Goal: Task Accomplishment & Management: Complete application form

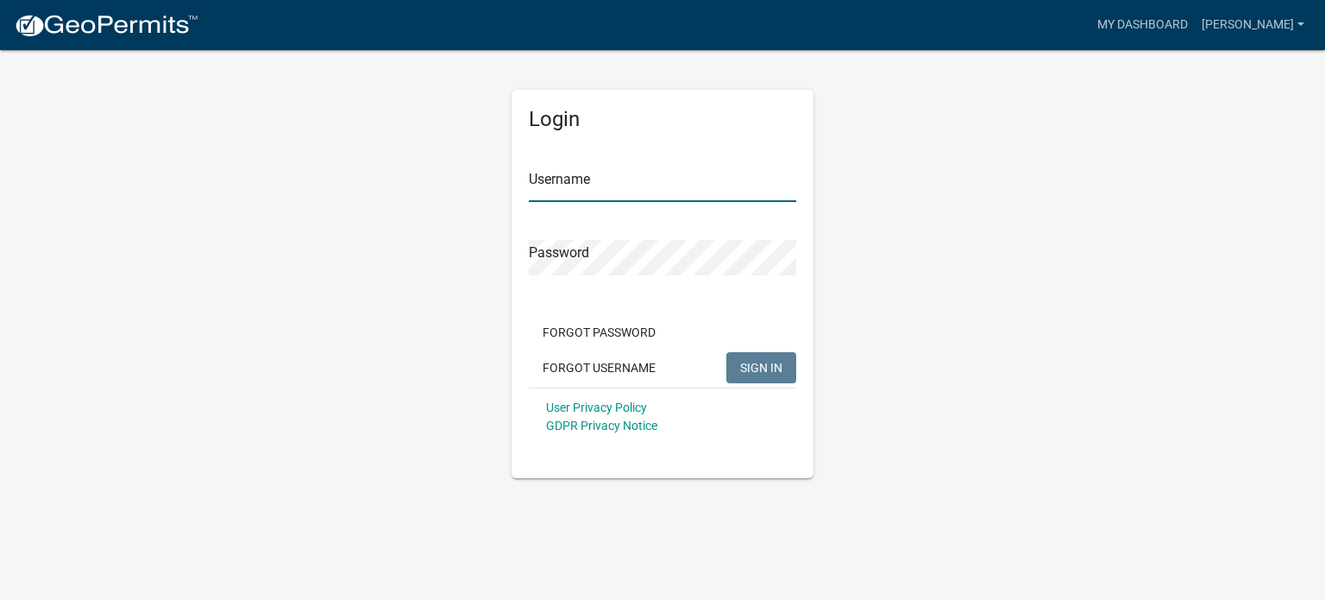
type input "[PERSON_NAME]"
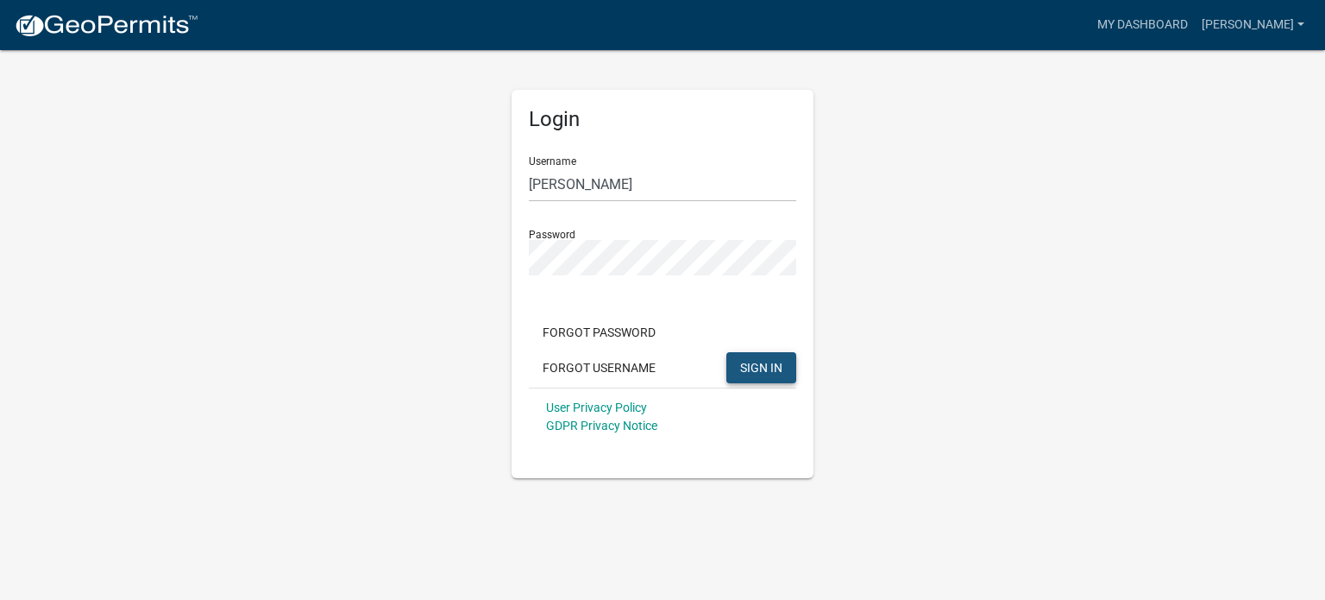
click at [766, 366] on span "SIGN IN" at bounding box center [761, 367] width 42 height 14
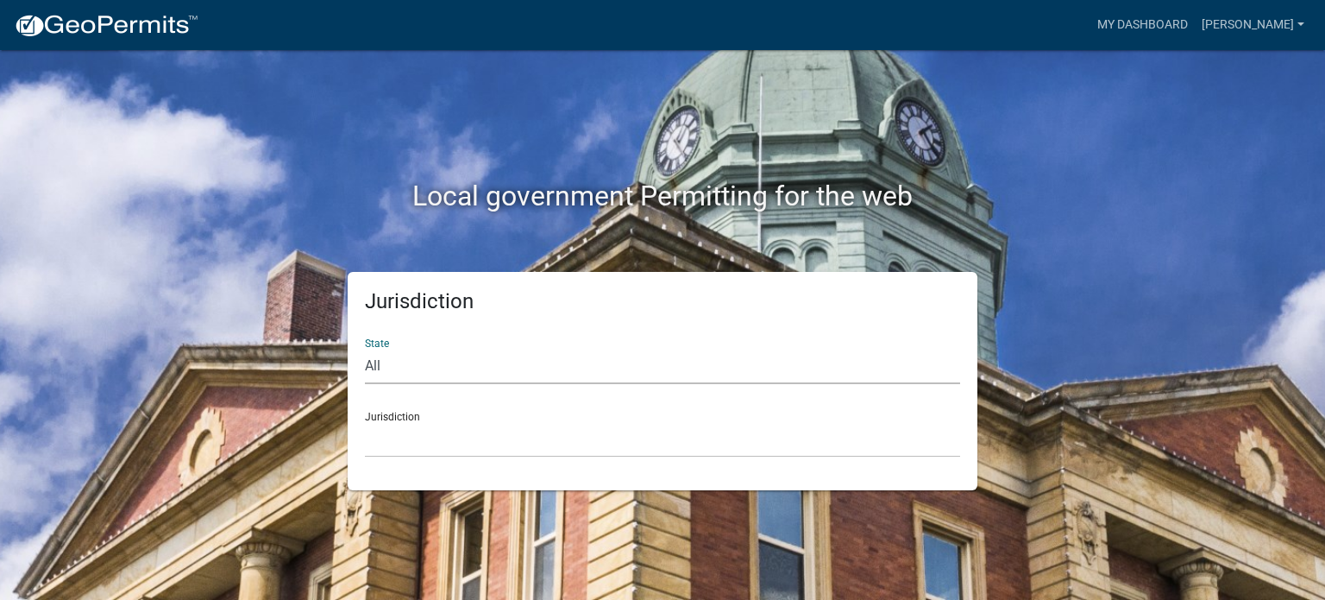
click at [397, 358] on select "All [US_STATE] [US_STATE] [US_STATE] [US_STATE] [US_STATE] [US_STATE] [US_STATE…" at bounding box center [662, 366] width 595 height 35
select select "[US_STATE]"
click at [365, 349] on select "All [US_STATE] [US_STATE] [US_STATE] [US_STATE] [US_STATE] [US_STATE] [US_STATE…" at bounding box center [662, 366] width 595 height 35
click at [391, 444] on select "City of [GEOGRAPHIC_DATA], [US_STATE] City of [GEOGRAPHIC_DATA], [US_STATE] Cit…" at bounding box center [662, 439] width 595 height 35
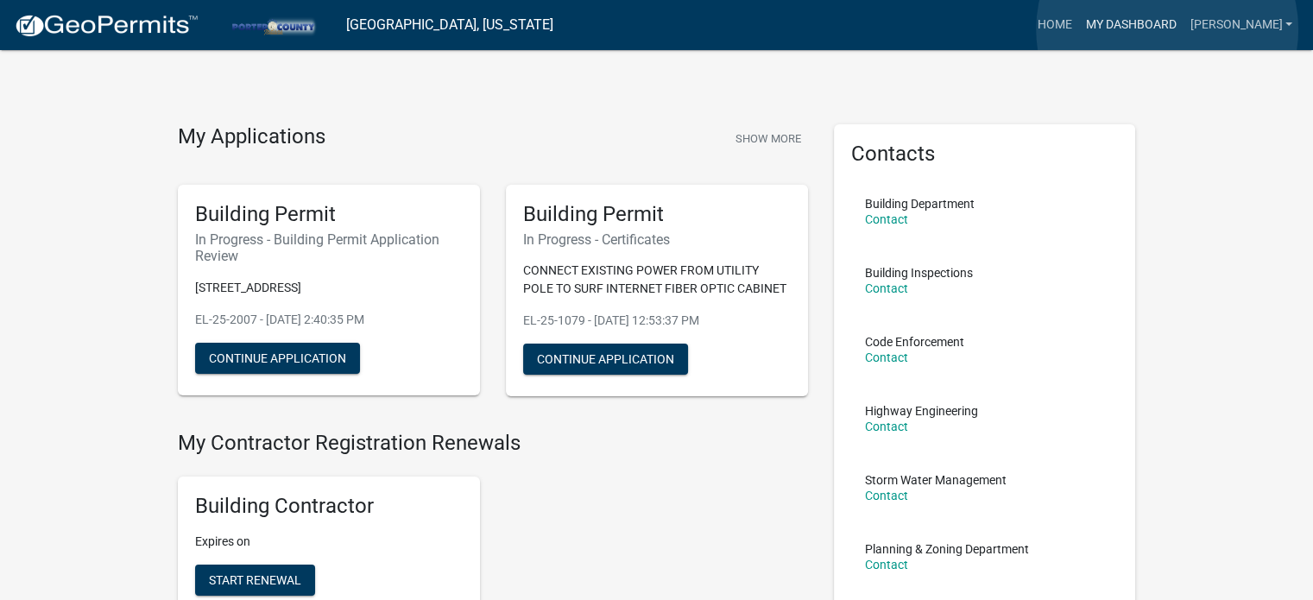
click at [1167, 29] on link "My Dashboard" at bounding box center [1130, 25] width 104 height 33
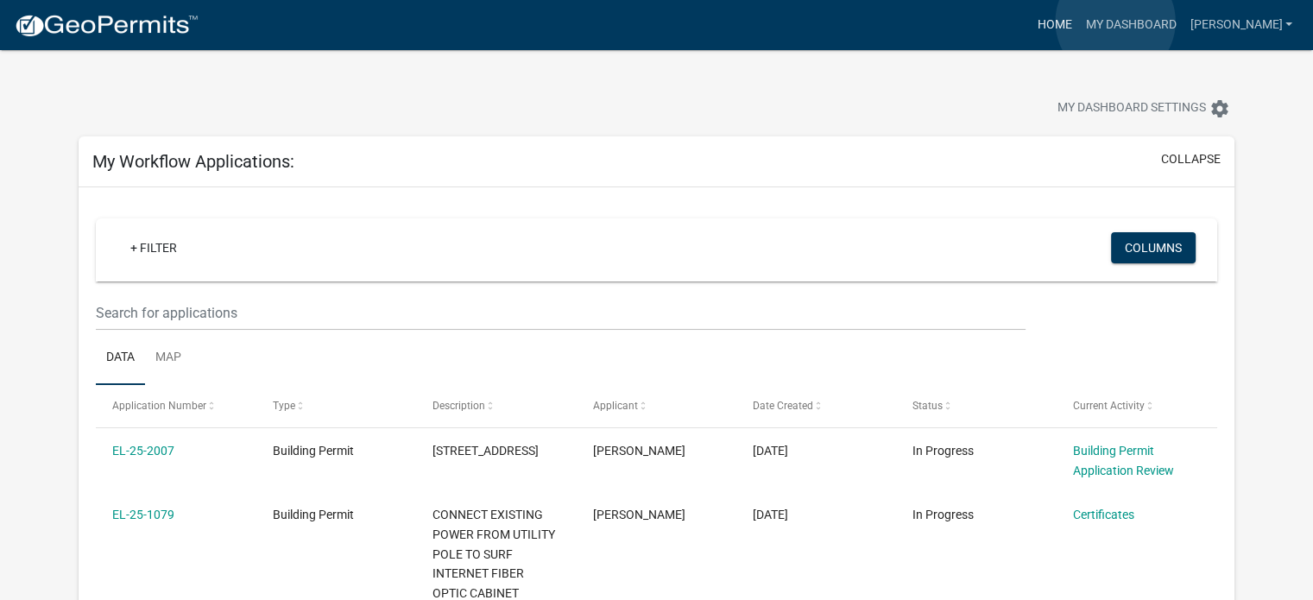
click at [1078, 22] on link "Home" at bounding box center [1053, 25] width 48 height 33
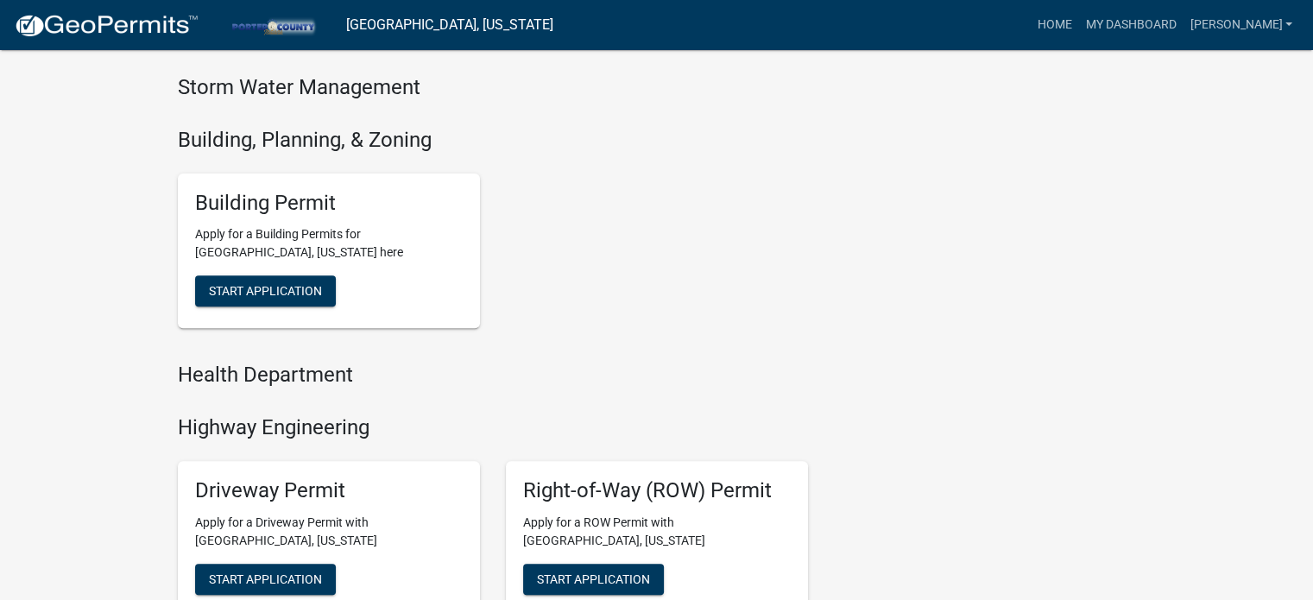
scroll to position [569, 0]
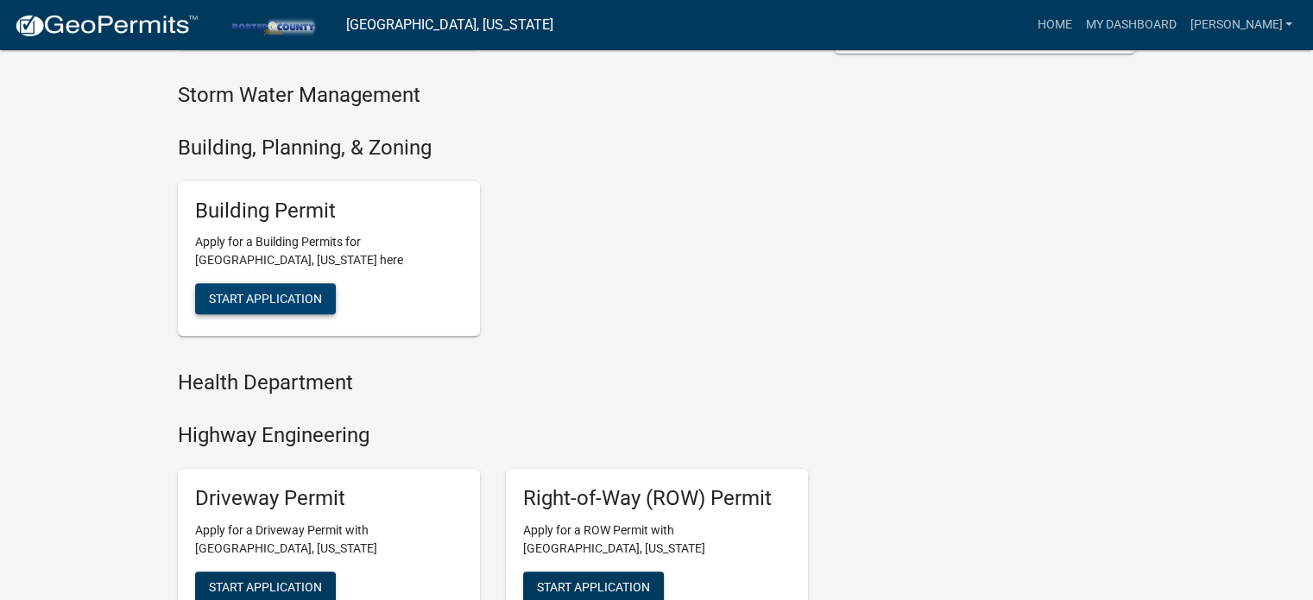
click at [288, 303] on span "Start Application" at bounding box center [265, 299] width 113 height 14
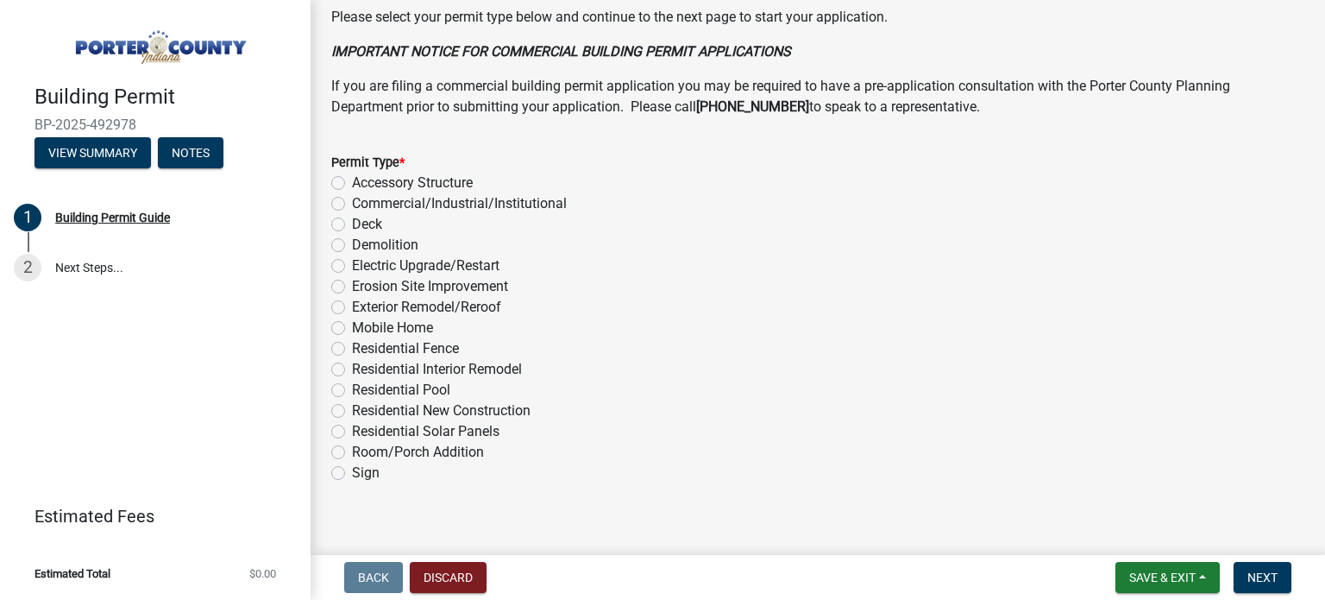
scroll to position [1393, 0]
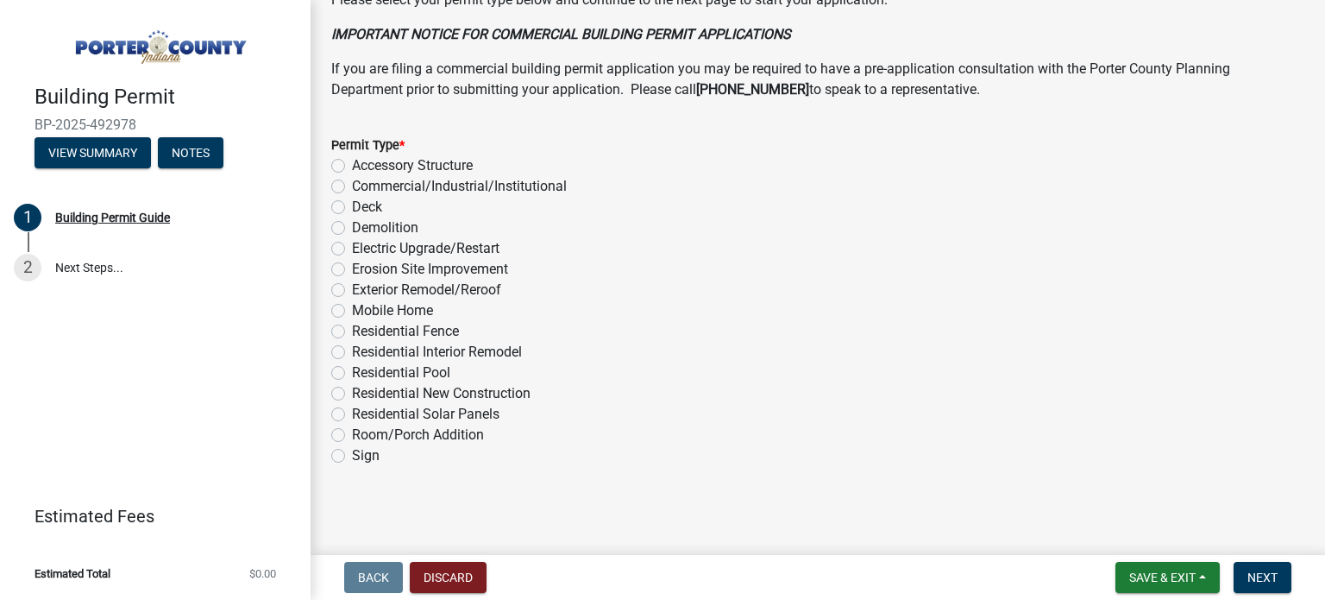
click at [352, 248] on label "Electric Upgrade/Restart" at bounding box center [426, 248] width 148 height 21
click at [352, 248] on input "Electric Upgrade/Restart" at bounding box center [357, 243] width 11 height 11
radio input "true"
click at [1275, 576] on span "Next" at bounding box center [1263, 577] width 30 height 14
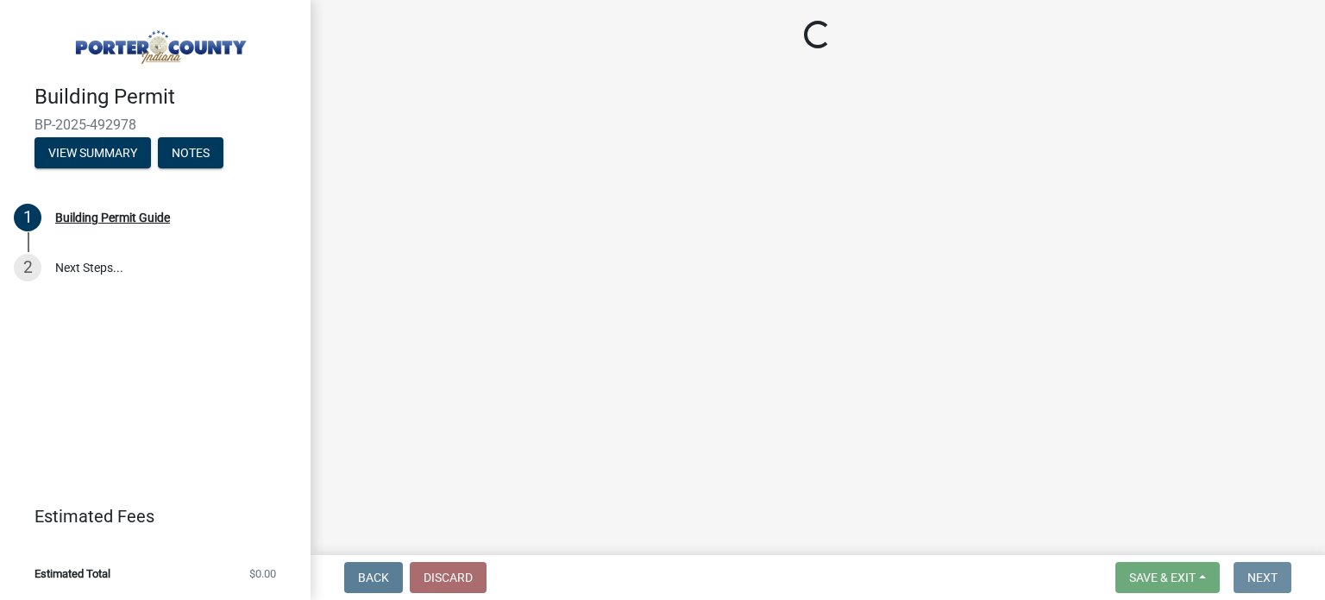
scroll to position [0, 0]
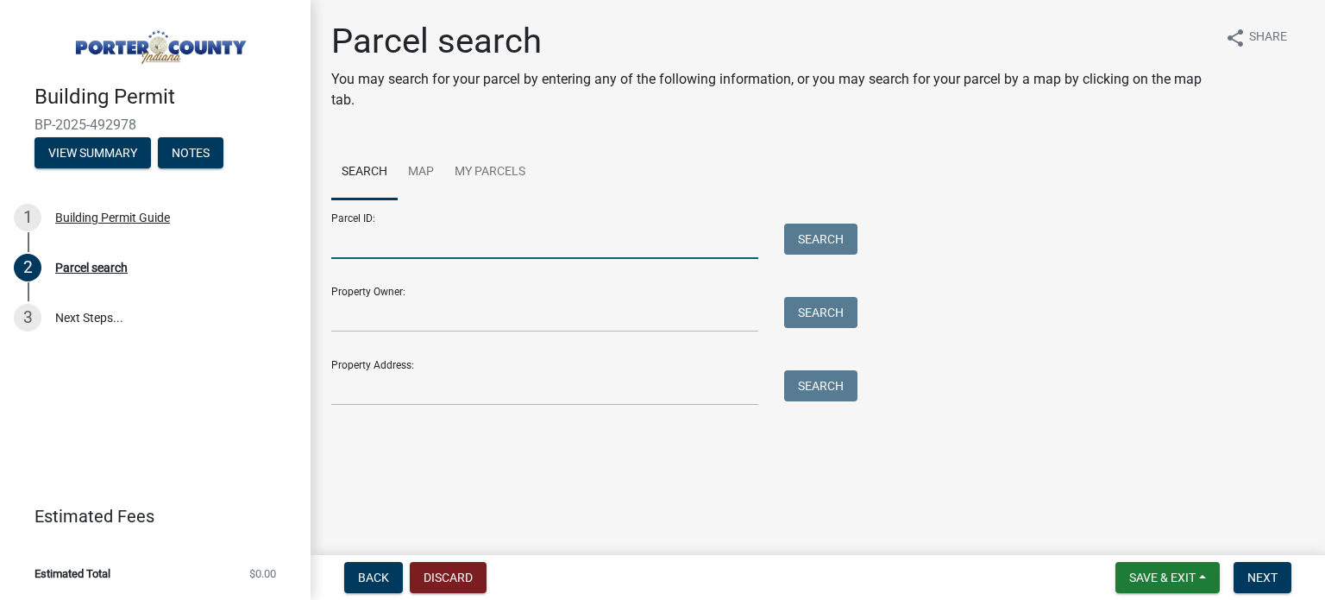
click at [485, 237] on input "Parcel ID:" at bounding box center [544, 241] width 427 height 35
type input "641103351009000018"
click at [828, 245] on button "Search" at bounding box center [820, 239] width 73 height 31
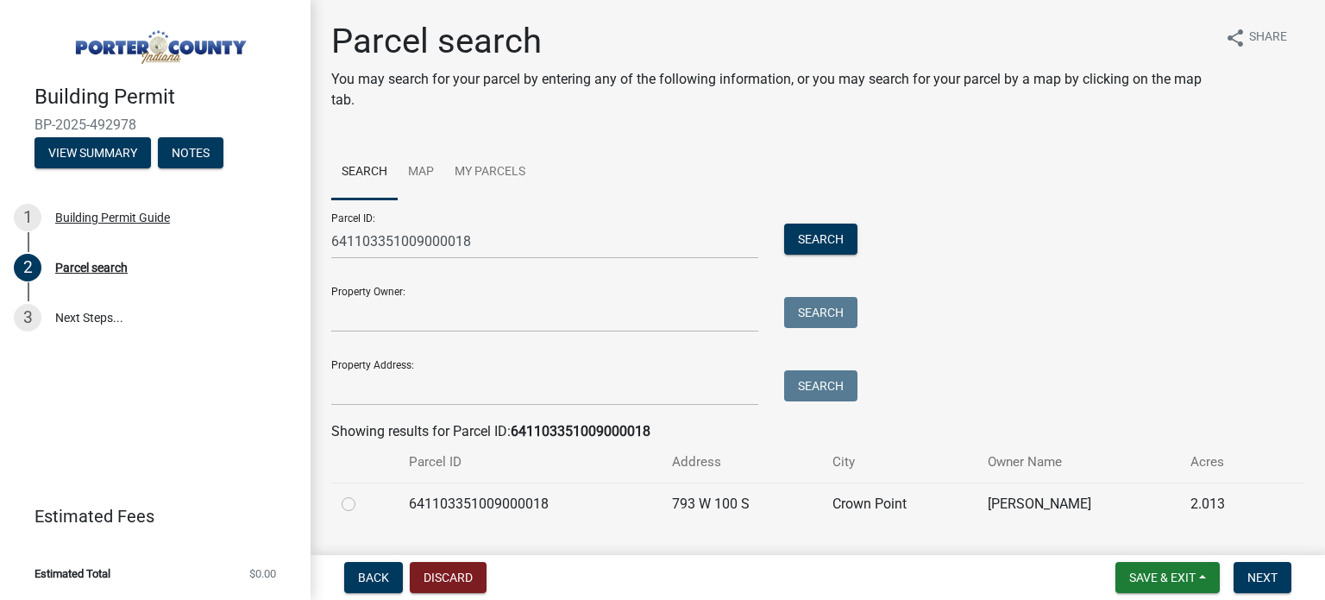
click at [362, 494] on label at bounding box center [362, 494] width 0 height 0
click at [362, 501] on input "radio" at bounding box center [367, 499] width 11 height 11
radio input "true"
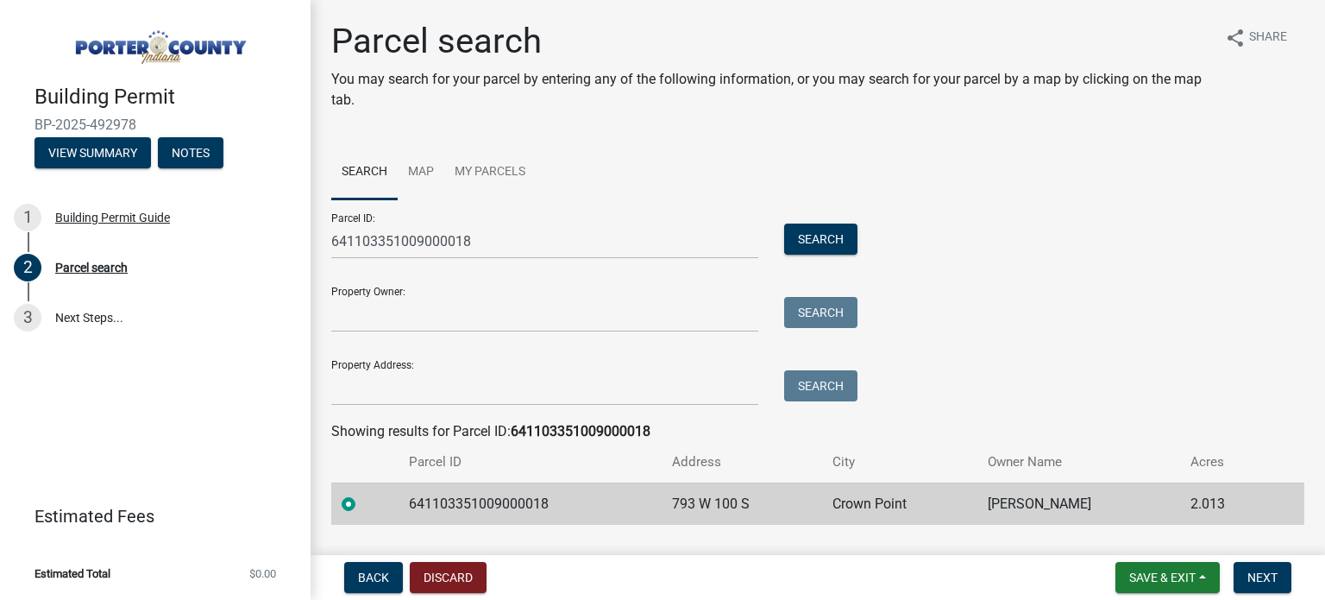
scroll to position [43, 0]
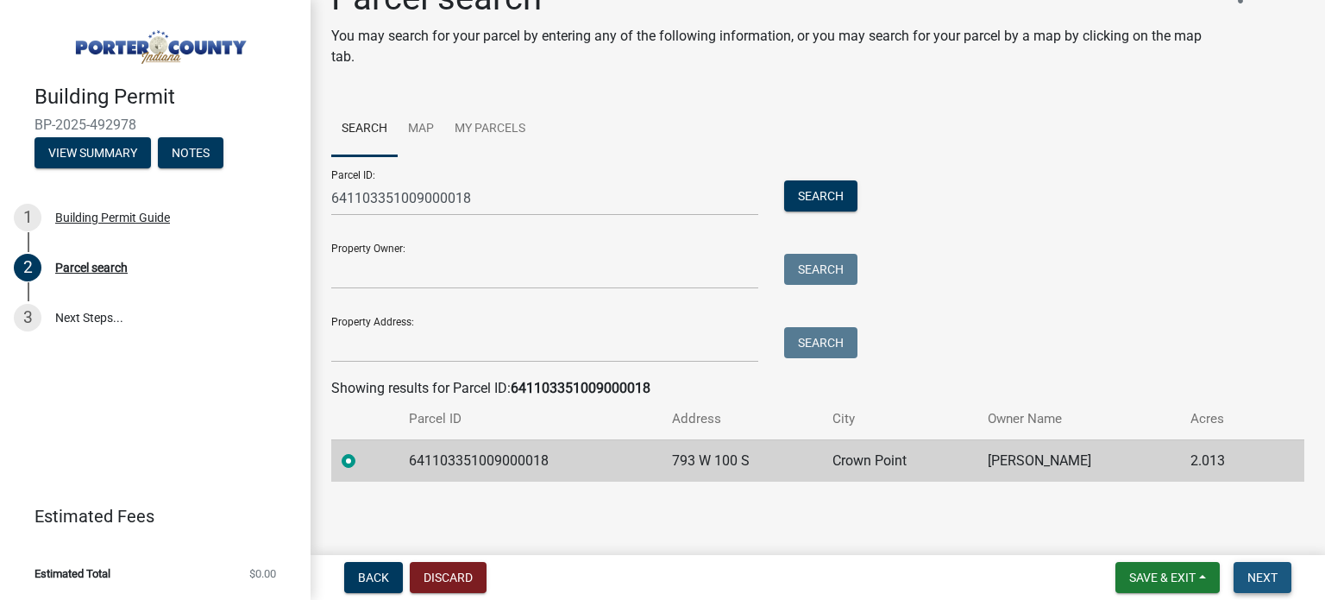
click at [1261, 567] on button "Next" at bounding box center [1263, 577] width 58 height 31
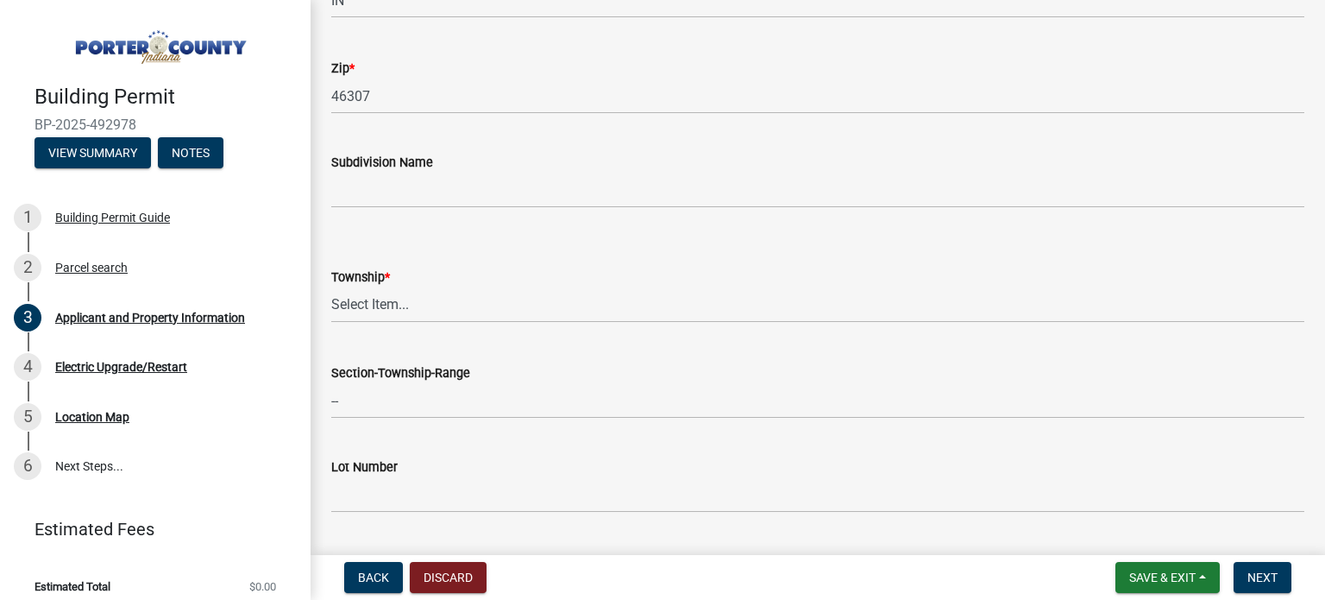
scroll to position [642, 0]
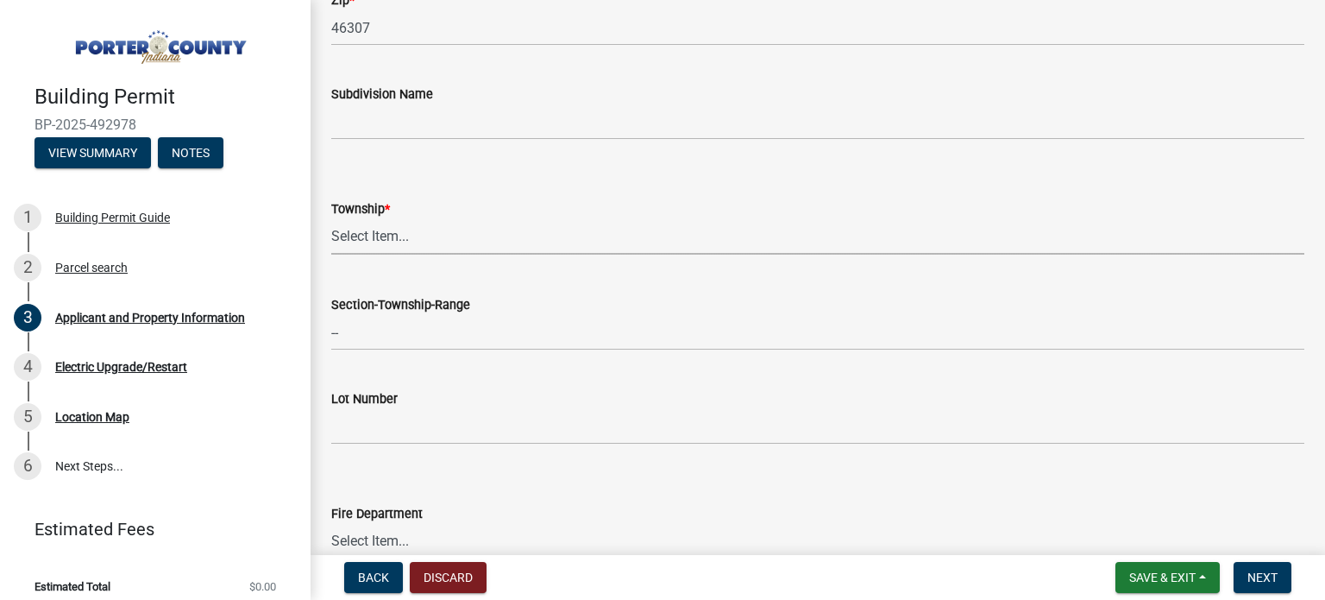
click at [395, 235] on select "Select Item... [PERSON_NAME][GEOGRAPHIC_DATA] [PERSON_NAME][GEOGRAPHIC_DATA] [G…" at bounding box center [817, 236] width 973 height 35
click at [331, 219] on select "Select Item... [PERSON_NAME][GEOGRAPHIC_DATA] [PERSON_NAME][GEOGRAPHIC_DATA] [G…" at bounding box center [817, 236] width 973 height 35
select select "eebc071e-620a-4db8-83e9-cb6b194c67e9"
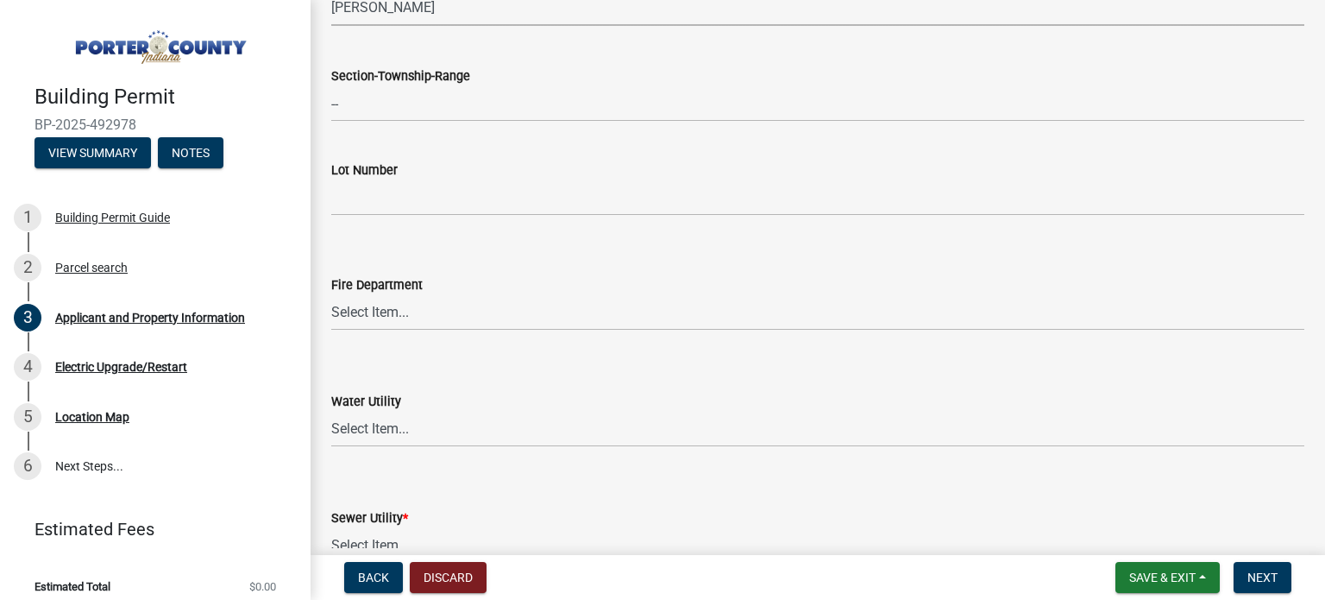
scroll to position [901, 0]
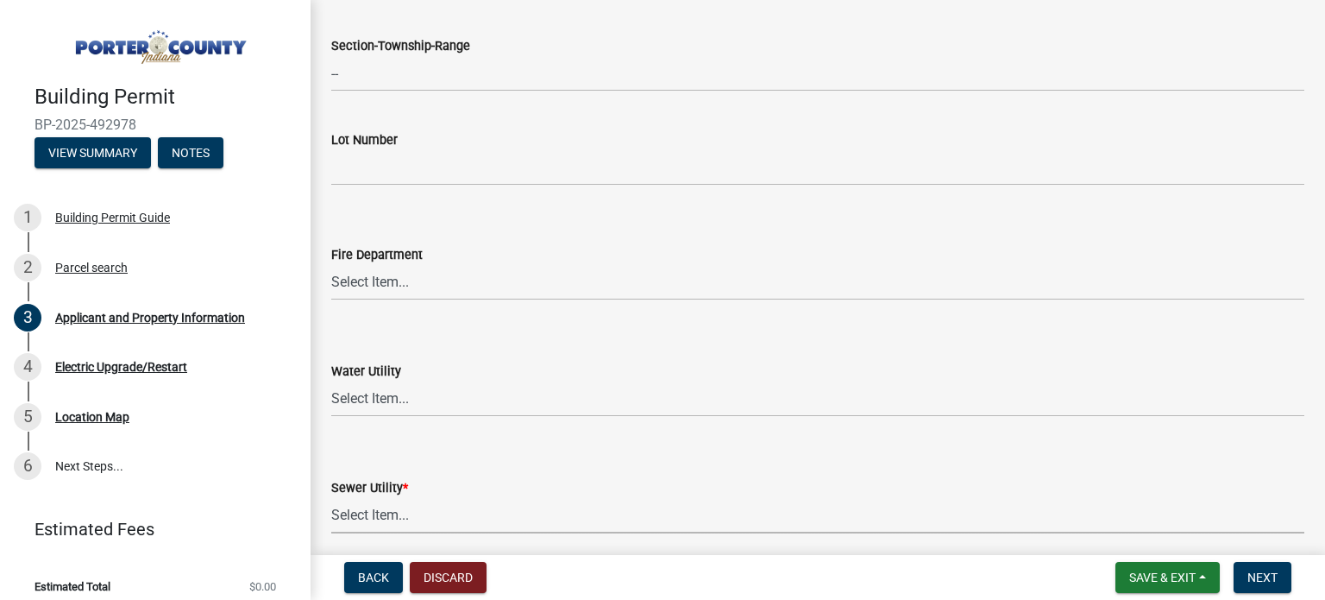
click at [381, 510] on select "Select Item... Aqua [US_STATE] Inc Damon Run Falling Waters Lake Eliza - LEACD …" at bounding box center [817, 515] width 973 height 35
click at [331, 498] on select "Select Item... Aqua [US_STATE] Inc Damon Run Falling Waters Lake Eliza - LEACD …" at bounding box center [817, 515] width 973 height 35
select select "1496f93b-ddd0-4852-8a2e-456fea7c9be3"
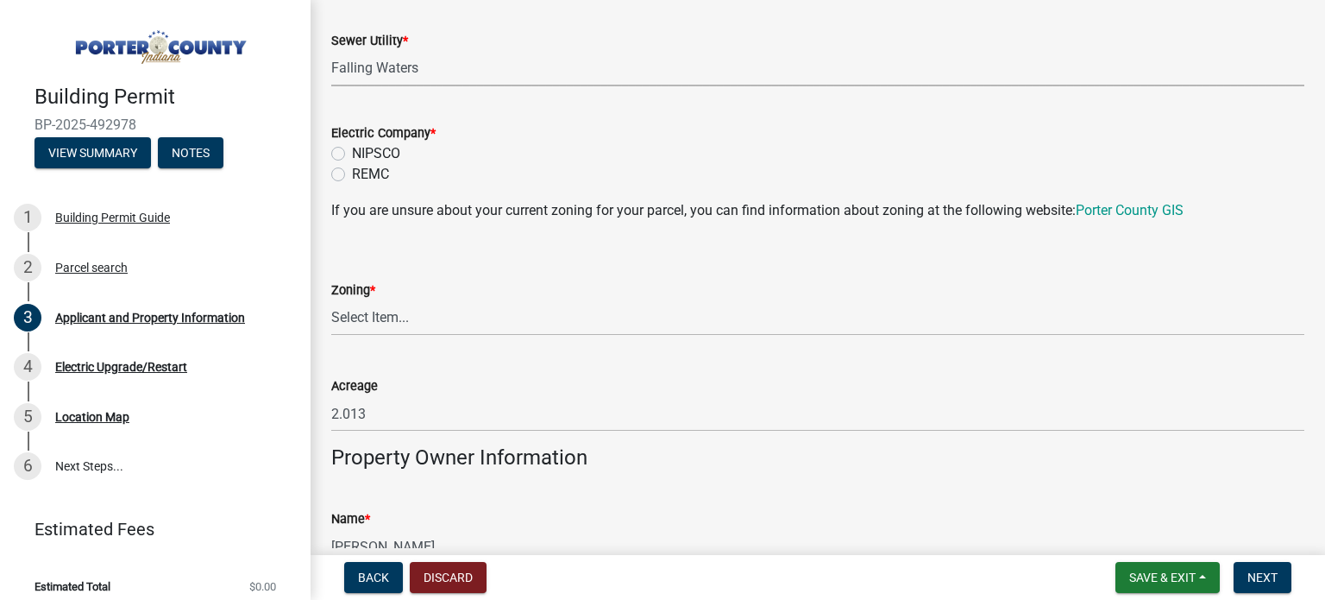
scroll to position [1360, 0]
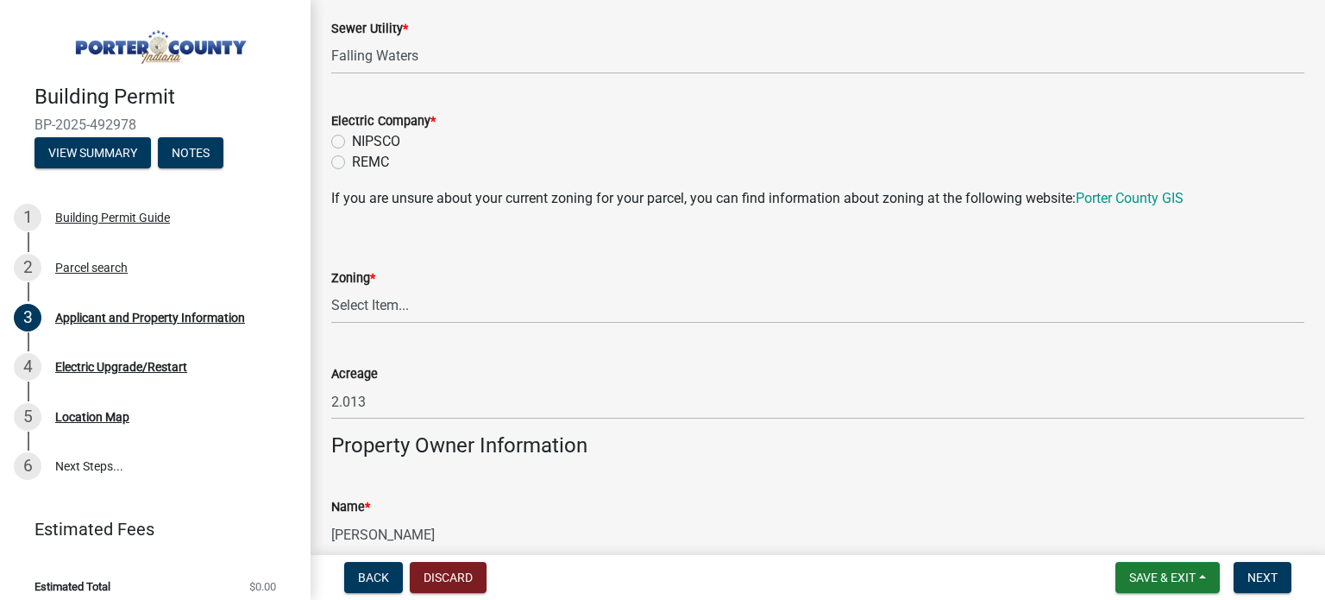
click at [352, 164] on label "REMC" at bounding box center [370, 162] width 37 height 21
click at [352, 163] on input "REMC" at bounding box center [357, 157] width 11 height 11
radio input "true"
click at [369, 304] on select "Select Item... A1 A2 CH CM CN I1 I2 I3 IN MP OT P1 P2 PUD R1 R2 R3 R4 RL RR" at bounding box center [817, 305] width 973 height 35
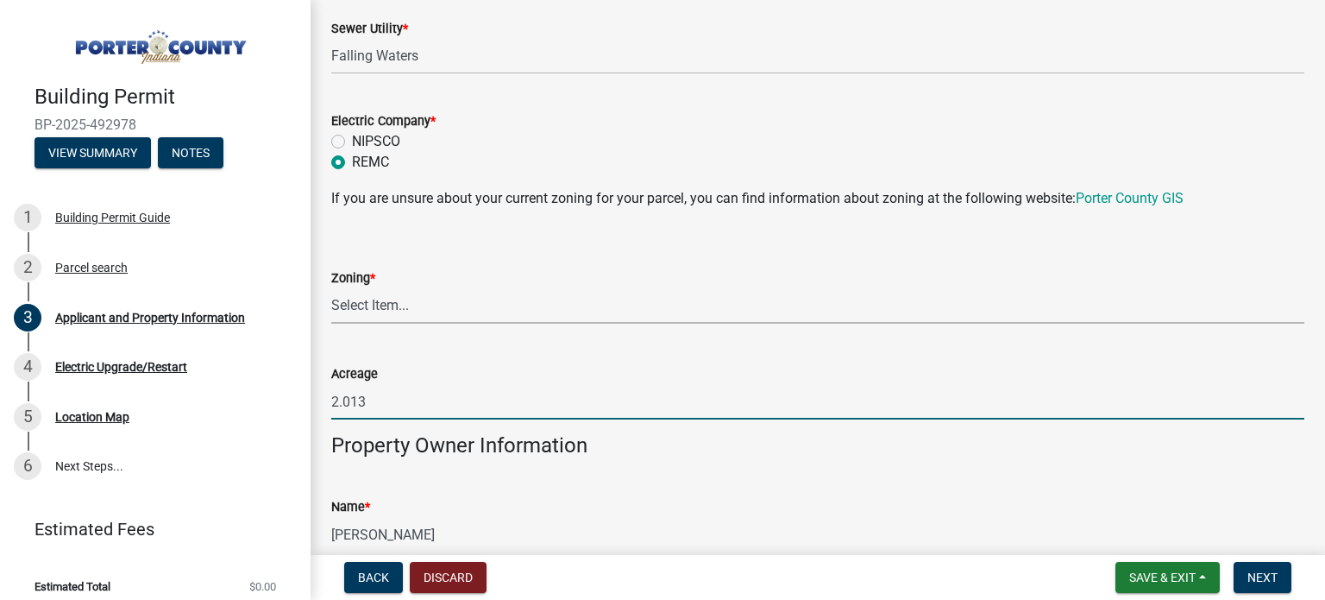
click at [934, 443] on wm-data-entity-input-list "Property Location Information Parcel Number 641103351009000018 Legal Descriptio…" at bounding box center [817, 243] width 973 height 3013
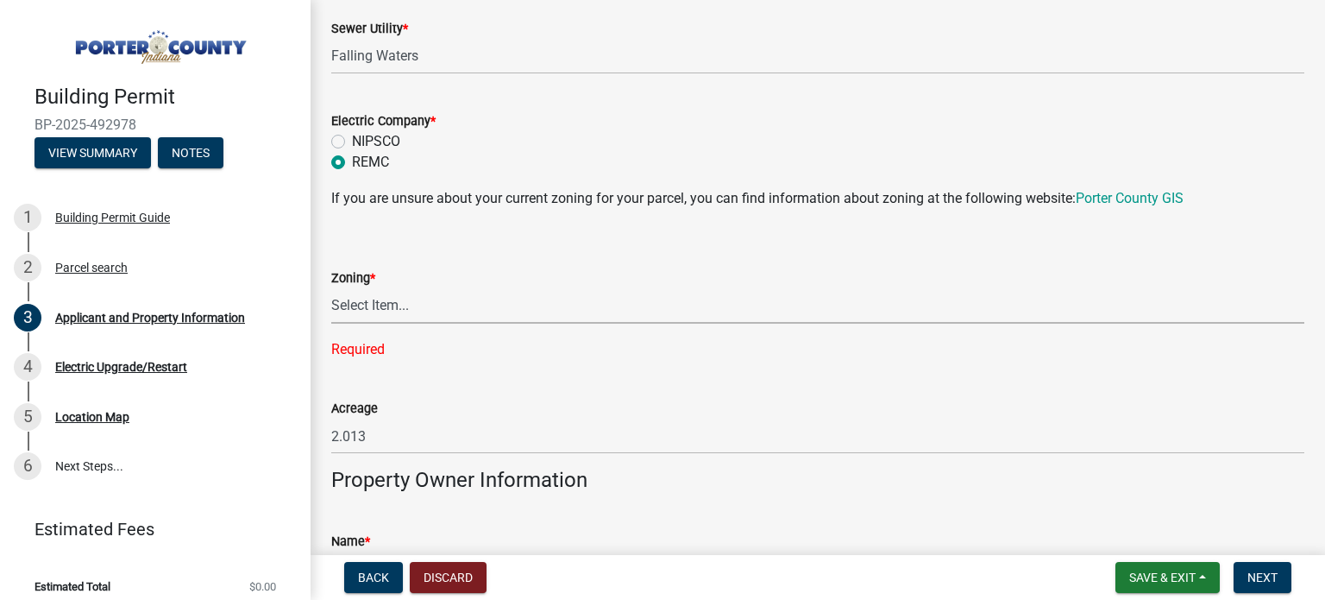
click at [407, 307] on select "Select Item... A1 A2 CH CM CN I1 I2 I3 IN MP OT P1 P2 PUD R1 R2 R3 R4 RL RR" at bounding box center [817, 305] width 973 height 35
click at [331, 288] on select "Select Item... A1 A2 CH CM CN I1 I2 I3 IN MP OT P1 P2 PUD R1 R2 R3 R4 RL RR" at bounding box center [817, 305] width 973 height 35
select select "271bd504-2c49-4a3f-937e-0db1d3436bac"
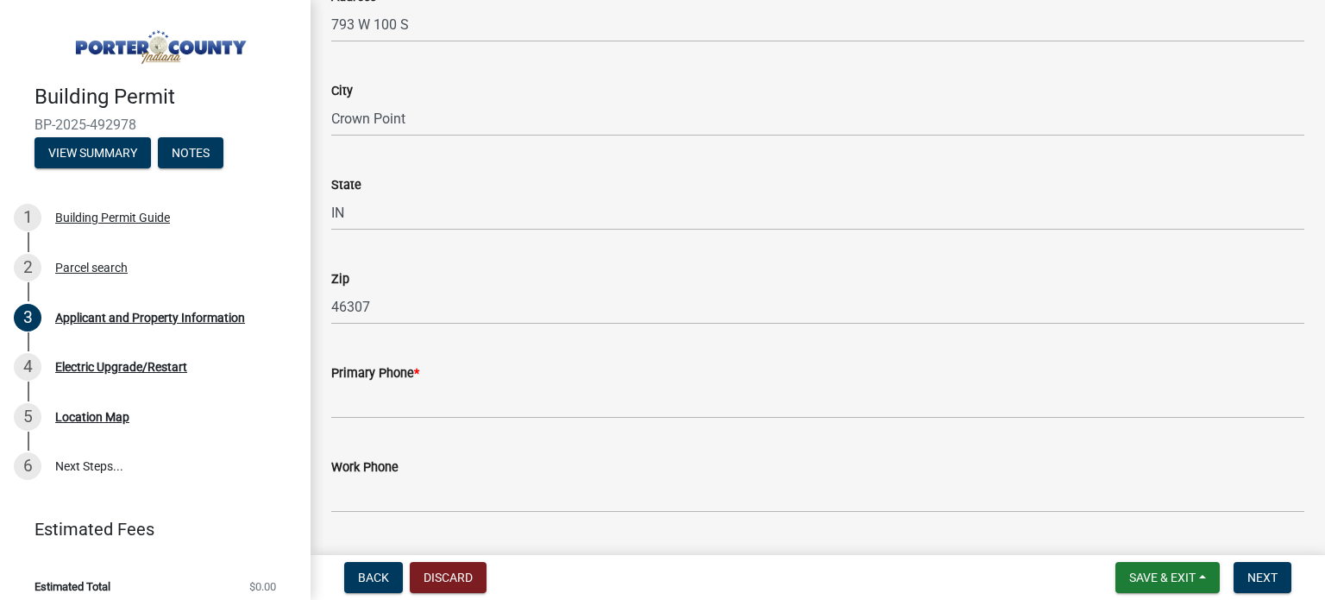
scroll to position [2050, 0]
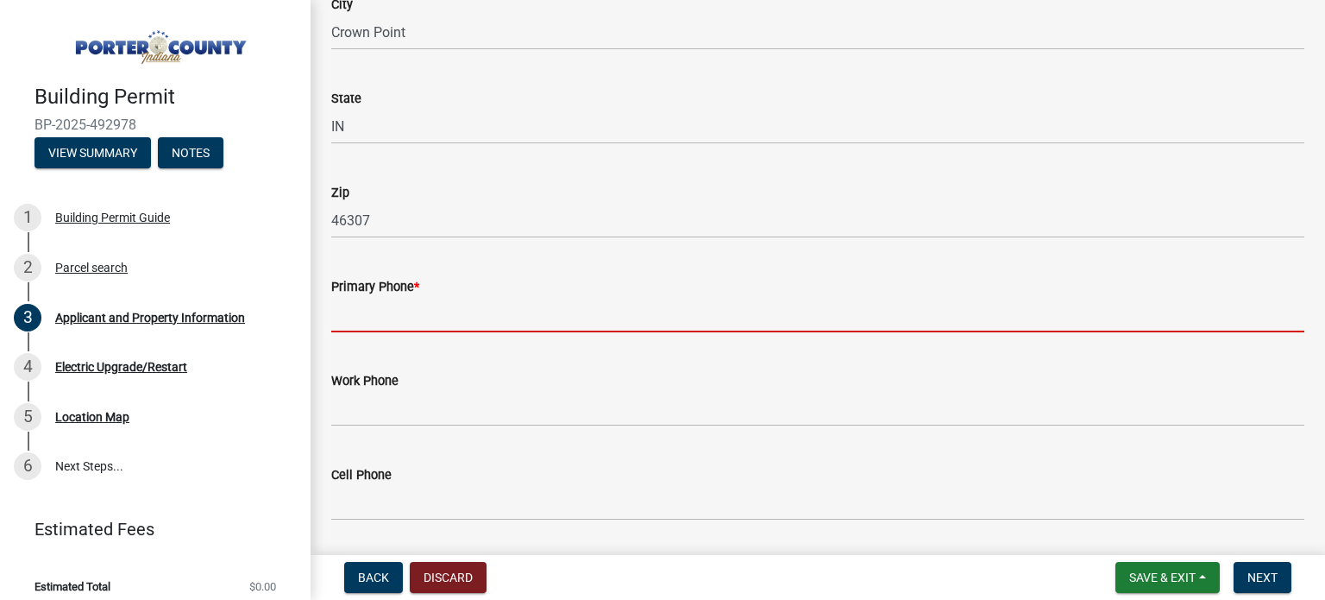
click at [409, 310] on input "Primary Phone *" at bounding box center [817, 314] width 973 height 35
paste input "[PERSON_NAME]"
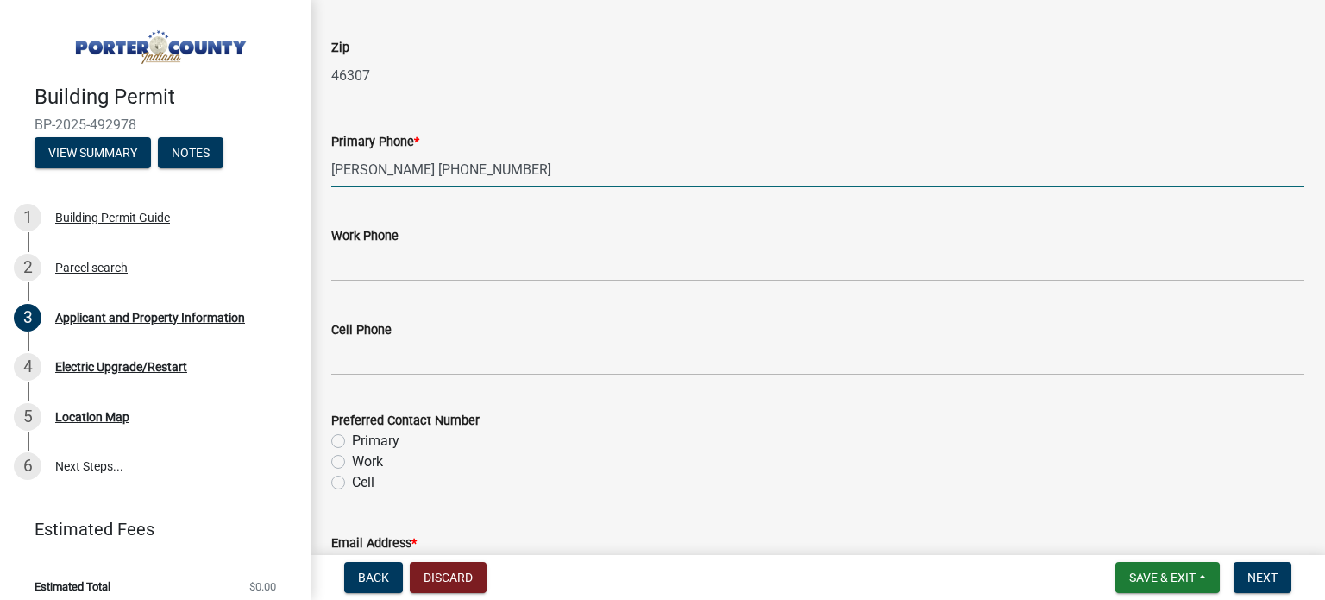
scroll to position [2223, 0]
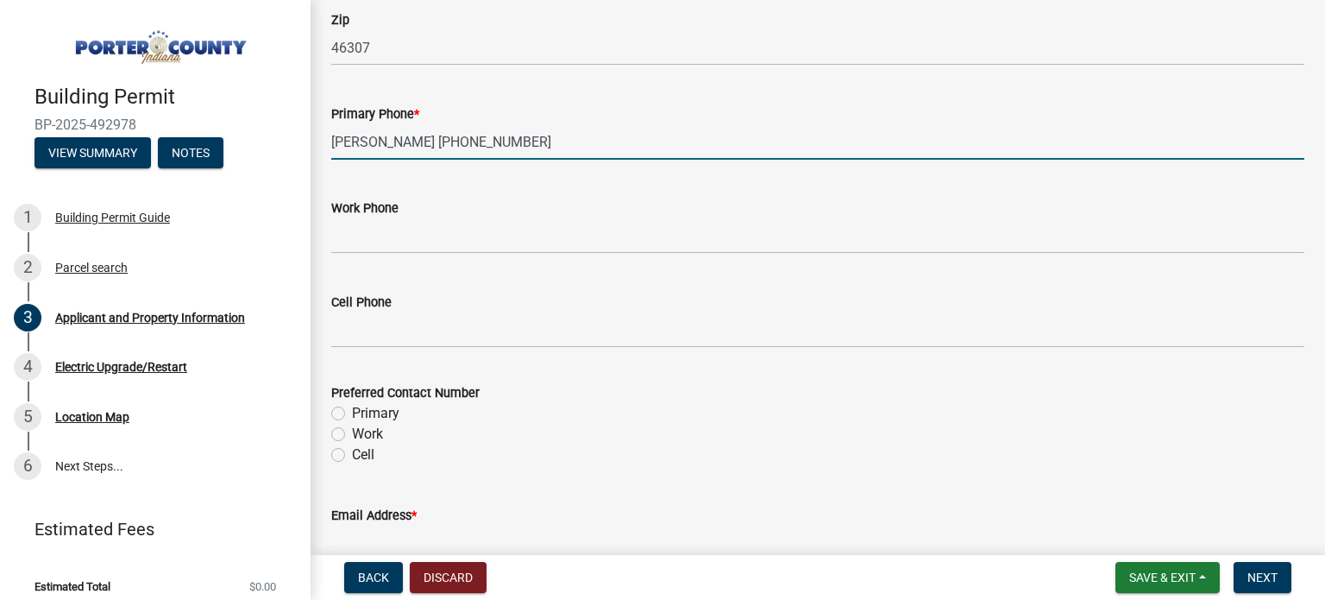
type input "[PERSON_NAME] [PHONE_NUMBER]"
click at [352, 410] on label "Primary" at bounding box center [375, 413] width 47 height 21
click at [352, 410] on input "Primary" at bounding box center [357, 408] width 11 height 11
radio input "true"
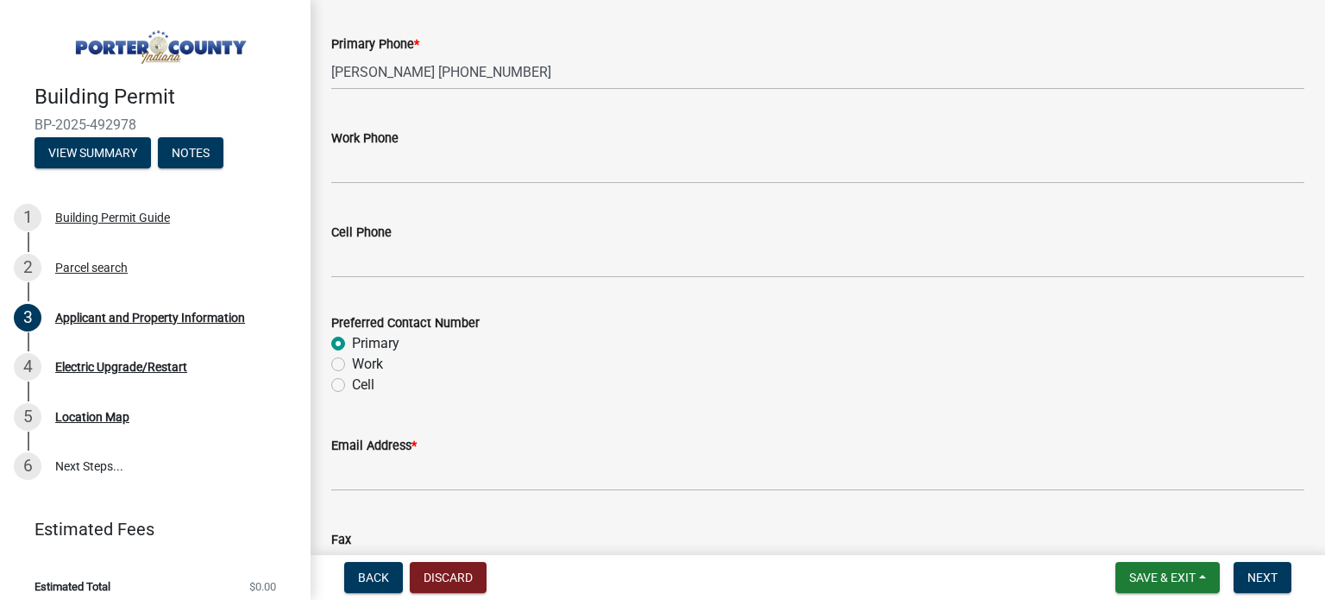
scroll to position [2309, 0]
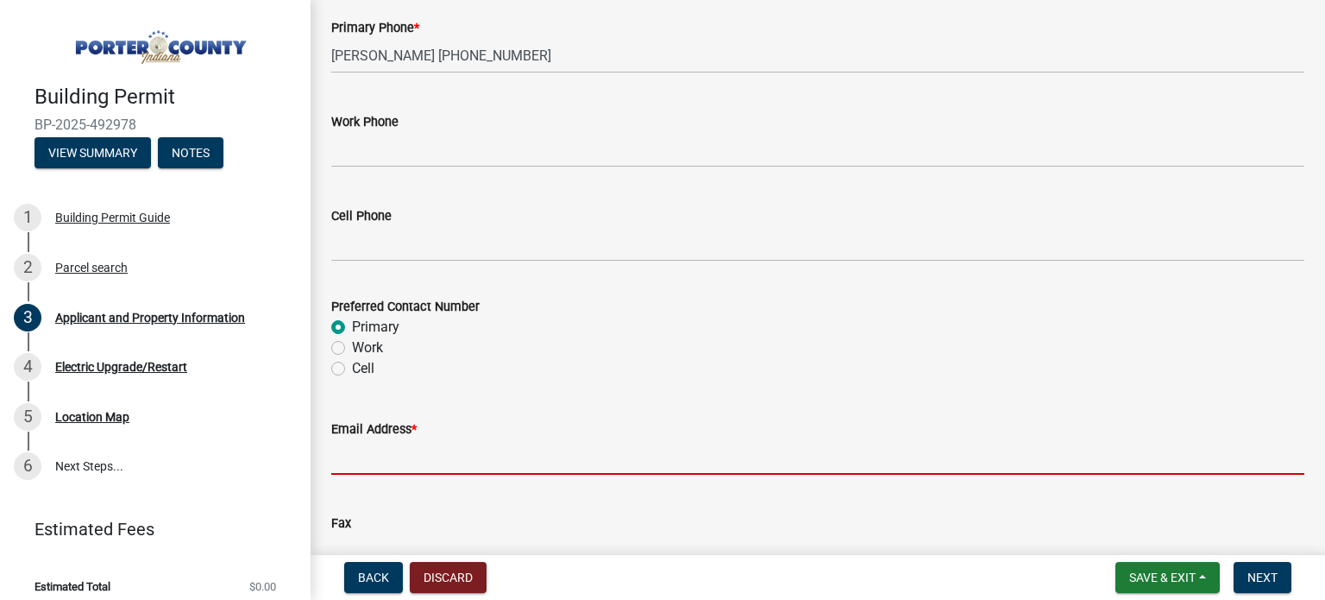
click at [473, 460] on input "Email Address *" at bounding box center [817, 456] width 973 height 35
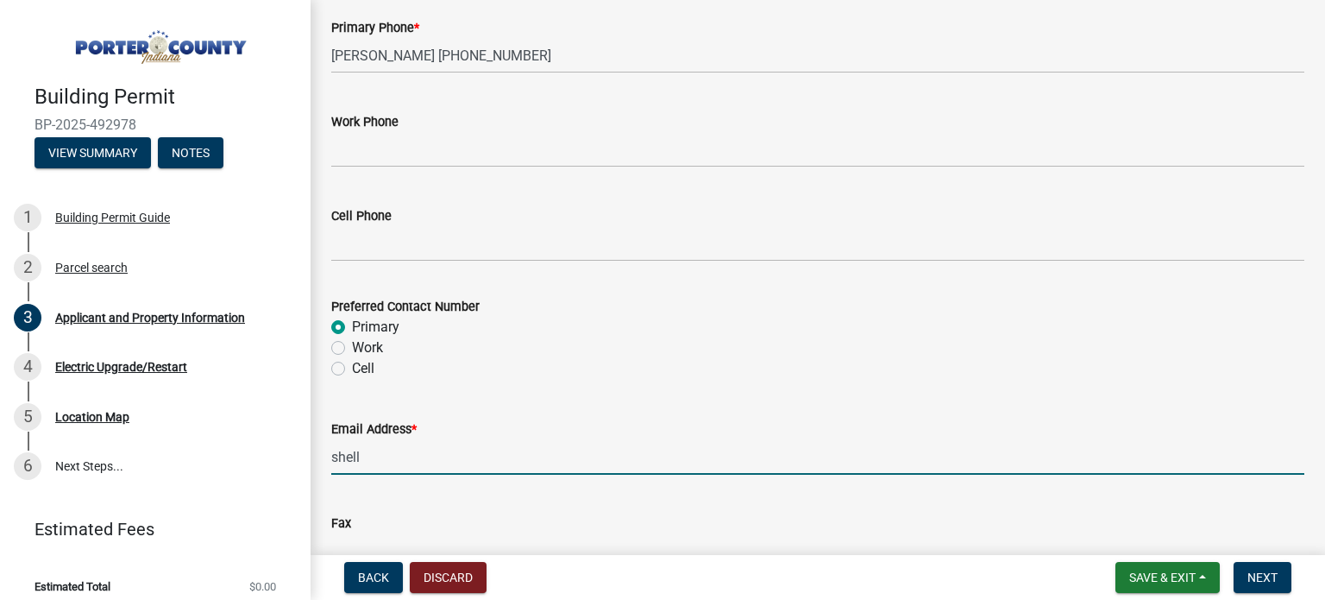
type input "[PERSON_NAME][EMAIL_ADDRESS][DOMAIN_NAME]"
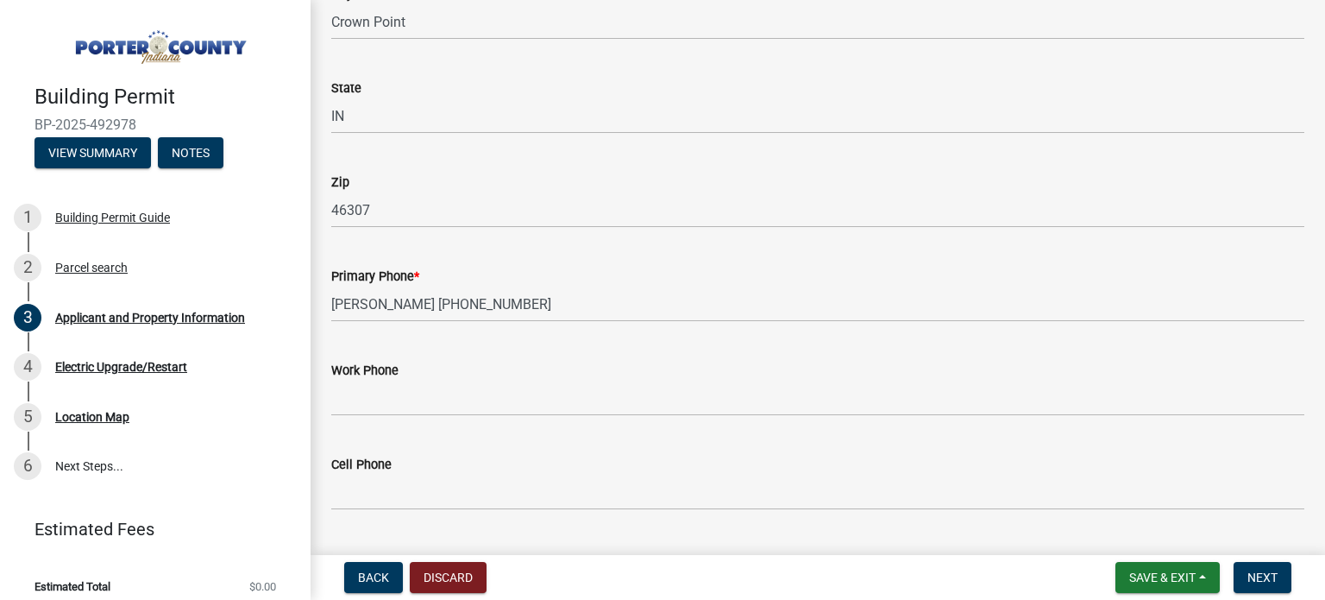
scroll to position [2064, 0]
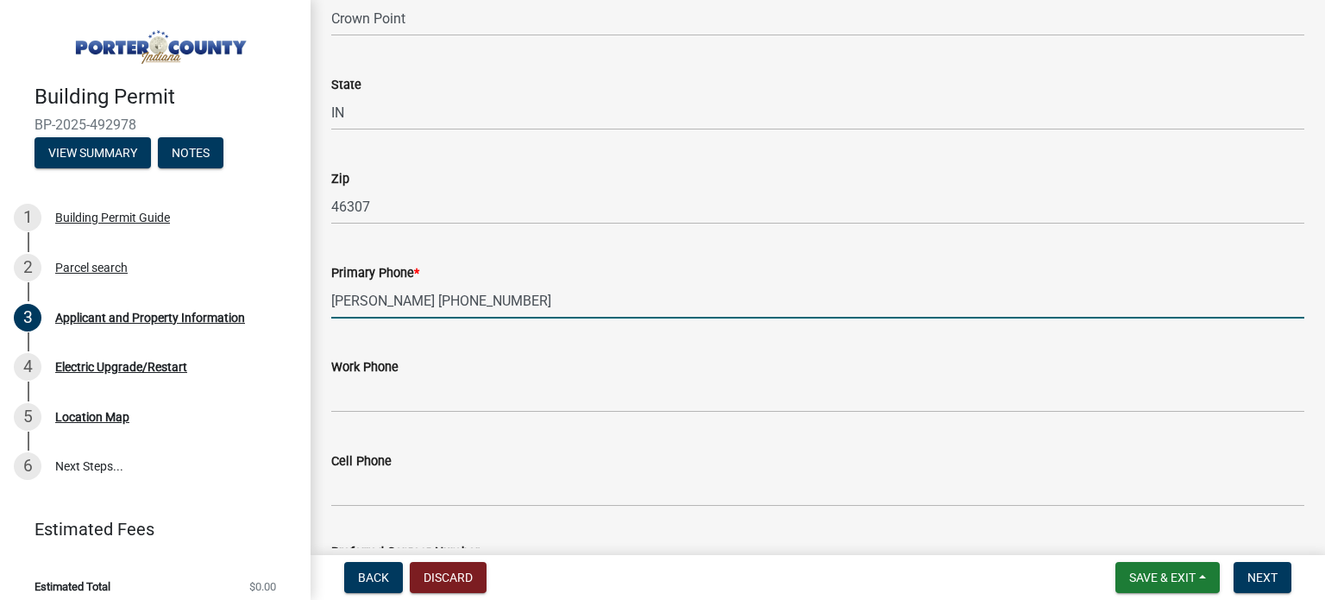
click at [608, 305] on input "[PERSON_NAME] [PHONE_NUMBER]" at bounding box center [817, 300] width 973 height 35
type input "[PERSON_NAME] [PHONE_NUMBER] @ Surf Internet"
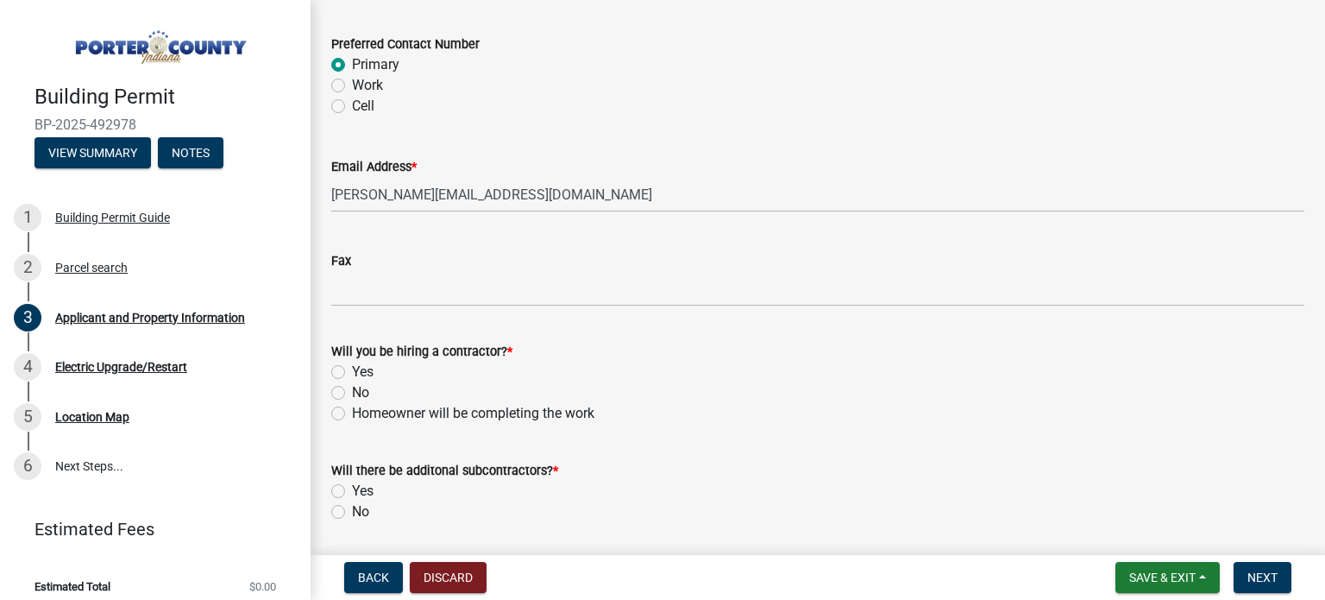
scroll to position [2628, 0]
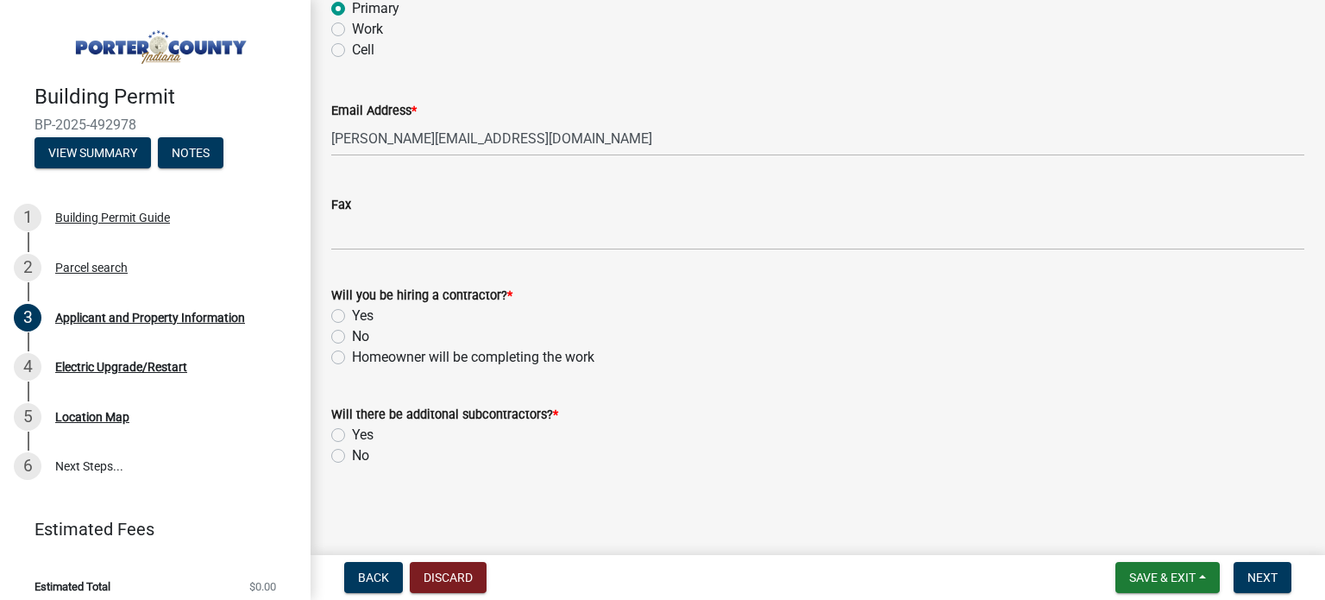
click at [352, 334] on label "No" at bounding box center [360, 336] width 17 height 21
click at [352, 334] on input "No" at bounding box center [357, 331] width 11 height 11
radio input "true"
click at [352, 437] on label "Yes" at bounding box center [363, 435] width 22 height 21
click at [352, 436] on input "Yes" at bounding box center [357, 430] width 11 height 11
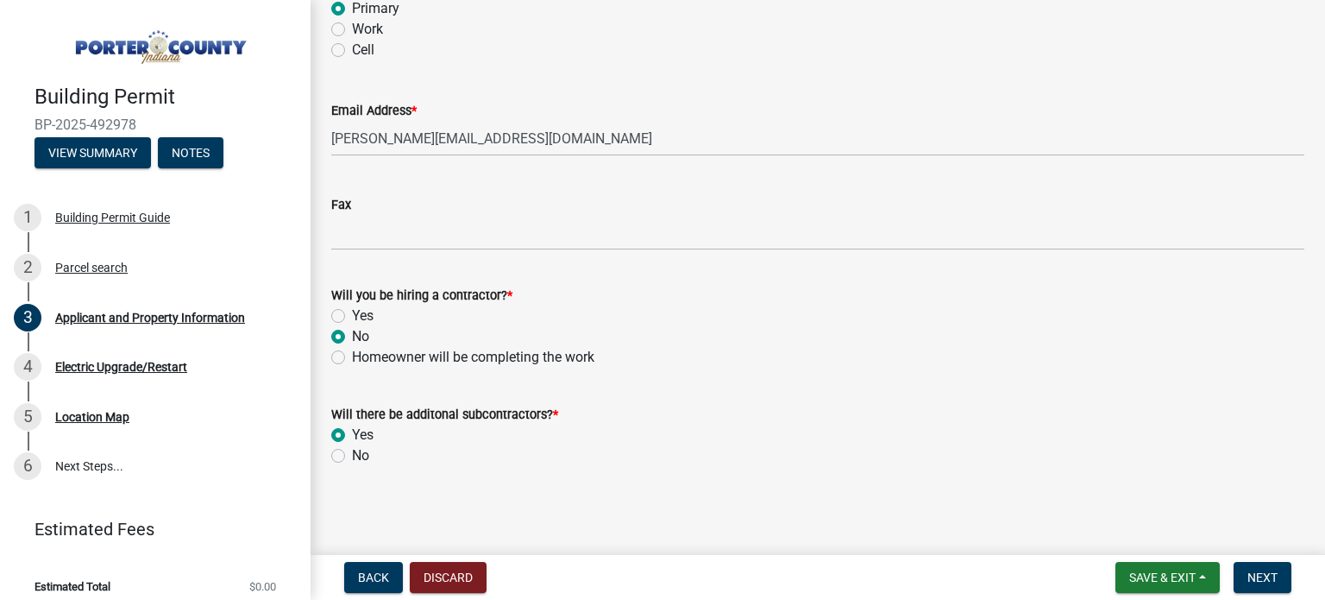
radio input "true"
click at [1253, 572] on span "Next" at bounding box center [1263, 577] width 30 height 14
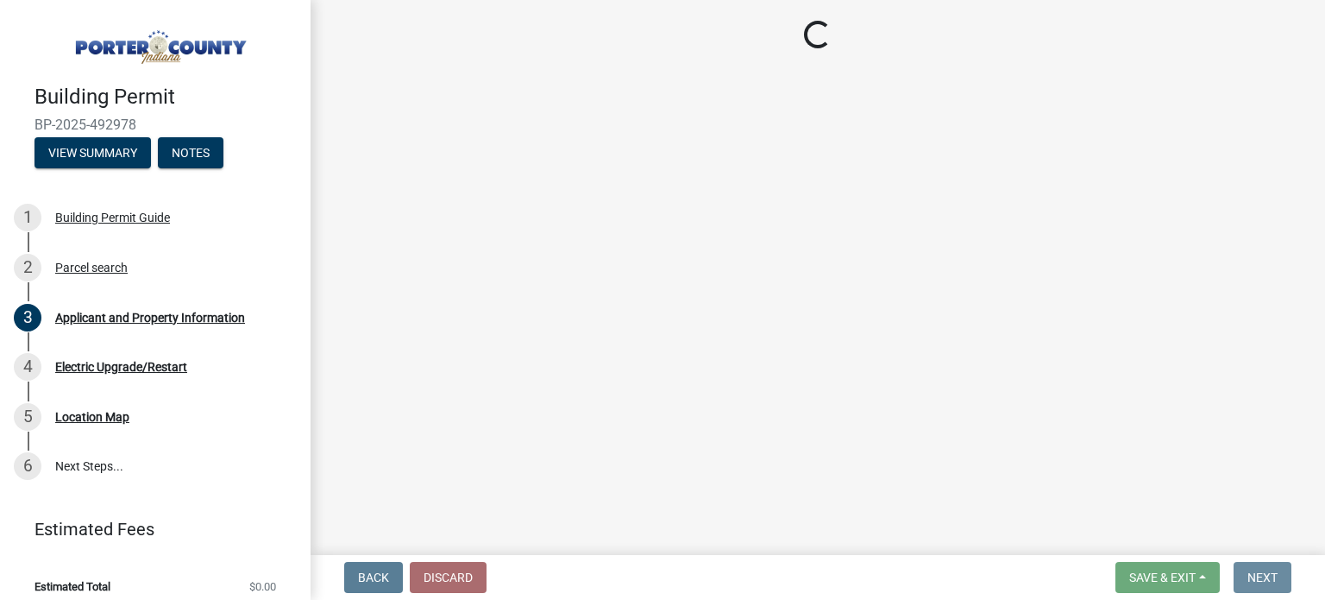
scroll to position [0, 0]
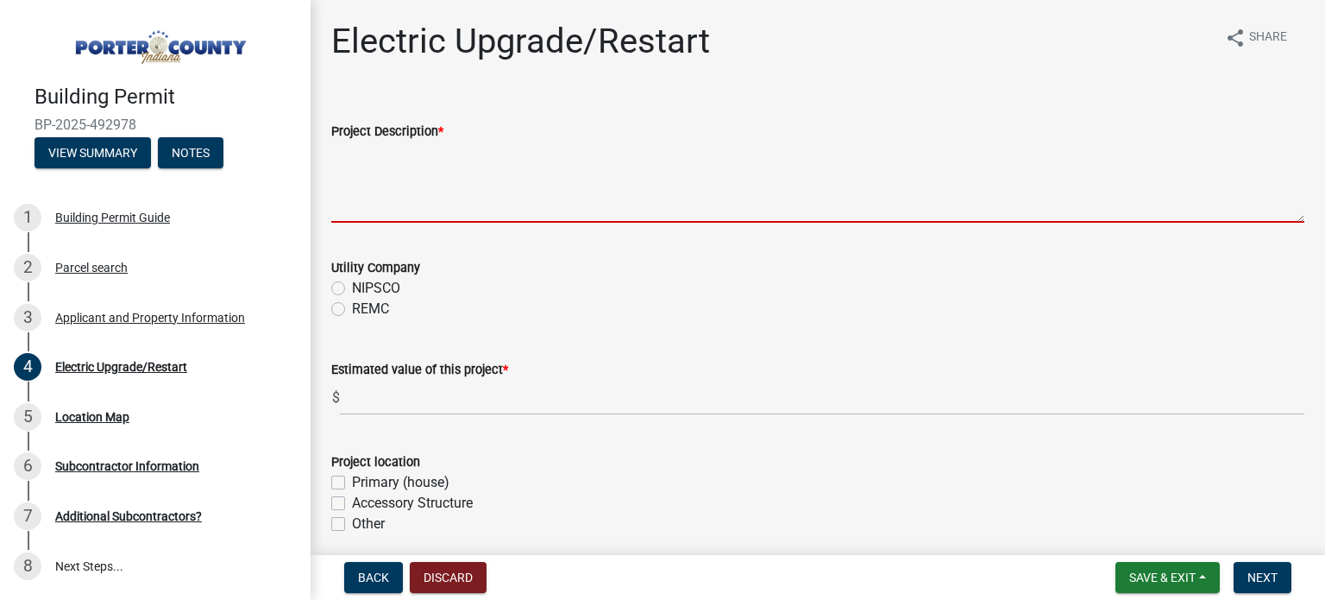
click at [359, 206] on textarea "Project Description *" at bounding box center [817, 182] width 973 height 81
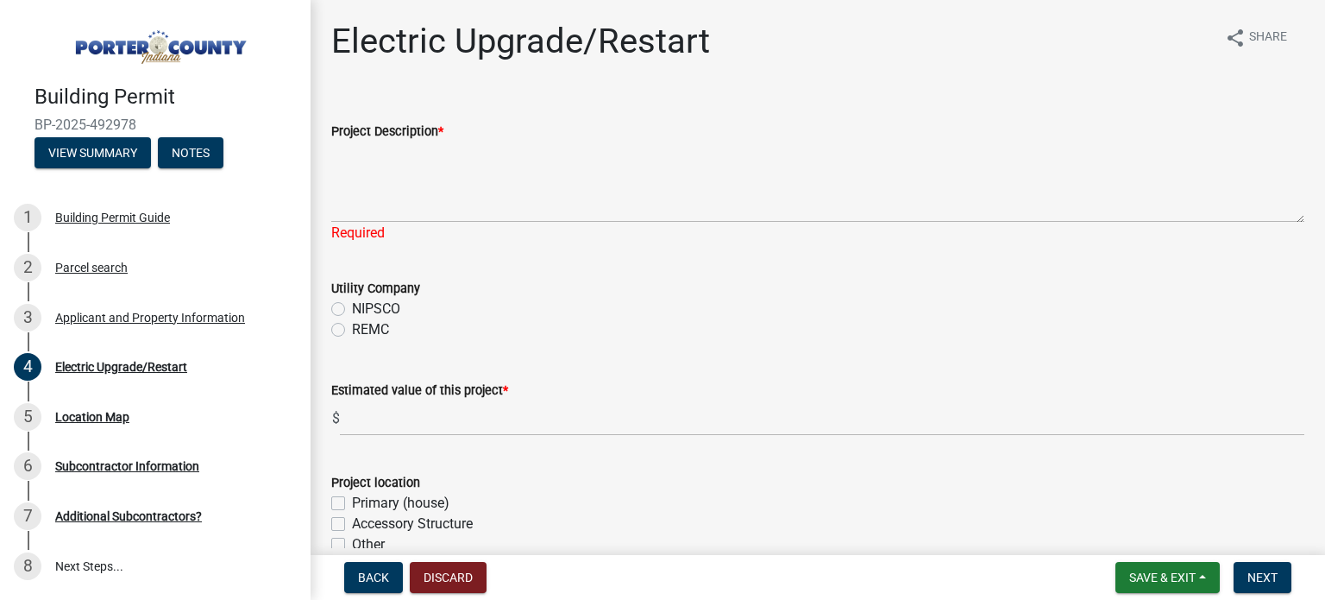
click at [330, 310] on div "Utility Company NIPSCO REMC" at bounding box center [817, 298] width 999 height 83
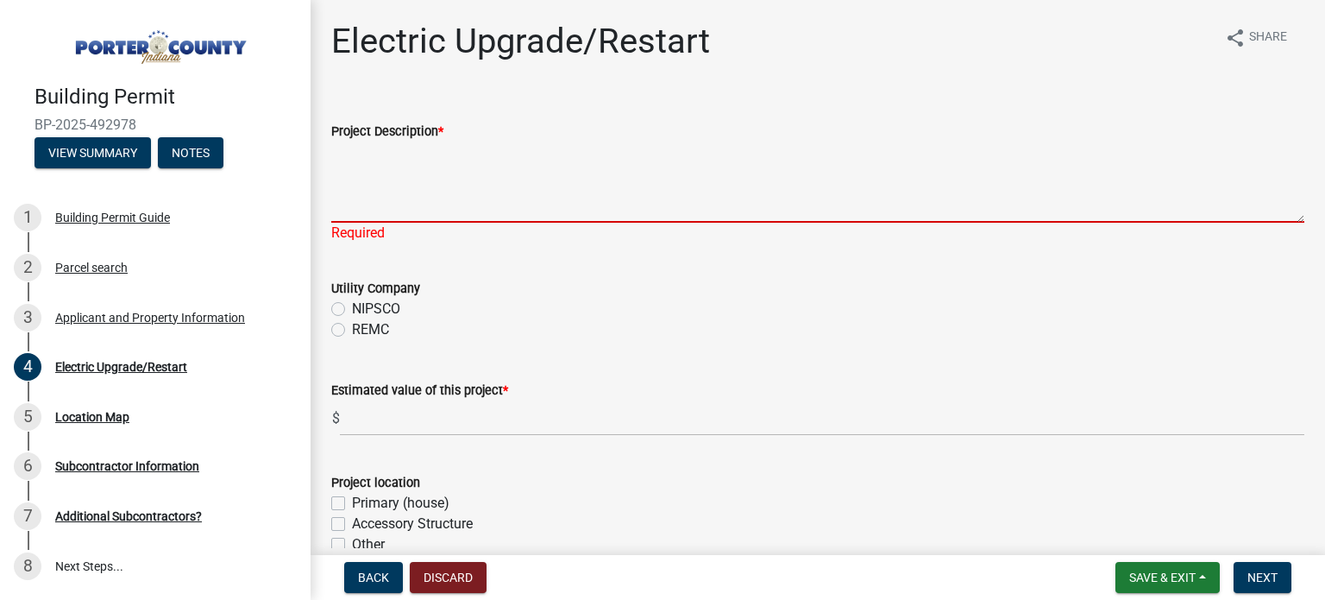
click at [427, 190] on textarea "Project Description *" at bounding box center [817, 182] width 973 height 81
paste textarea "Connect existing 100 amp electric service to SURF Internet cabinet located just…"
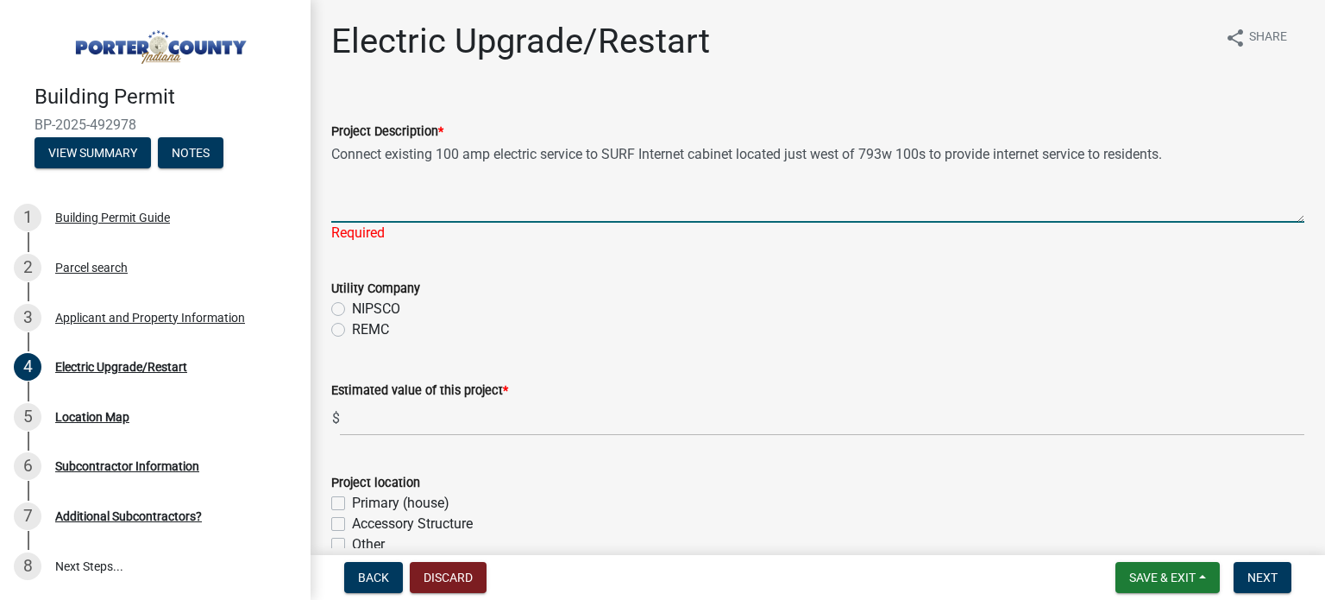
type textarea "Connect existing 100 amp electric service to SURF Internet cabinet located just…"
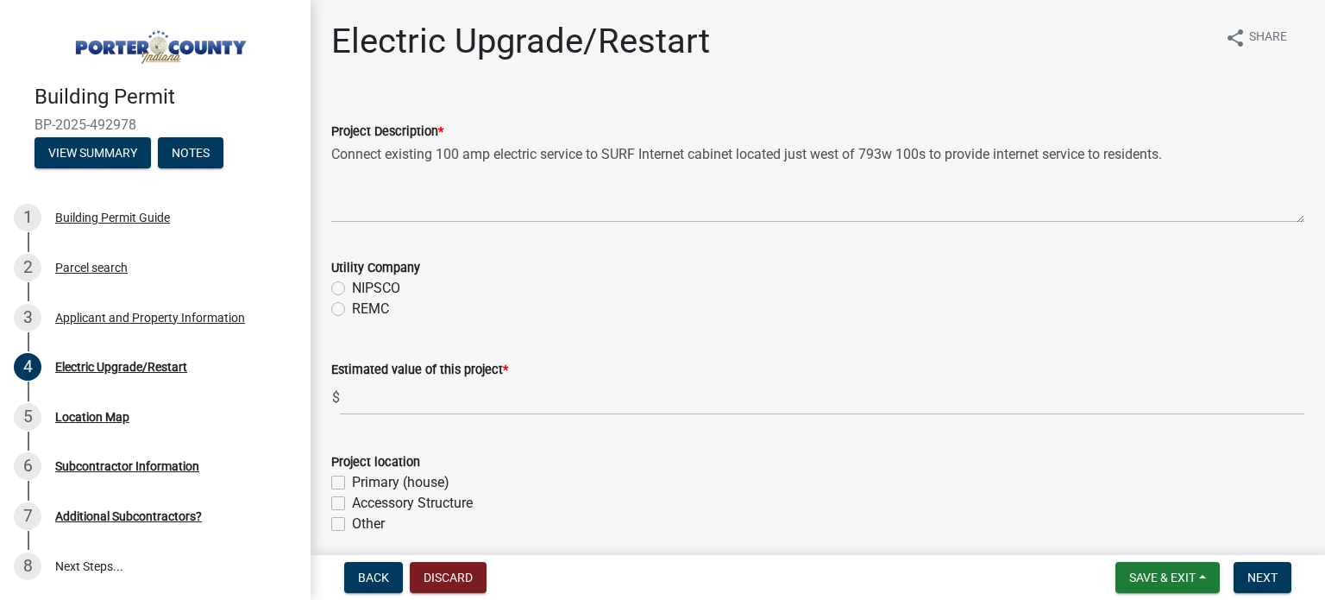
click at [342, 331] on wm-data-entity-input "Utility Company NIPSCO REMC" at bounding box center [817, 285] width 973 height 98
click at [352, 305] on label "REMC" at bounding box center [370, 309] width 37 height 21
click at [352, 305] on input "REMC" at bounding box center [357, 304] width 11 height 11
radio input "true"
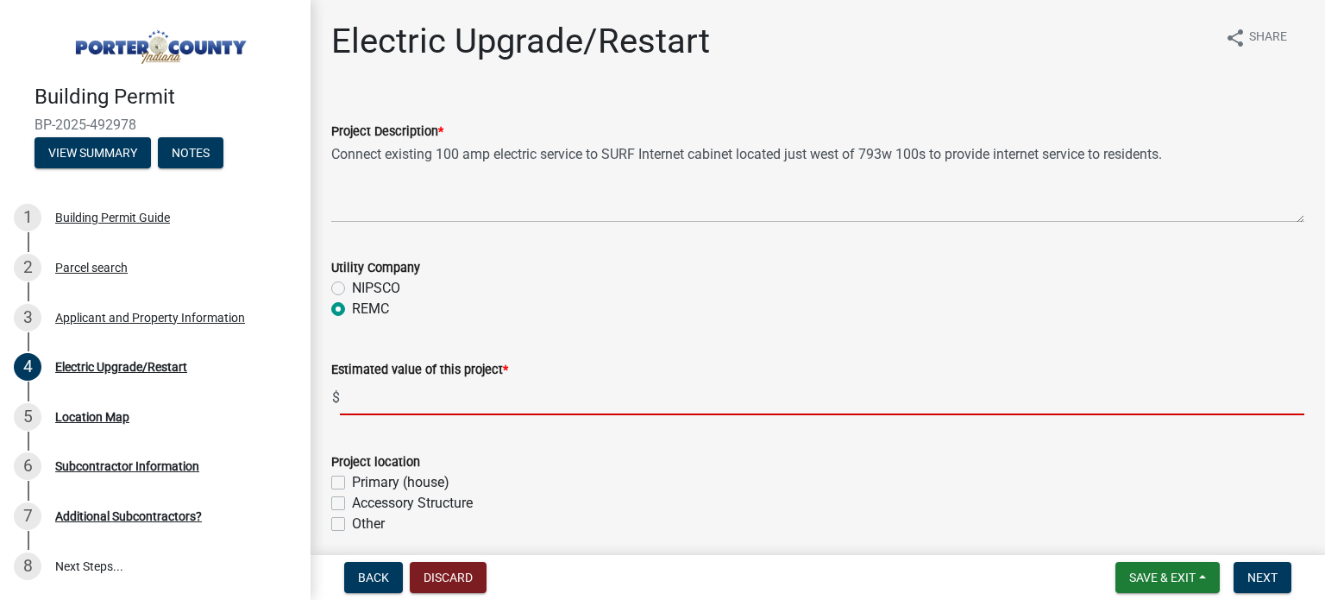
click at [407, 398] on input "text" at bounding box center [822, 397] width 965 height 35
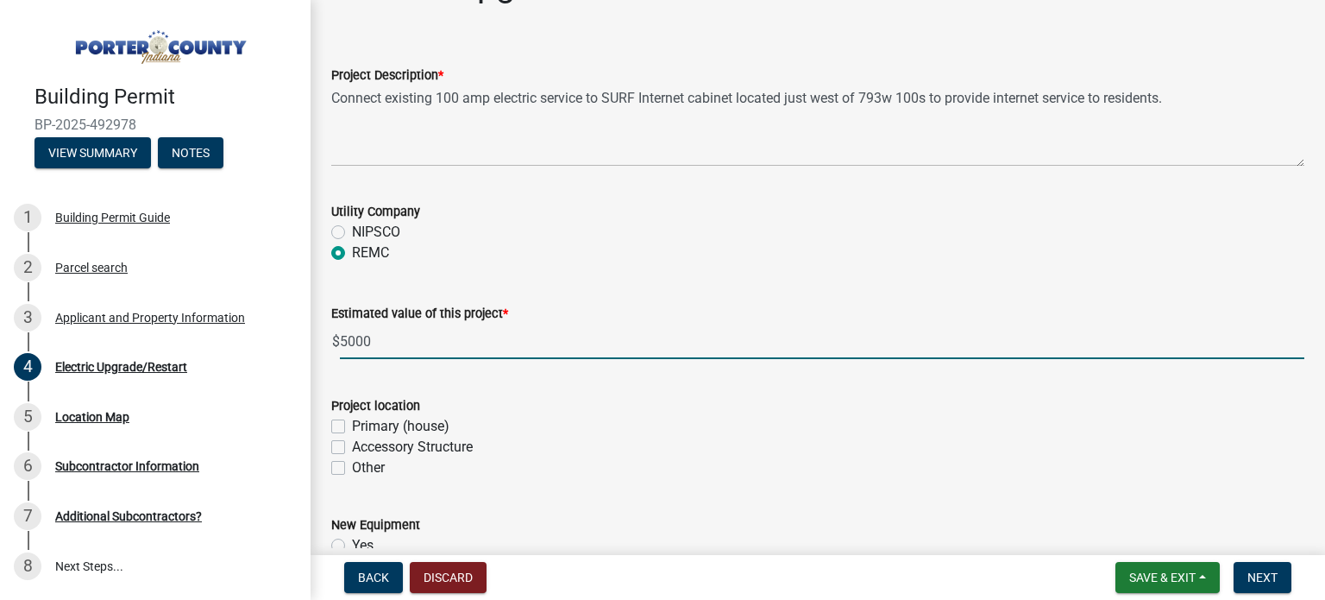
scroll to position [86, 0]
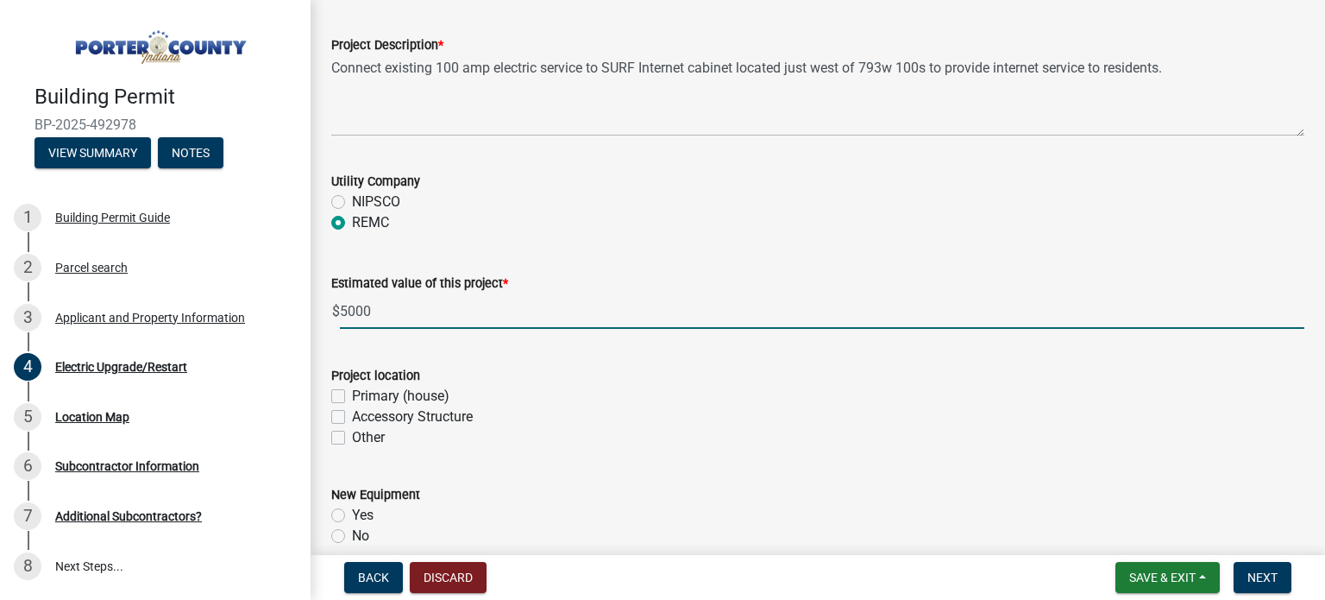
type input "5000"
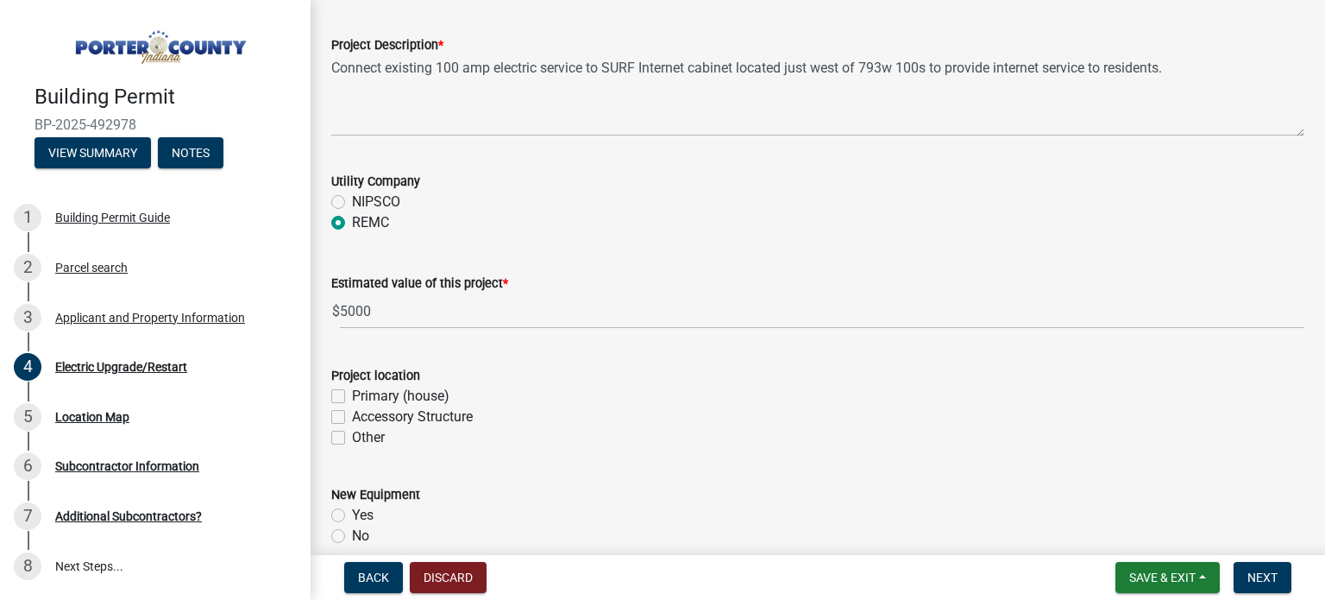
click at [352, 438] on label "Other" at bounding box center [368, 437] width 33 height 21
click at [352, 438] on input "Other" at bounding box center [357, 432] width 11 height 11
checkbox input "true"
checkbox input "false"
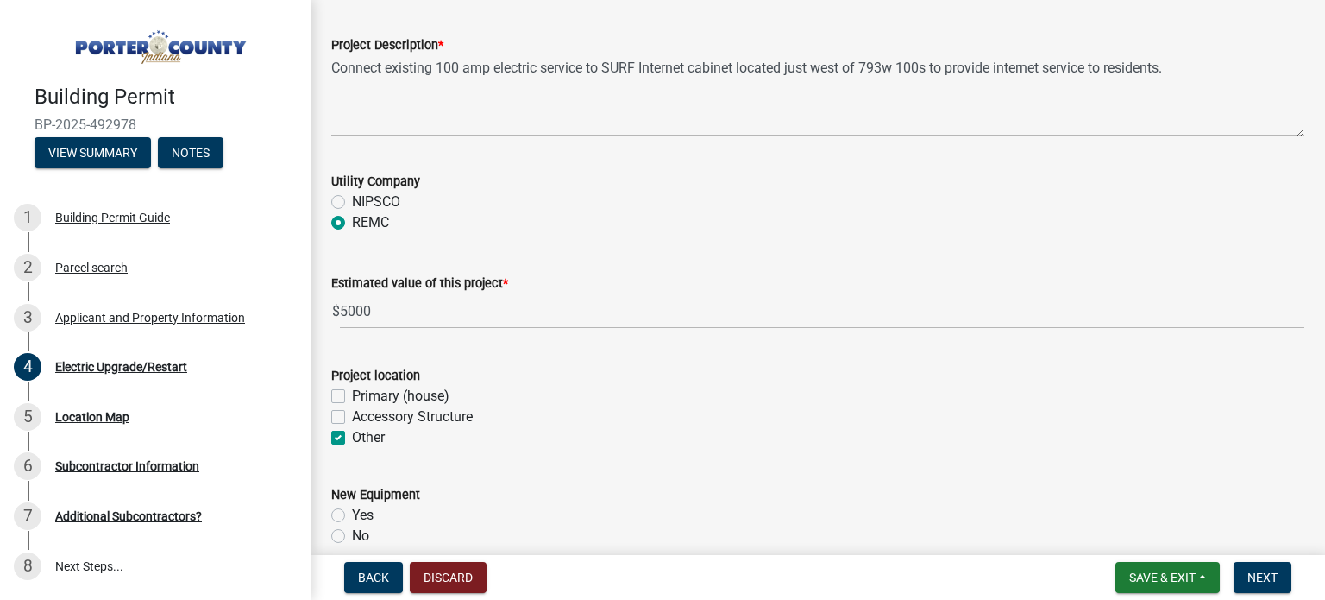
checkbox input "true"
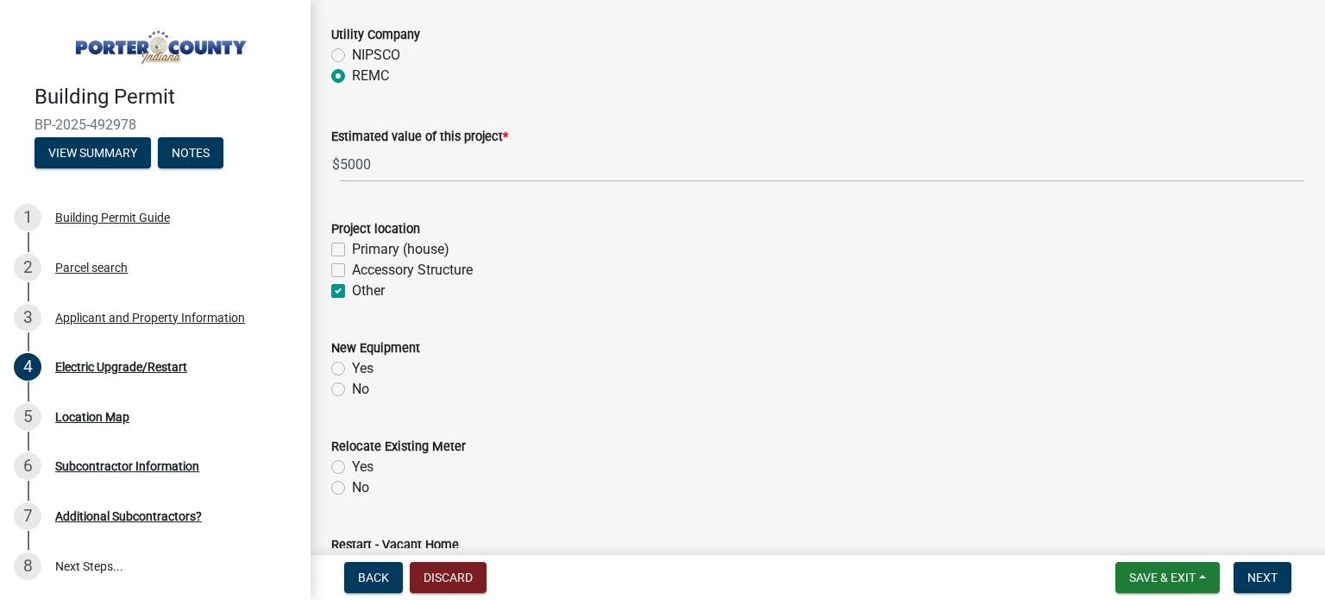
scroll to position [259, 0]
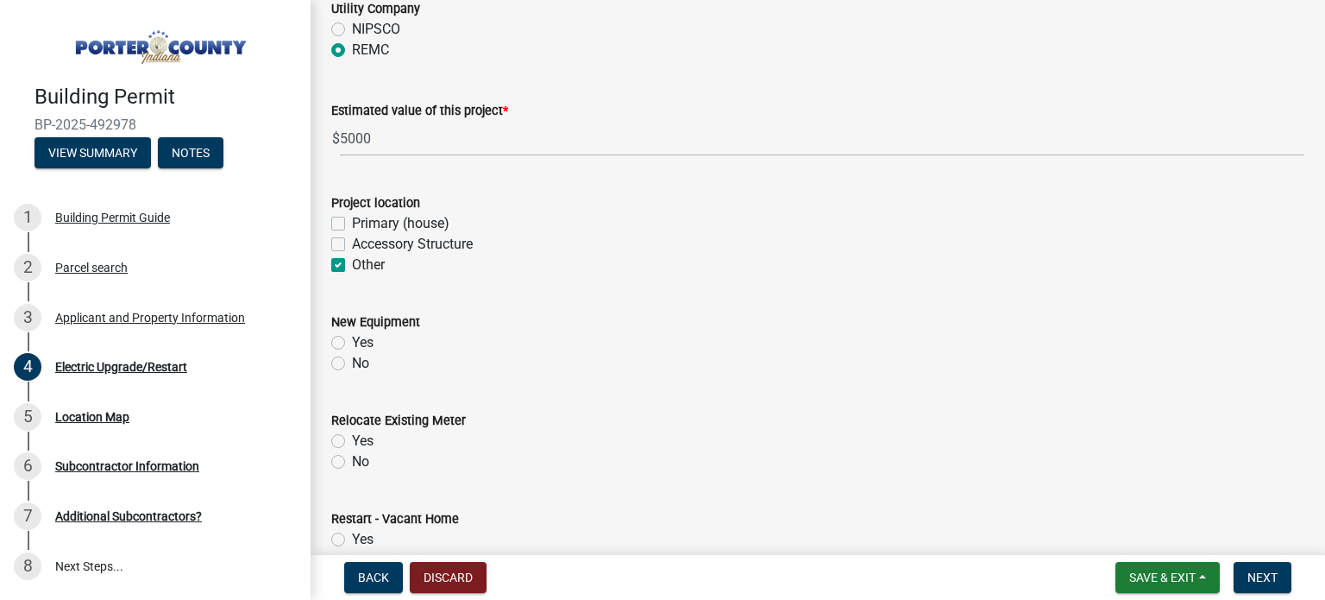
click at [352, 343] on label "Yes" at bounding box center [363, 342] width 22 height 21
click at [352, 343] on input "Yes" at bounding box center [357, 337] width 11 height 11
radio input "true"
click at [352, 463] on label "No" at bounding box center [360, 461] width 17 height 21
click at [352, 463] on input "No" at bounding box center [357, 456] width 11 height 11
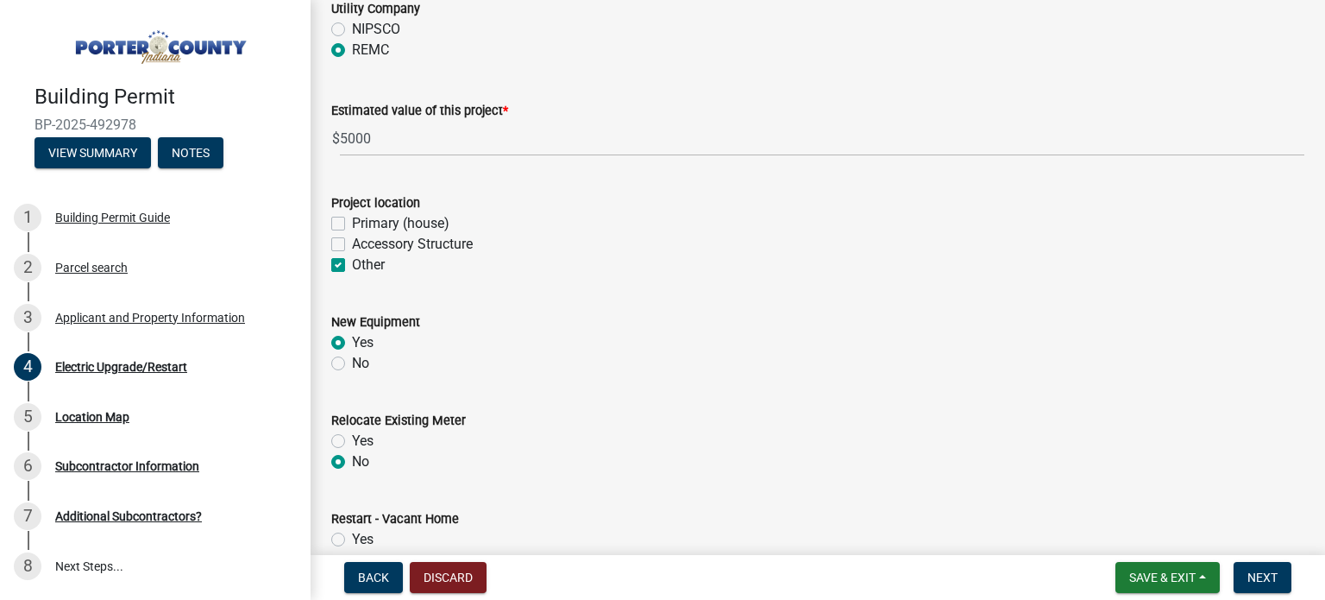
radio input "true"
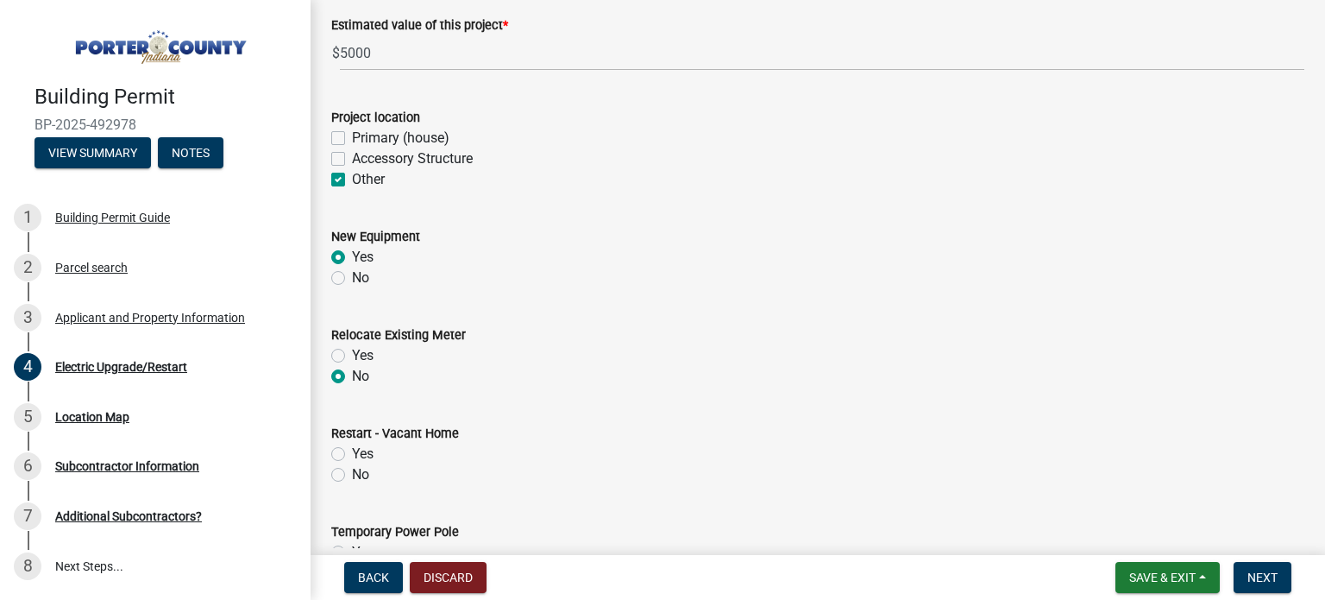
scroll to position [345, 0]
click at [352, 474] on label "No" at bounding box center [360, 473] width 17 height 21
click at [352, 474] on input "No" at bounding box center [357, 468] width 11 height 11
radio input "true"
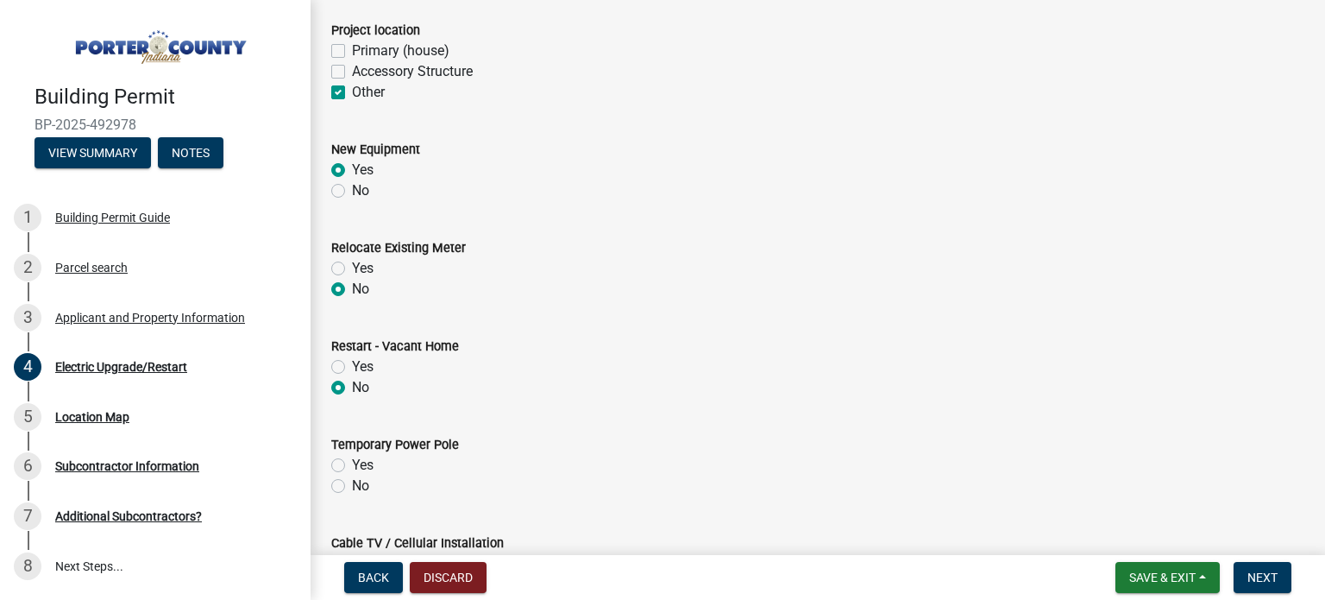
scroll to position [518, 0]
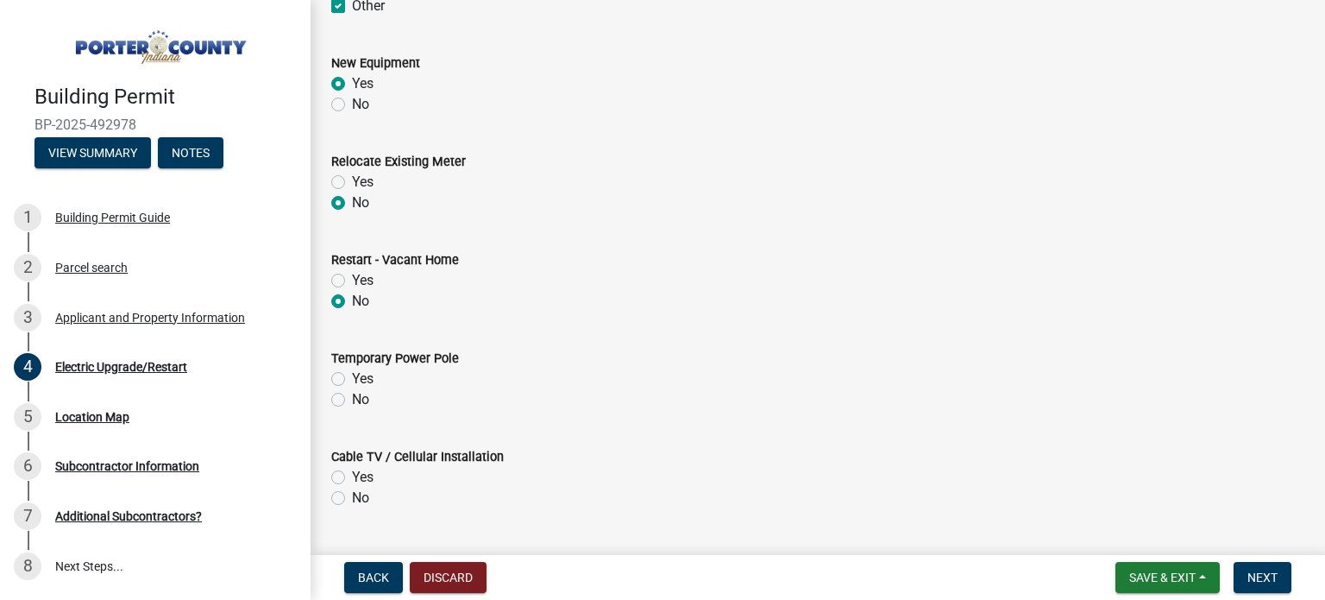
click at [352, 395] on label "No" at bounding box center [360, 399] width 17 height 21
click at [352, 395] on input "No" at bounding box center [357, 394] width 11 height 11
radio input "true"
click at [352, 495] on label "No" at bounding box center [360, 498] width 17 height 21
click at [352, 495] on input "No" at bounding box center [357, 493] width 11 height 11
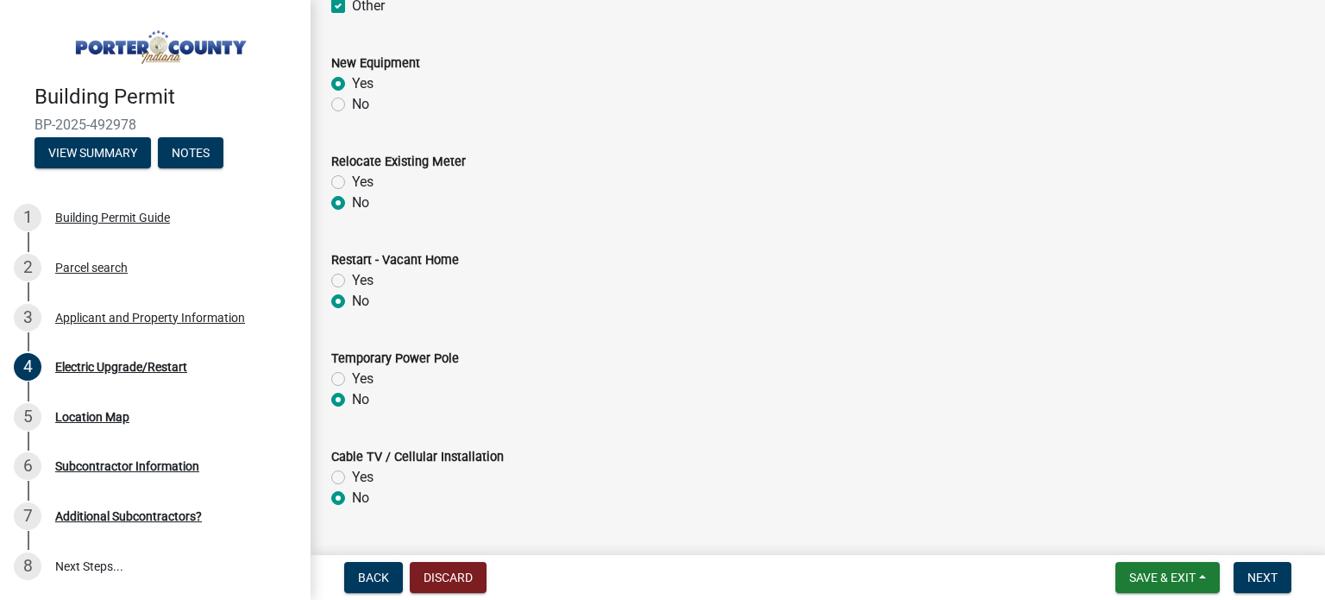
radio input "true"
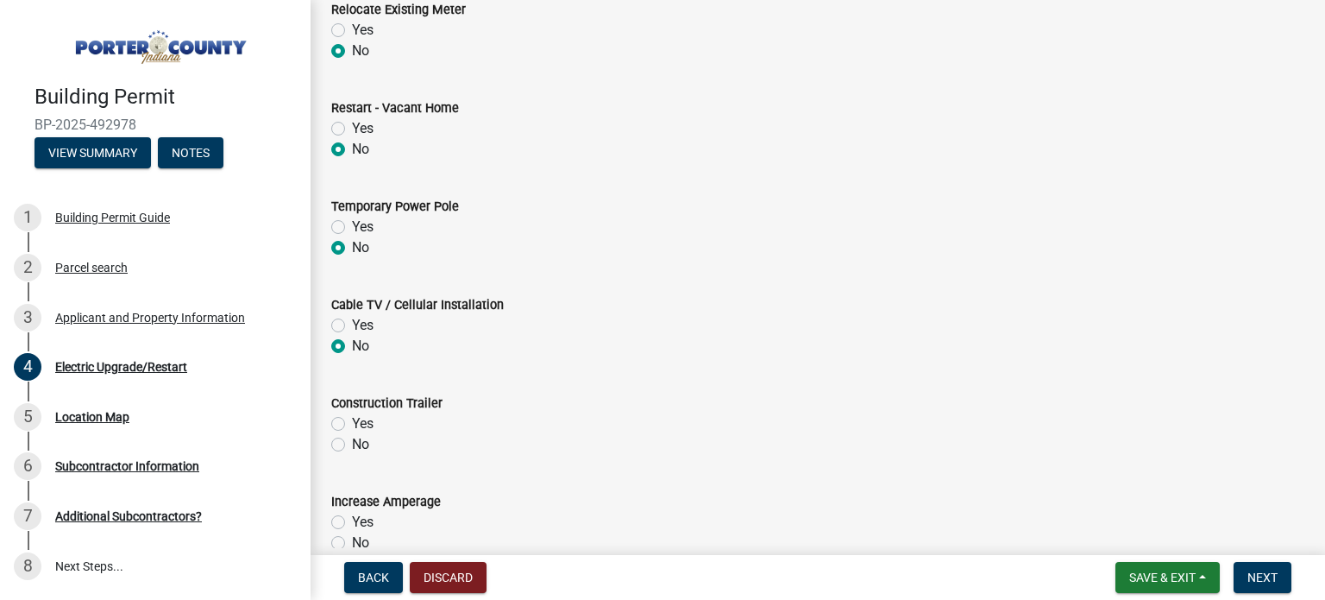
scroll to position [676, 0]
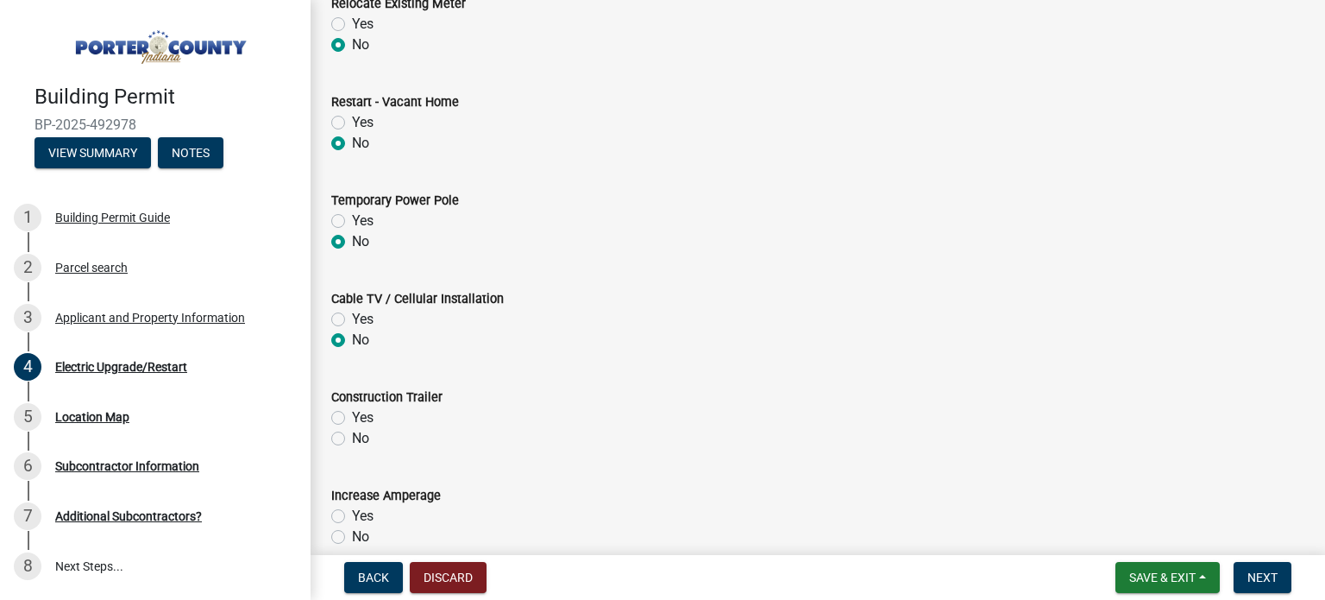
click at [352, 441] on label "No" at bounding box center [360, 438] width 17 height 21
click at [352, 439] on input "No" at bounding box center [357, 433] width 11 height 11
radio input "true"
click at [352, 538] on label "No" at bounding box center [360, 536] width 17 height 21
click at [352, 538] on input "No" at bounding box center [357, 531] width 11 height 11
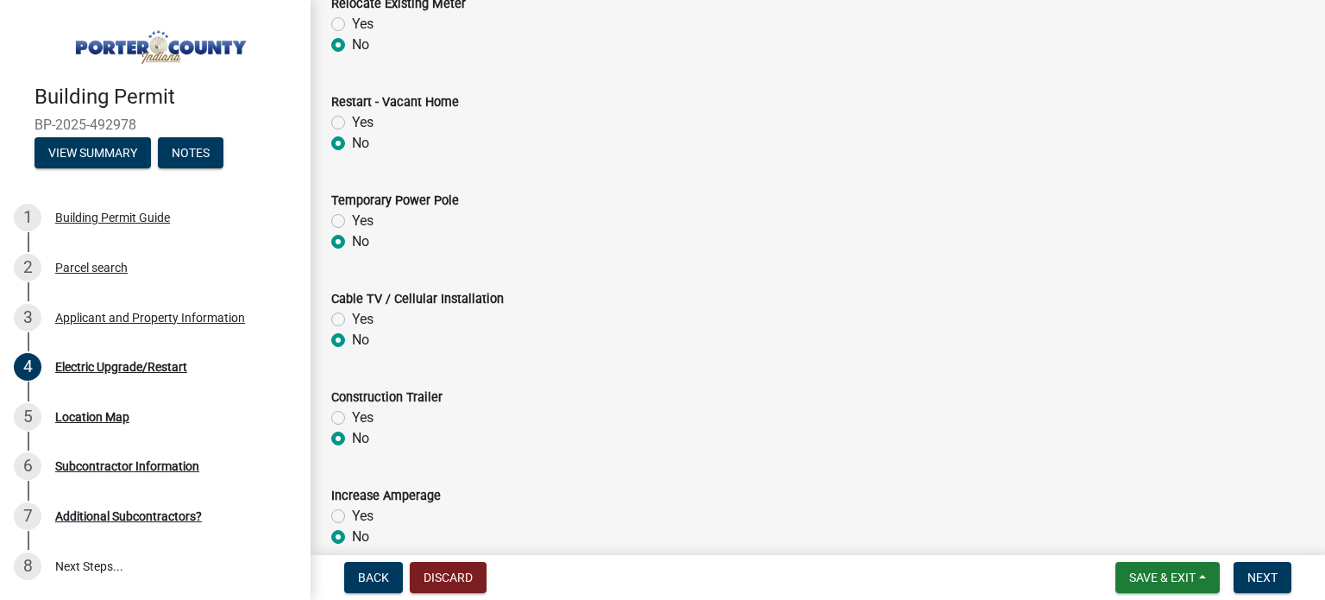
radio input "true"
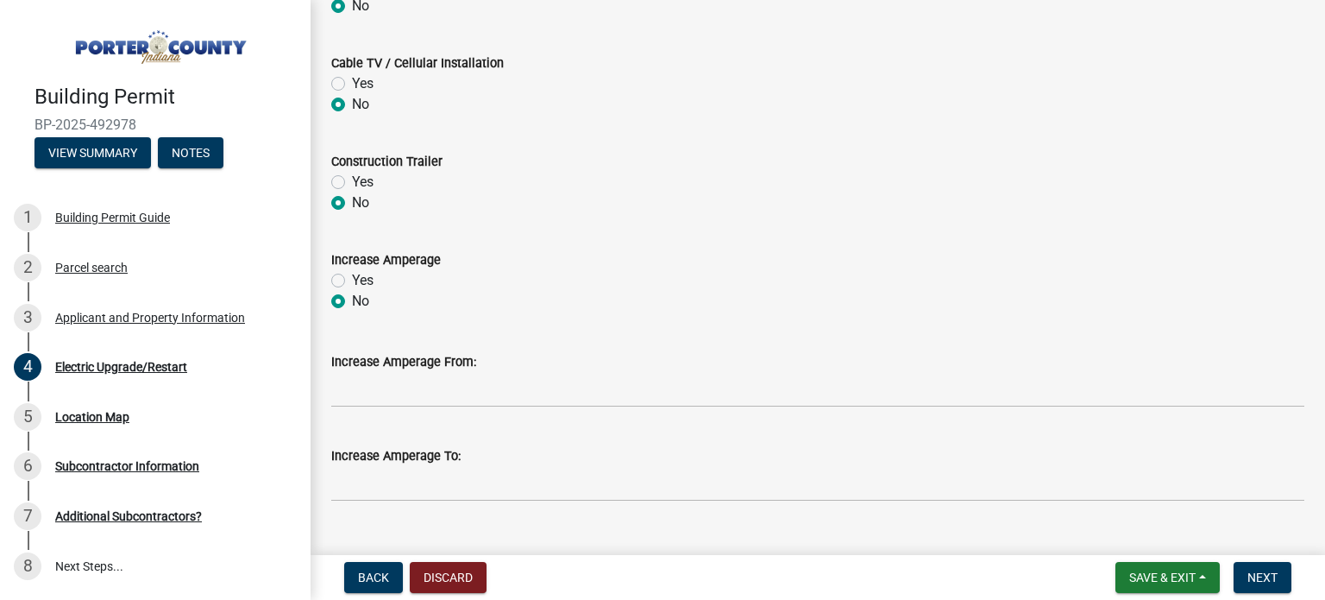
scroll to position [946, 0]
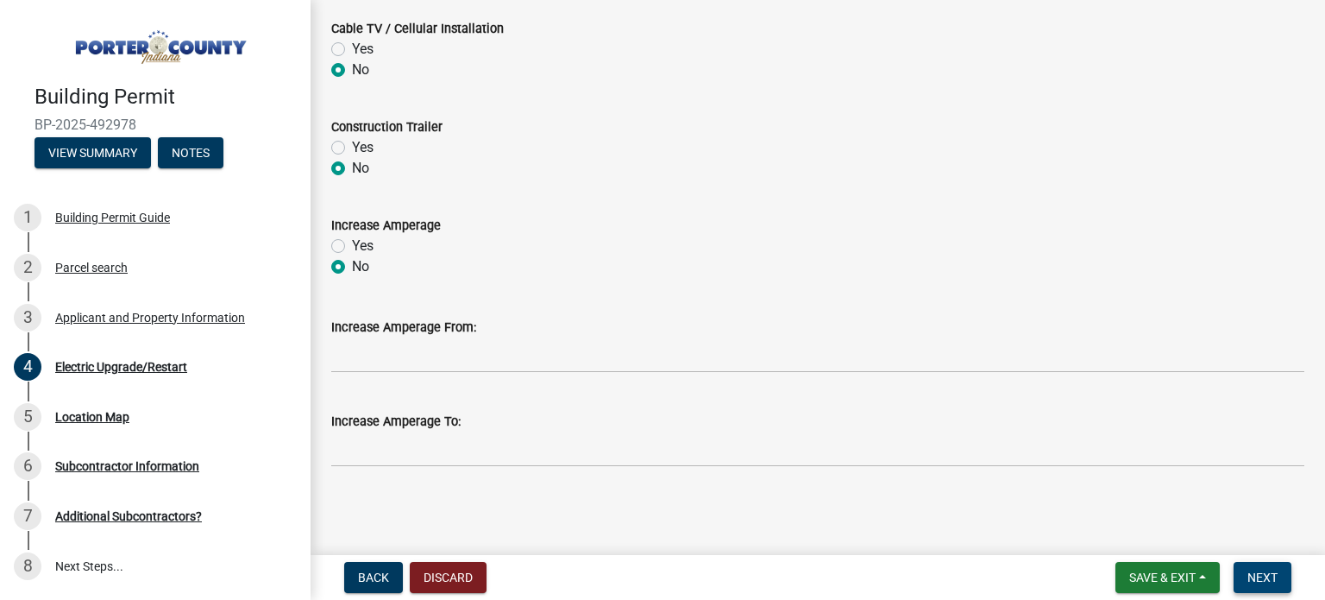
click at [1274, 576] on span "Next" at bounding box center [1263, 577] width 30 height 14
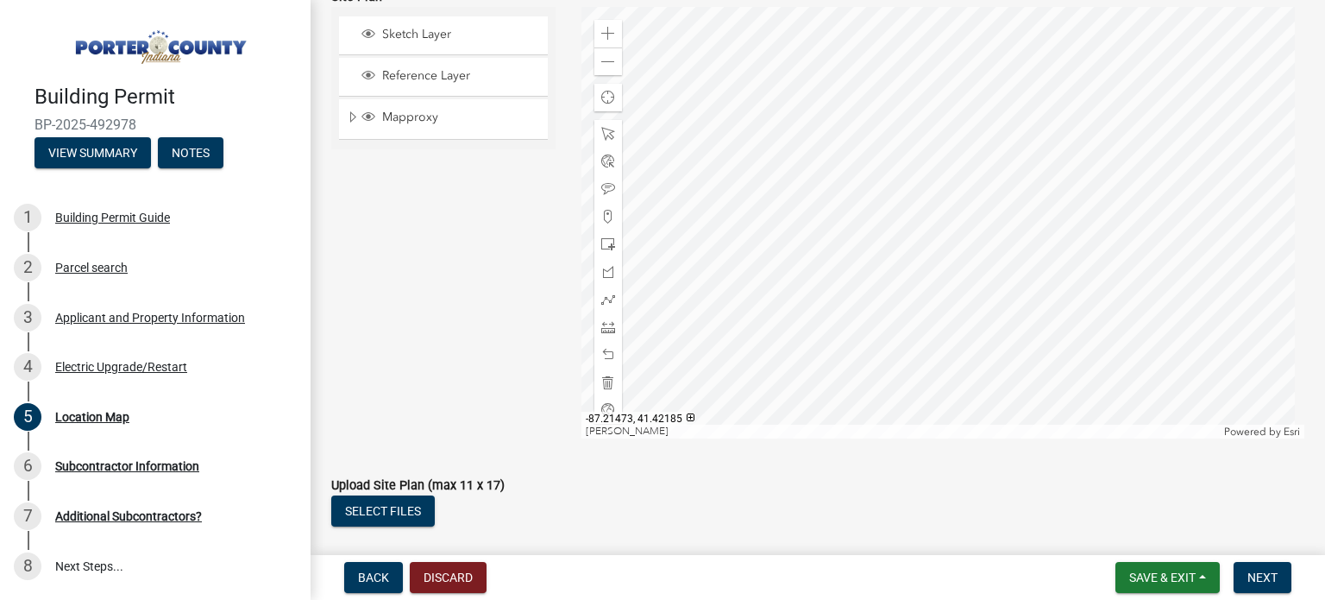
scroll to position [321, 0]
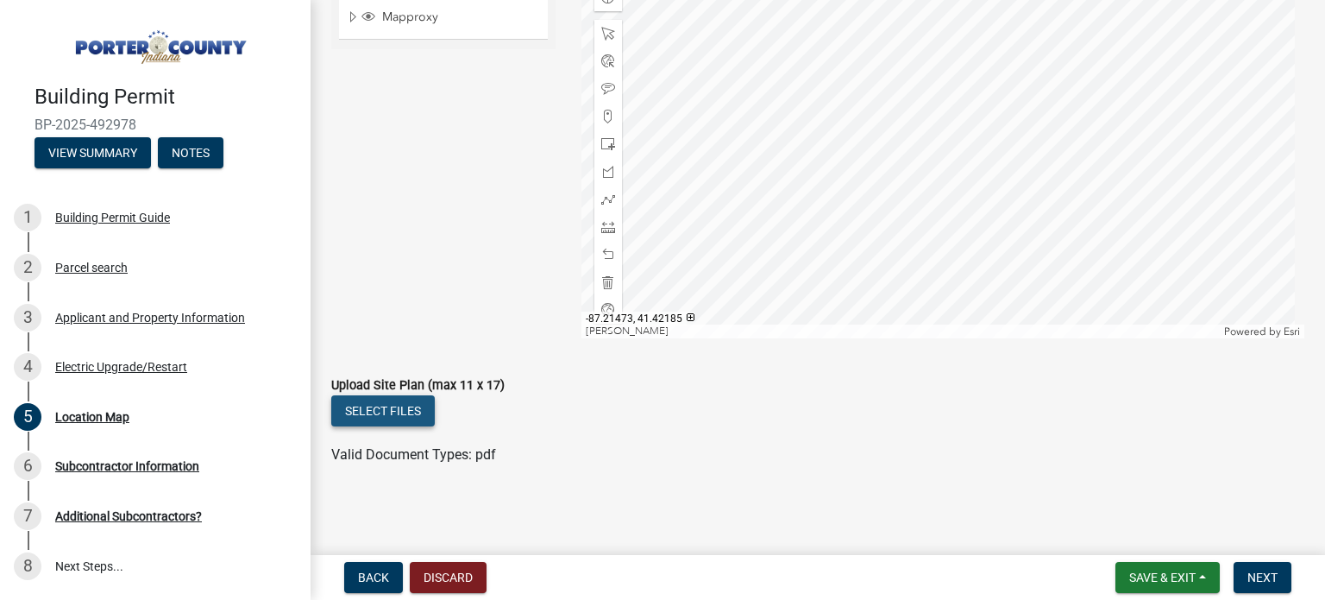
click at [373, 406] on button "Select files" at bounding box center [383, 410] width 104 height 31
click at [390, 406] on button "Select files" at bounding box center [383, 410] width 104 height 31
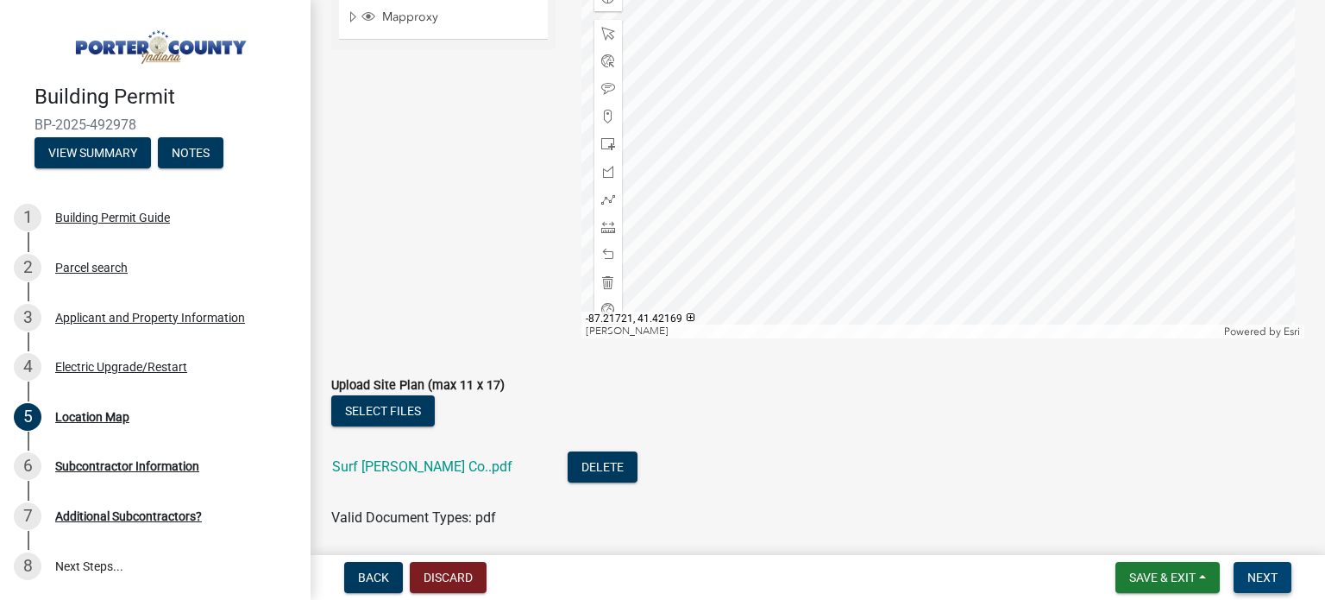
click at [1265, 573] on span "Next" at bounding box center [1263, 577] width 30 height 14
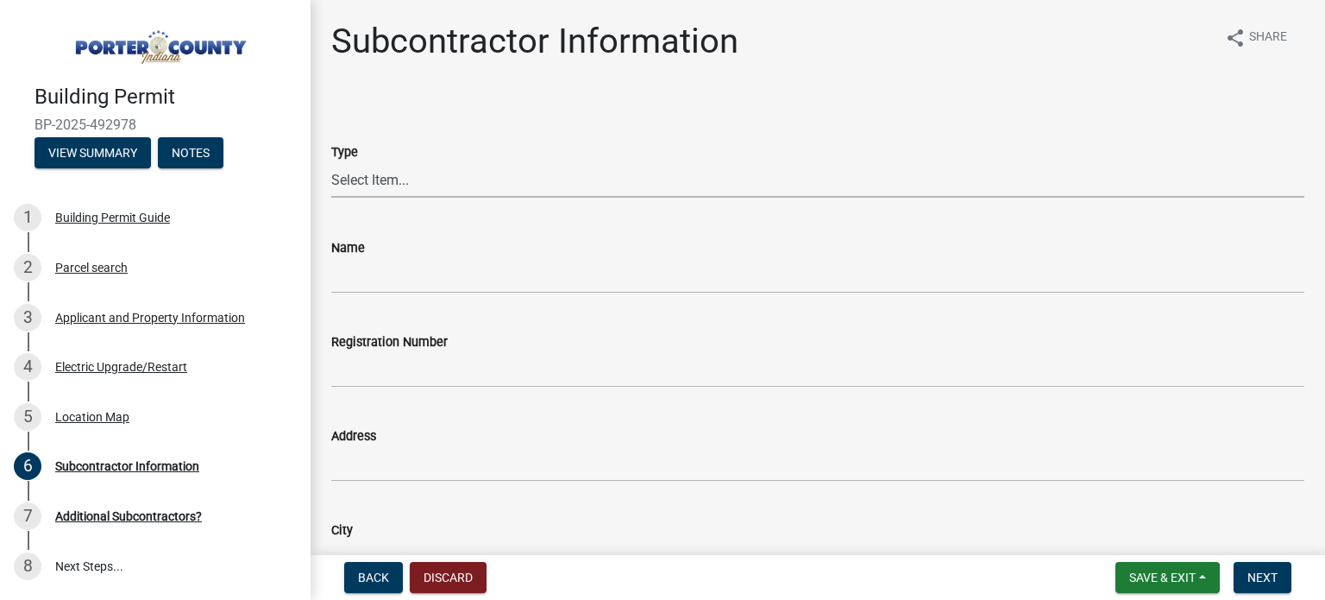
click at [380, 179] on select "Select Item... Concrete Plumbing Electrical HVAC Framing Roofing Insulation Lan…" at bounding box center [817, 179] width 973 height 35
click at [331, 162] on select "Select Item... Concrete Plumbing Electrical HVAC Framing Roofing Insulation Lan…" at bounding box center [817, 179] width 973 height 35
select select "efdc4ab2-fecf-44c9-8db5-461c68afeef8"
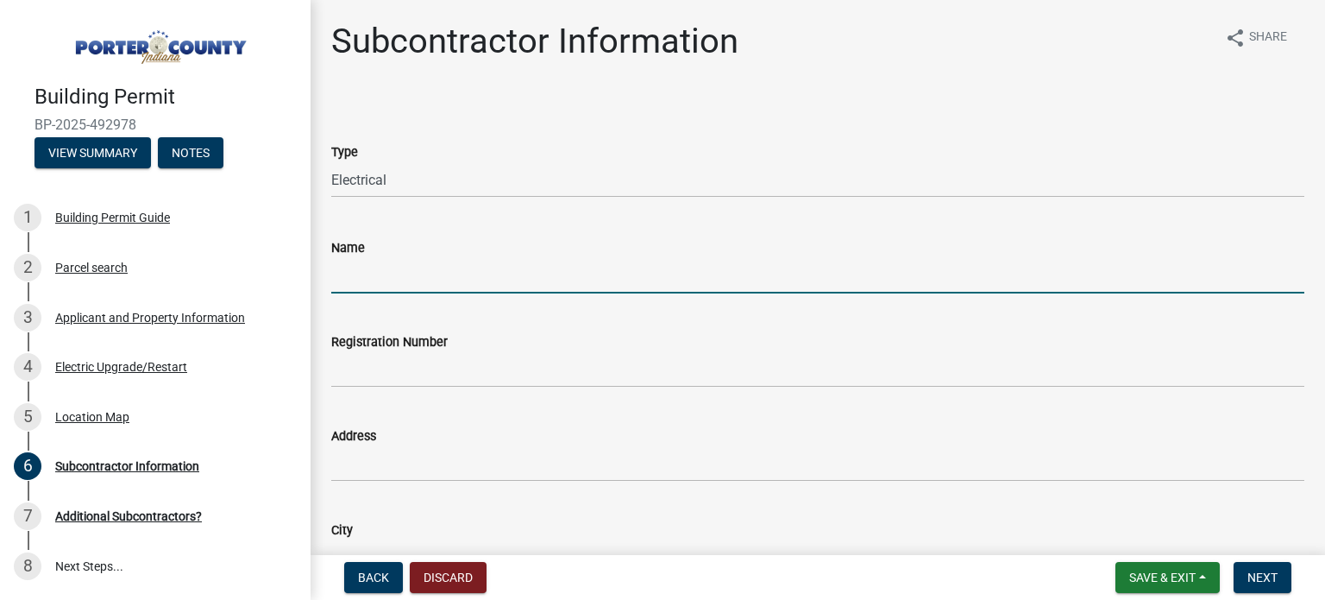
click at [373, 279] on input "Name" at bounding box center [817, 275] width 973 height 35
type input "Current Electric Inc"
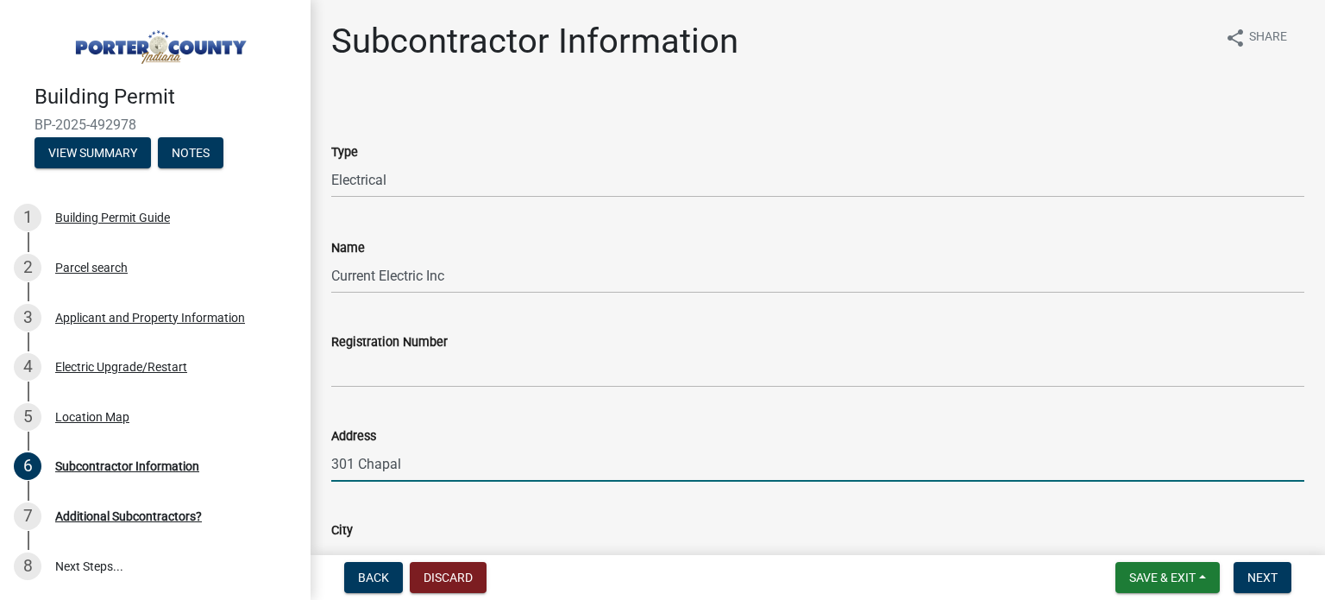
type input "[STREET_ADDRESS]"
type input "Trail Creek"
type input "46360"
type input "2198727736"
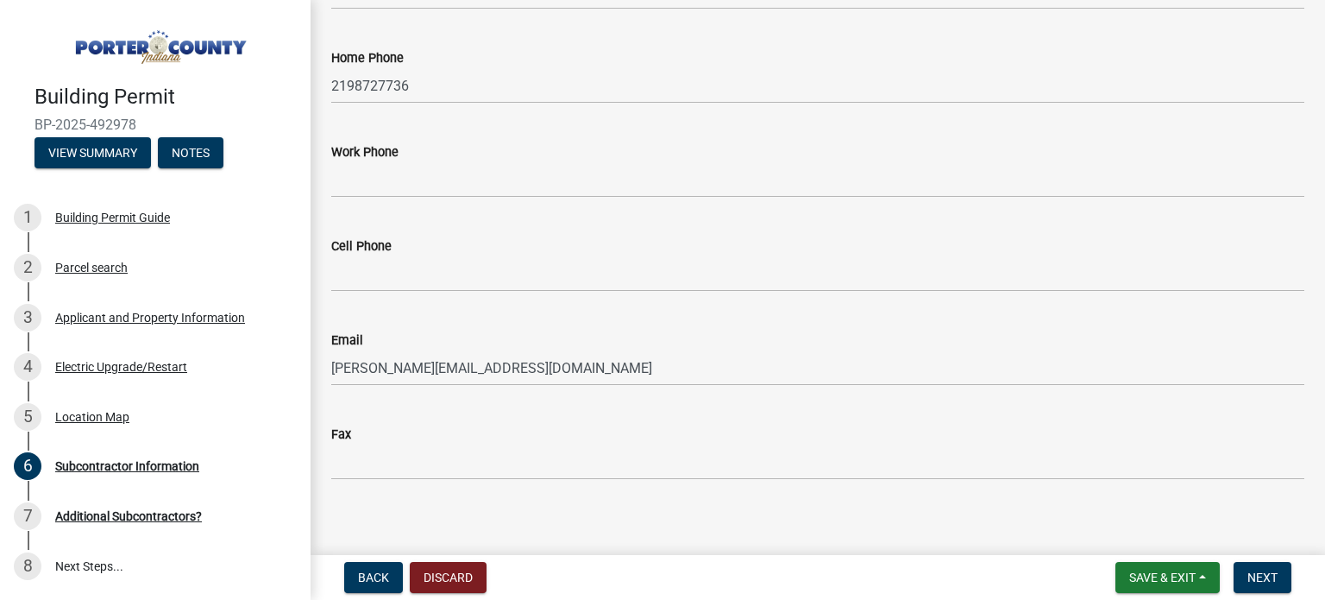
scroll to position [673, 0]
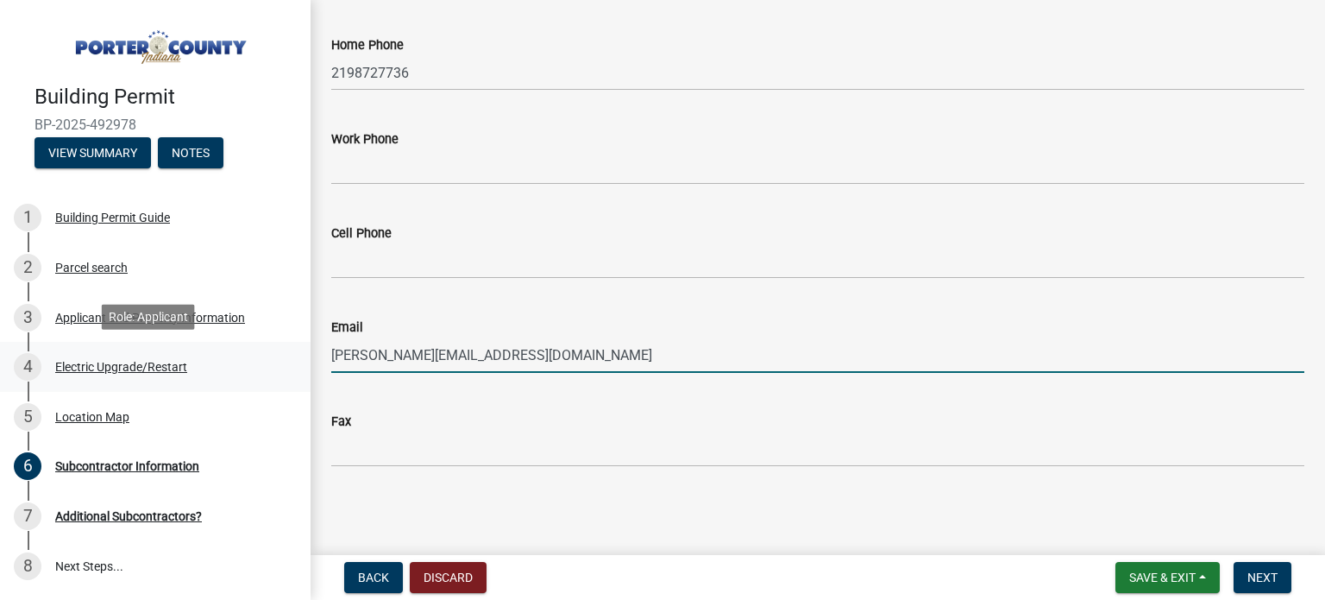
drag, startPoint x: 356, startPoint y: 356, endPoint x: 295, endPoint y: 356, distance: 61.3
click at [295, 356] on div "Building Permit BP-2025-492978 View Summary Notes 1 Building Permit Guide 2 Par…" at bounding box center [662, 300] width 1325 height 600
type input "[PERSON_NAME][EMAIL_ADDRESS][DOMAIN_NAME]"
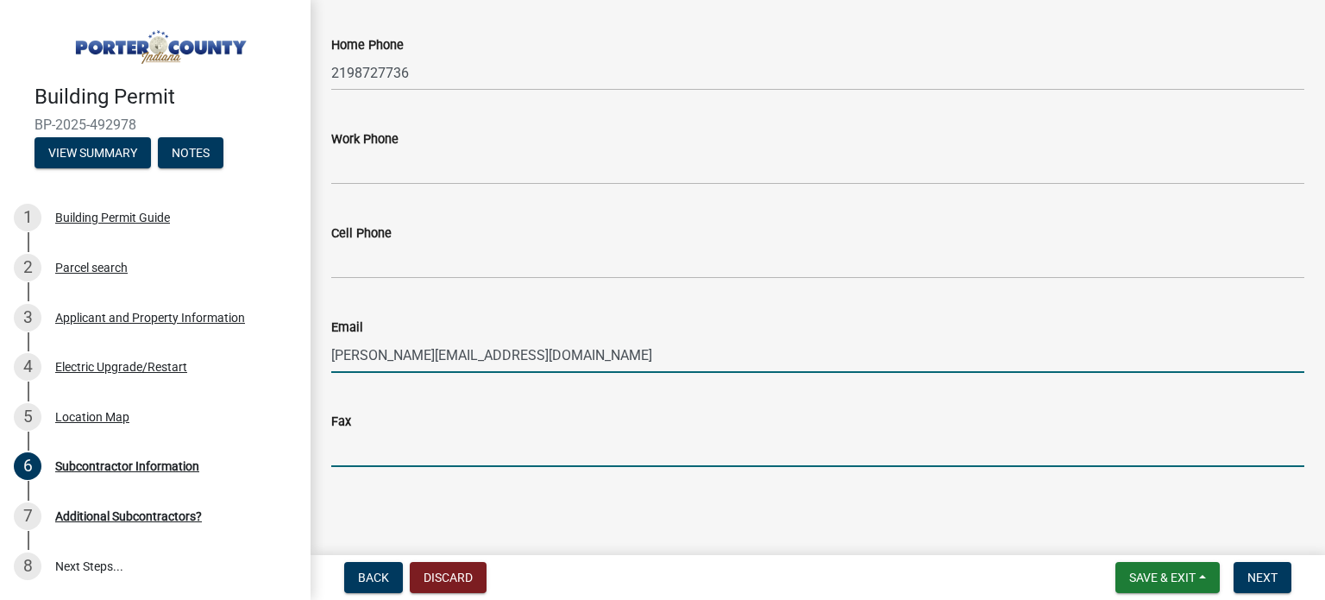
click at [493, 446] on input "Fax" at bounding box center [817, 448] width 973 height 35
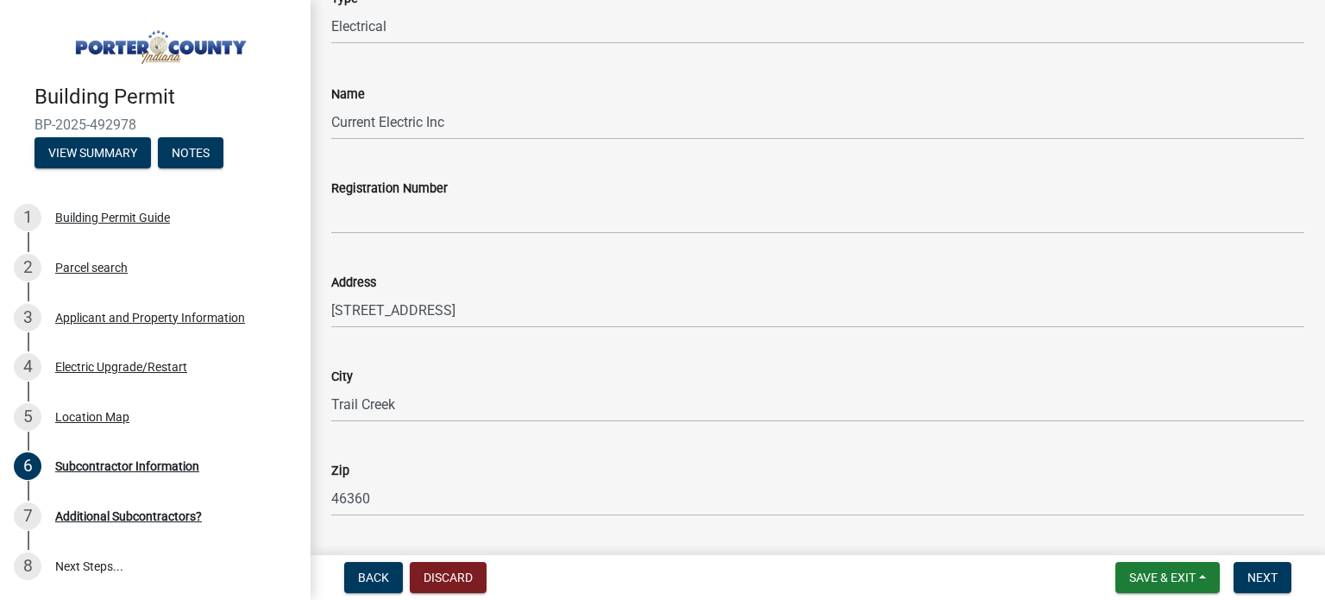
scroll to position [69, 0]
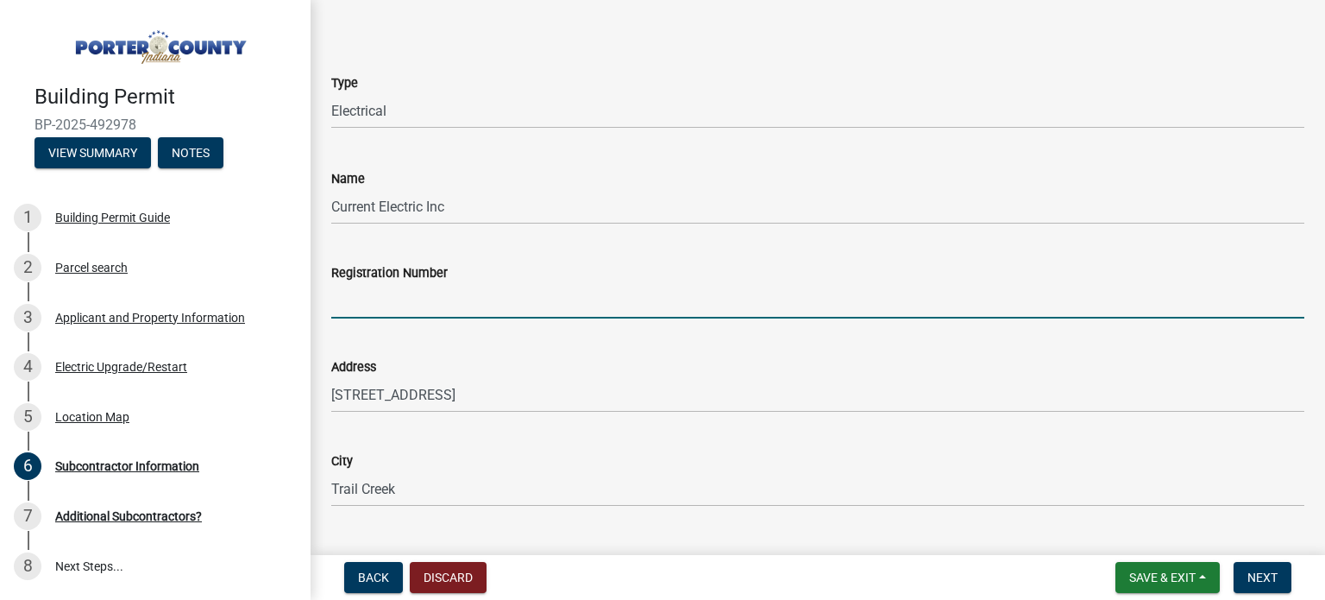
click at [484, 284] on input "Registration Number" at bounding box center [817, 300] width 973 height 35
type input "BC-348485"
click at [1269, 572] on span "Next" at bounding box center [1263, 577] width 30 height 14
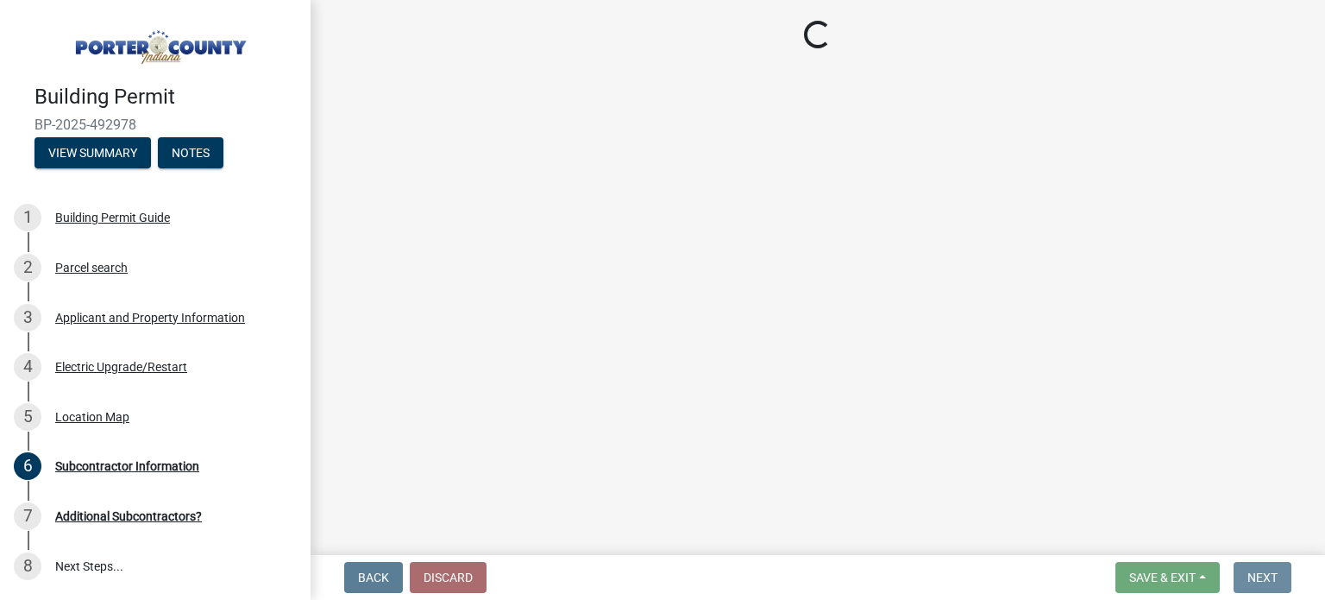
scroll to position [0, 0]
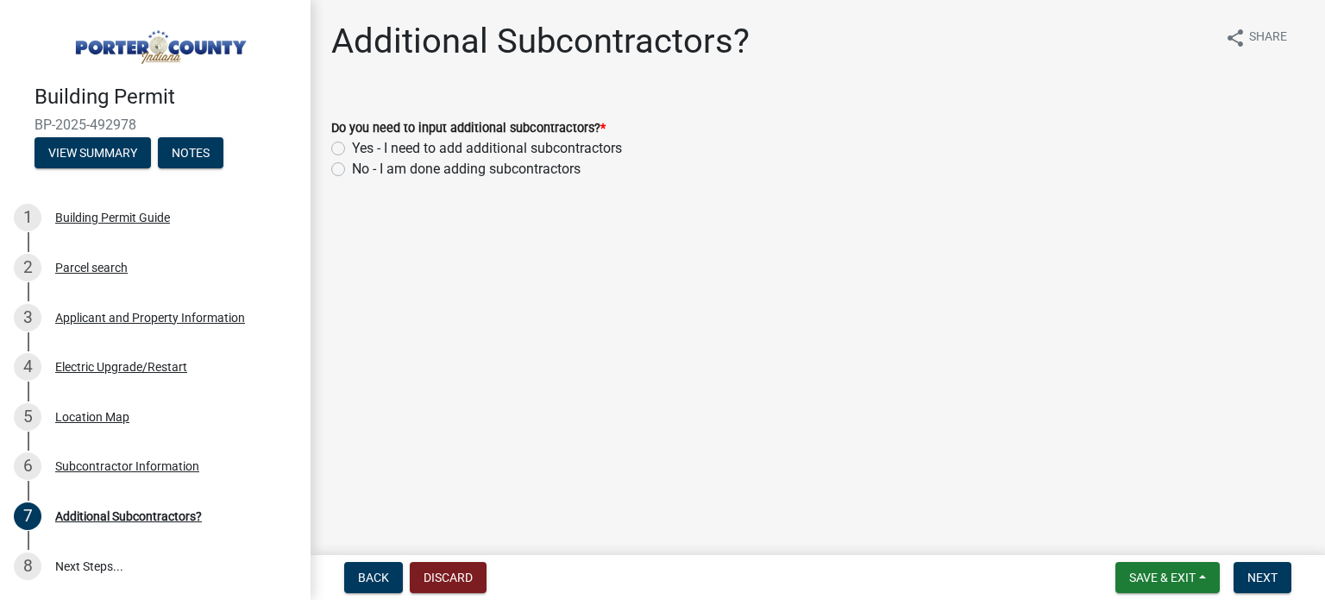
click at [352, 167] on label "No - I am done adding subcontractors" at bounding box center [466, 169] width 229 height 21
click at [352, 167] on input "No - I am done adding subcontractors" at bounding box center [357, 164] width 11 height 11
radio input "true"
click at [1269, 569] on button "Next" at bounding box center [1263, 577] width 58 height 31
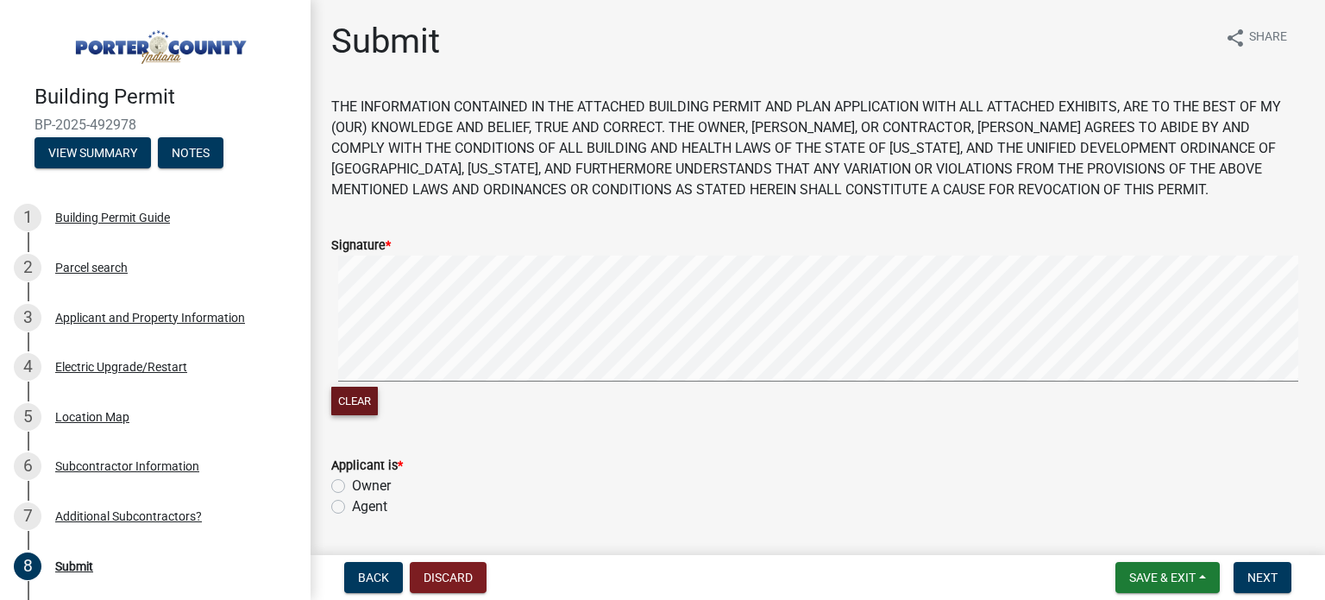
click at [349, 406] on button "Clear" at bounding box center [354, 401] width 47 height 28
click at [342, 396] on button "Clear" at bounding box center [354, 401] width 47 height 28
click at [356, 393] on button "Clear" at bounding box center [354, 401] width 47 height 28
click at [366, 394] on button "Clear" at bounding box center [354, 401] width 47 height 28
click at [354, 400] on button "Clear" at bounding box center [354, 401] width 47 height 28
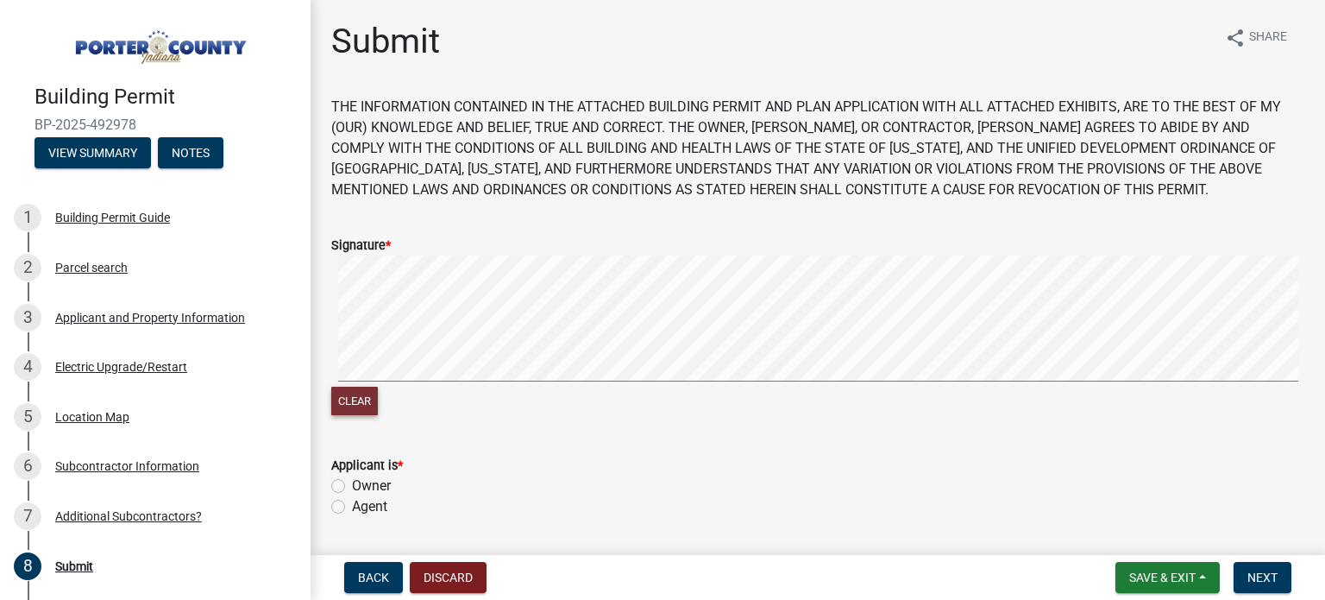
click at [368, 404] on button "Clear" at bounding box center [354, 401] width 47 height 28
click at [359, 397] on button "Clear" at bounding box center [354, 401] width 47 height 28
click at [358, 409] on button "Clear" at bounding box center [354, 401] width 47 height 28
click at [363, 400] on button "Clear" at bounding box center [354, 401] width 47 height 28
click at [352, 400] on button "Clear" at bounding box center [354, 401] width 47 height 28
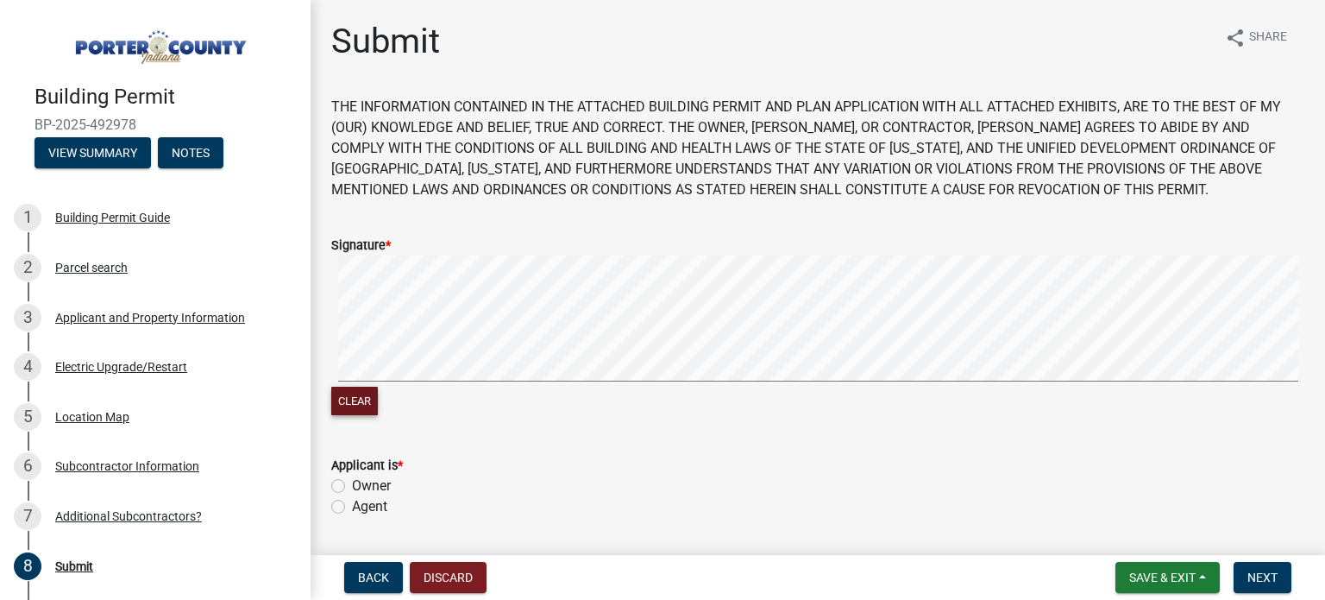
click at [359, 406] on button "Clear" at bounding box center [354, 401] width 47 height 28
click at [356, 397] on button "Clear" at bounding box center [354, 401] width 47 height 28
click at [363, 399] on button "Clear" at bounding box center [354, 401] width 47 height 28
click at [362, 396] on button "Clear" at bounding box center [354, 401] width 47 height 28
drag, startPoint x: 368, startPoint y: 397, endPoint x: 372, endPoint y: 388, distance: 9.6
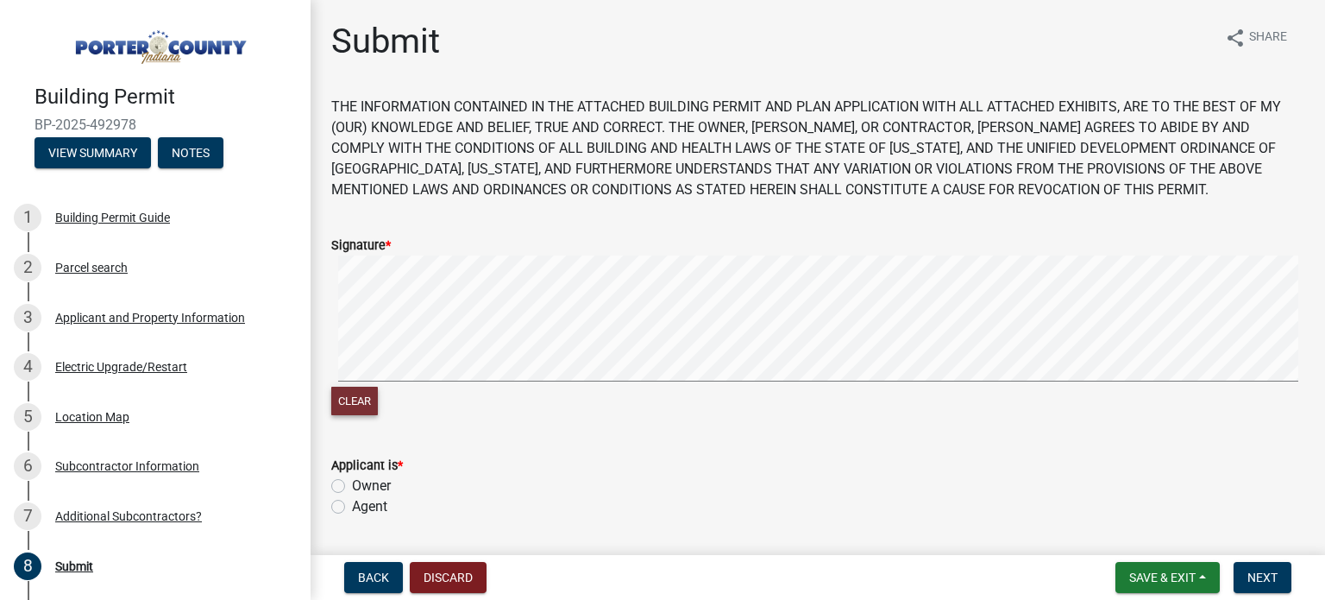
click at [368, 397] on button "Clear" at bounding box center [354, 401] width 47 height 28
click at [359, 406] on button "Clear" at bounding box center [354, 401] width 47 height 28
click at [357, 405] on button "Clear" at bounding box center [354, 401] width 47 height 28
click at [352, 487] on label "Owner" at bounding box center [371, 485] width 39 height 21
click at [352, 487] on input "Owner" at bounding box center [357, 480] width 11 height 11
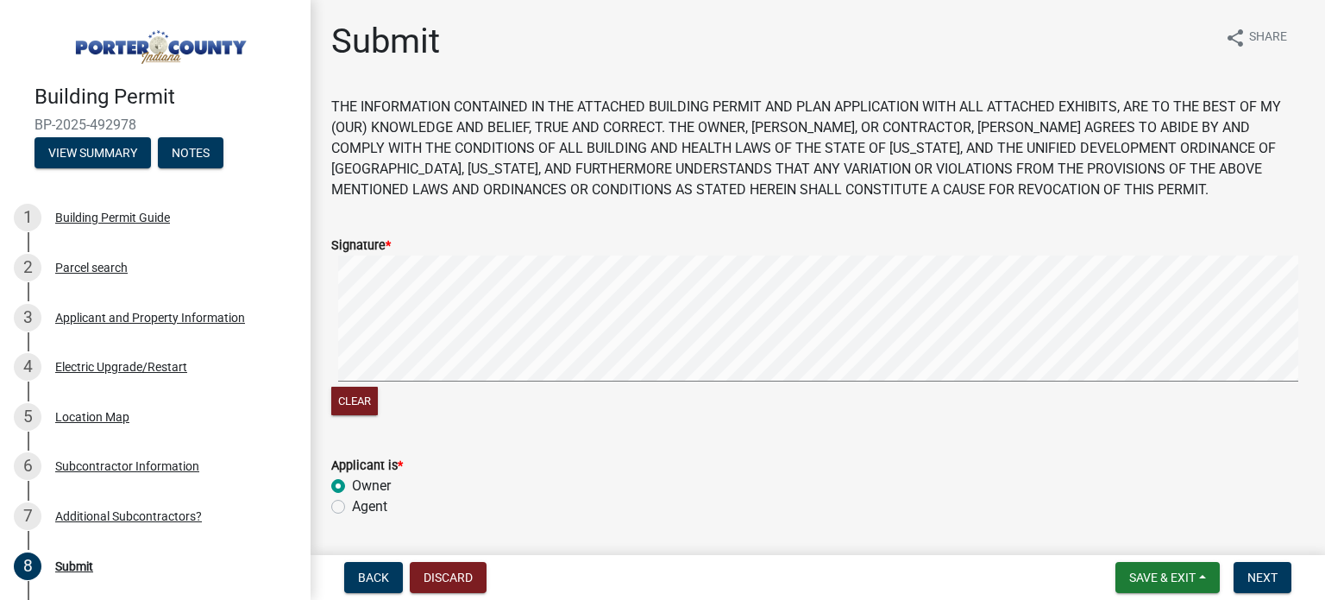
radio input "true"
click at [1262, 582] on span "Next" at bounding box center [1263, 577] width 30 height 14
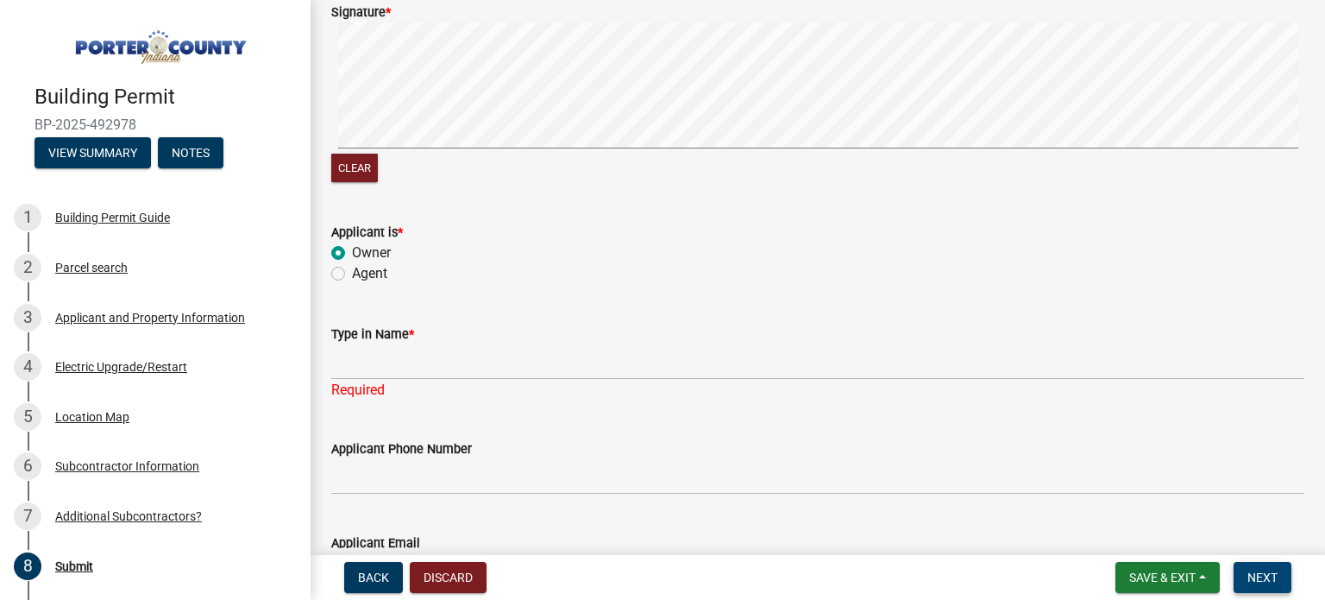
scroll to position [235, 0]
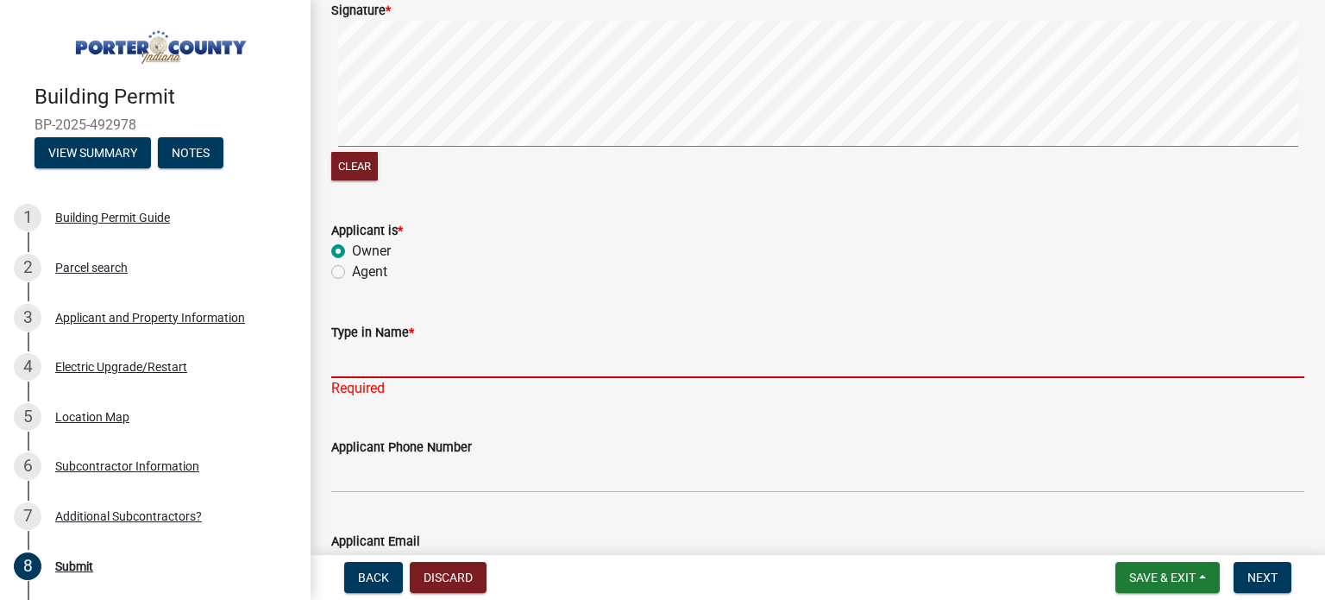
click at [437, 364] on input "Type in Name *" at bounding box center [817, 360] width 973 height 35
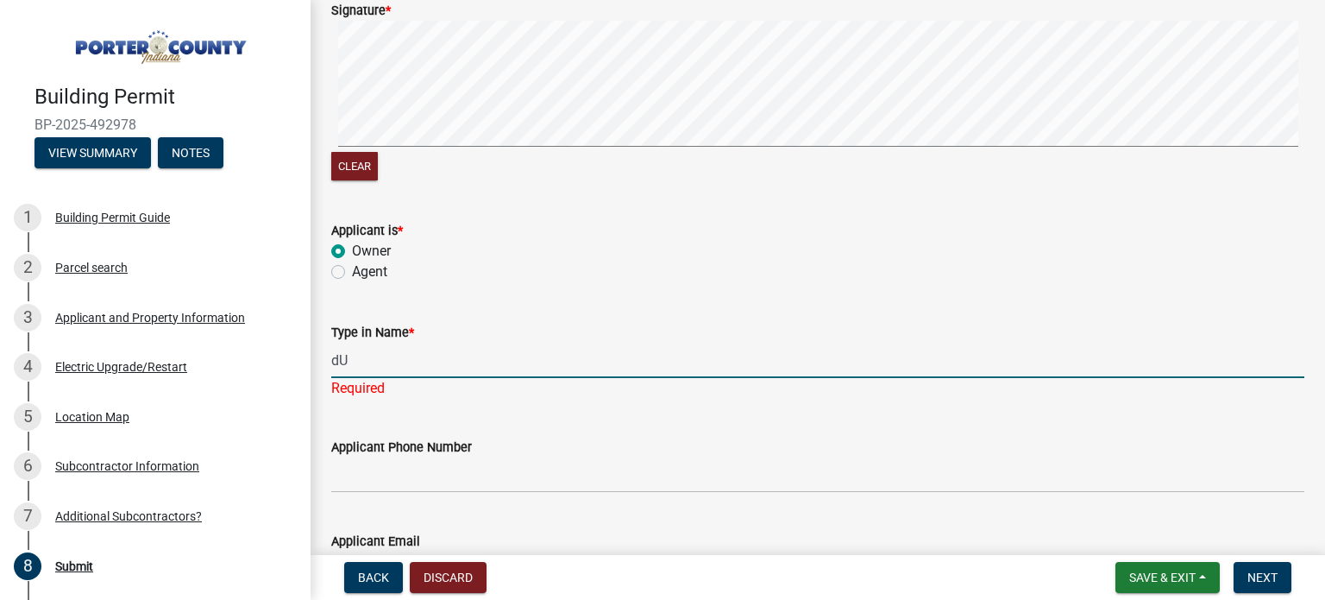
type input "d"
type input "[PERSON_NAME]"
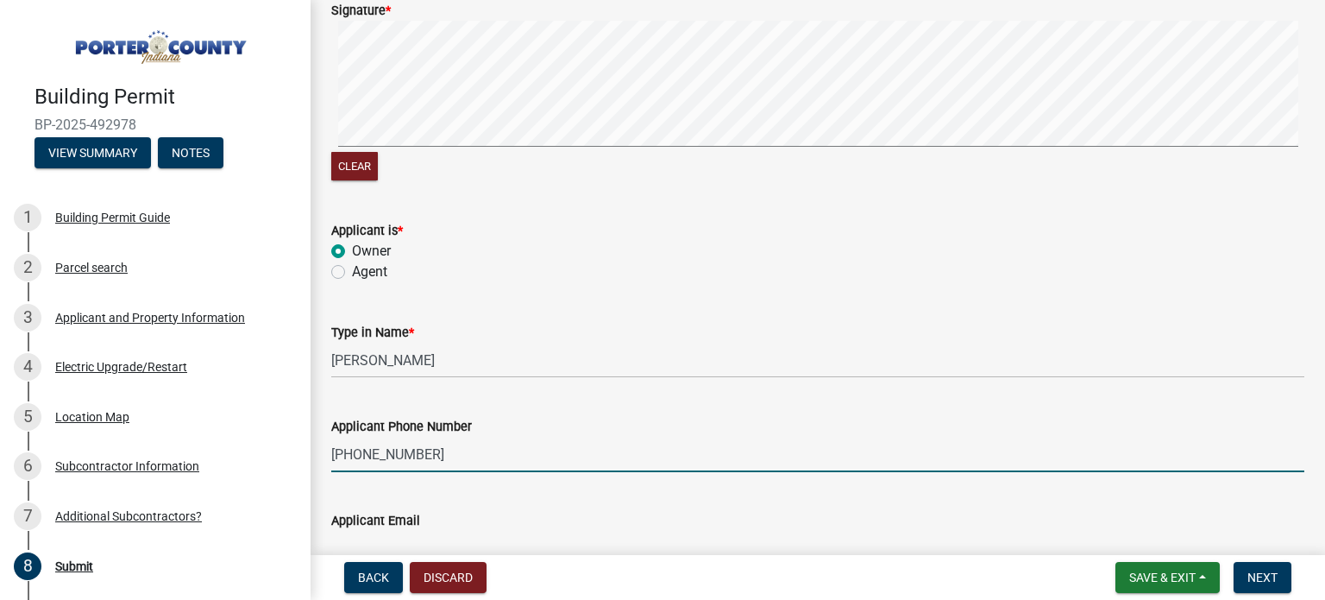
type input "[PHONE_NUMBER]"
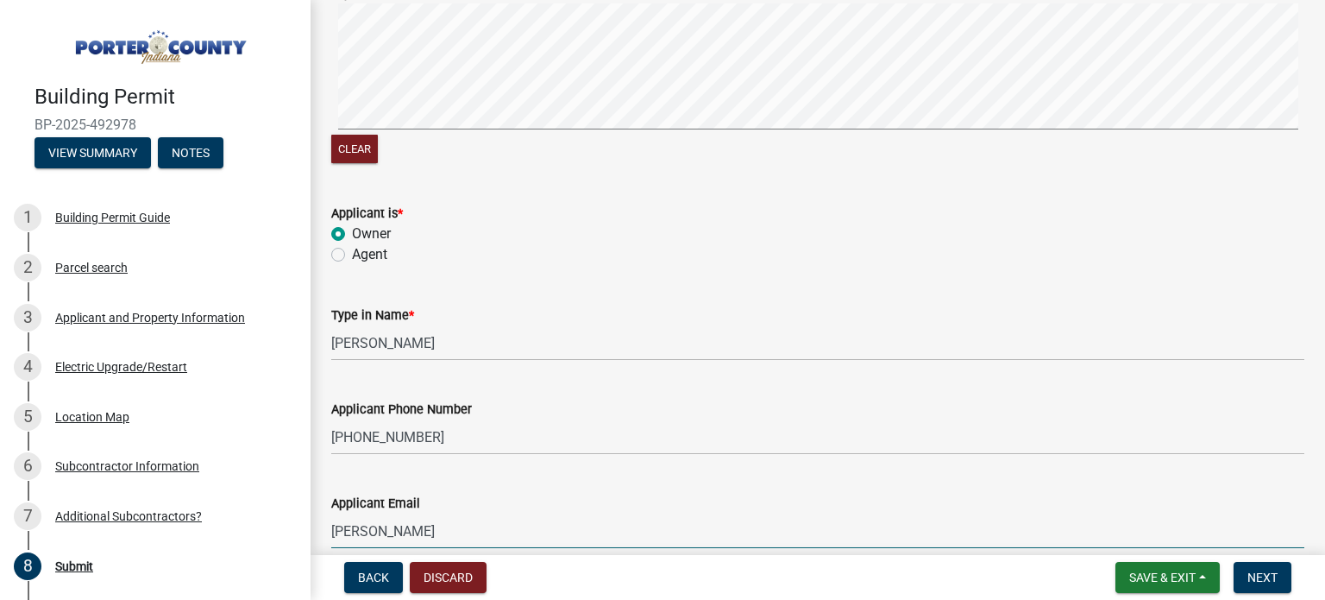
type input "[PERSON_NAME][EMAIL_ADDRESS][DOMAIN_NAME]"
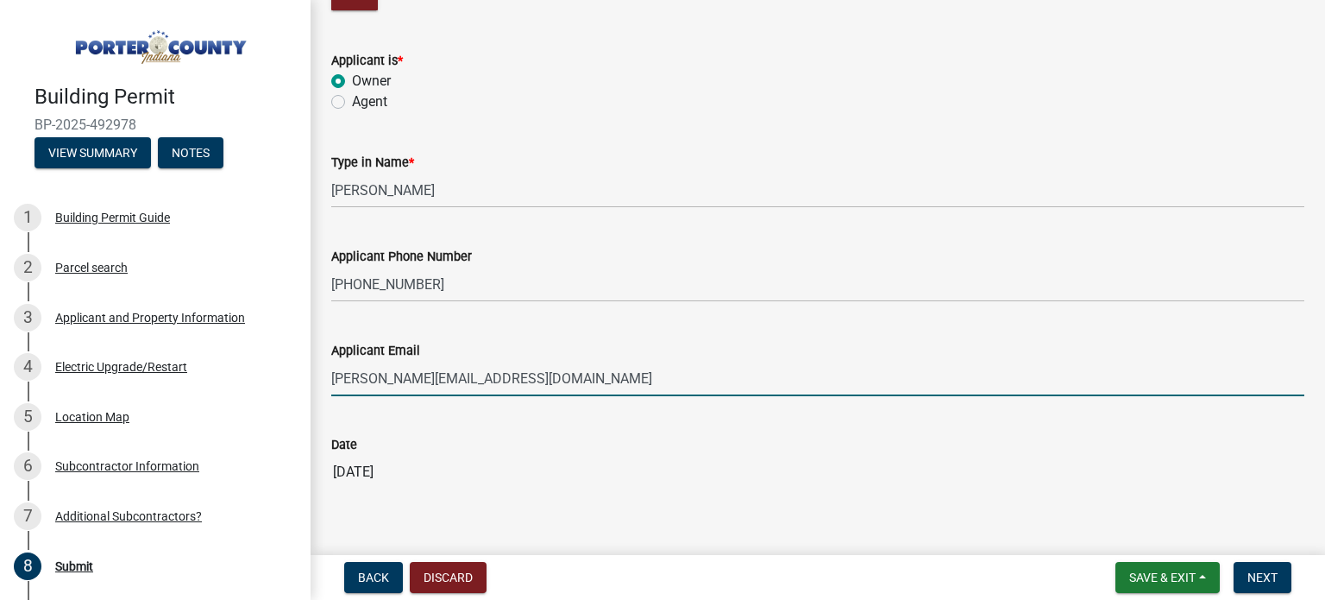
scroll to position [440, 0]
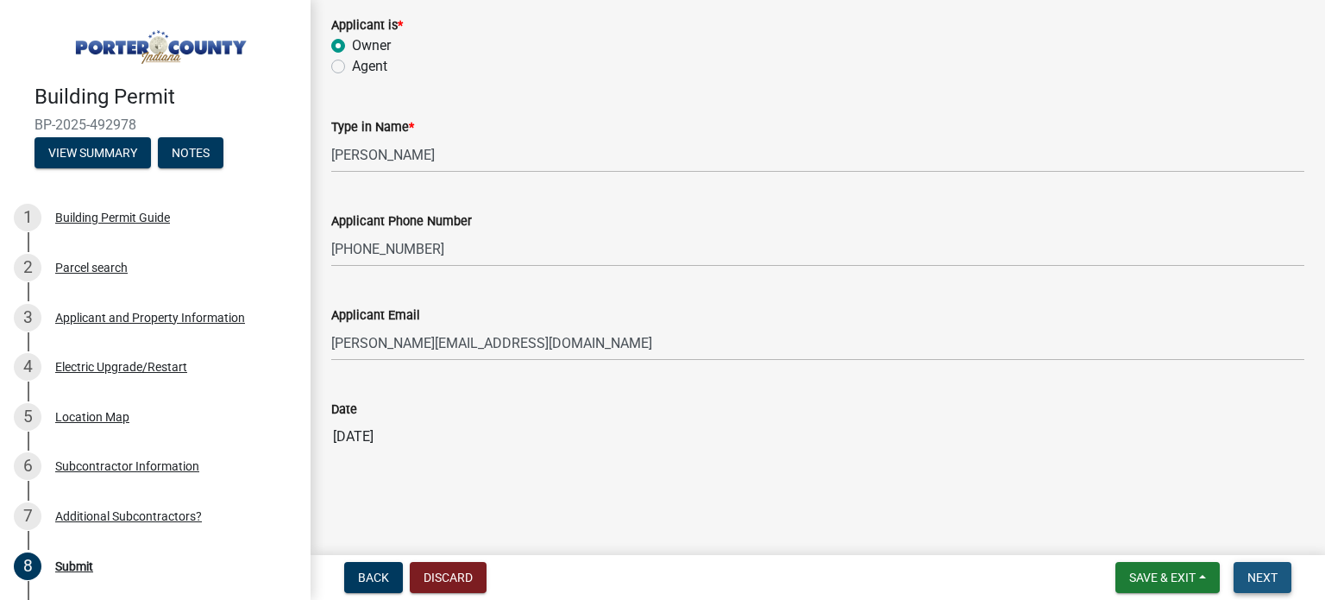
click at [1275, 577] on span "Next" at bounding box center [1263, 577] width 30 height 14
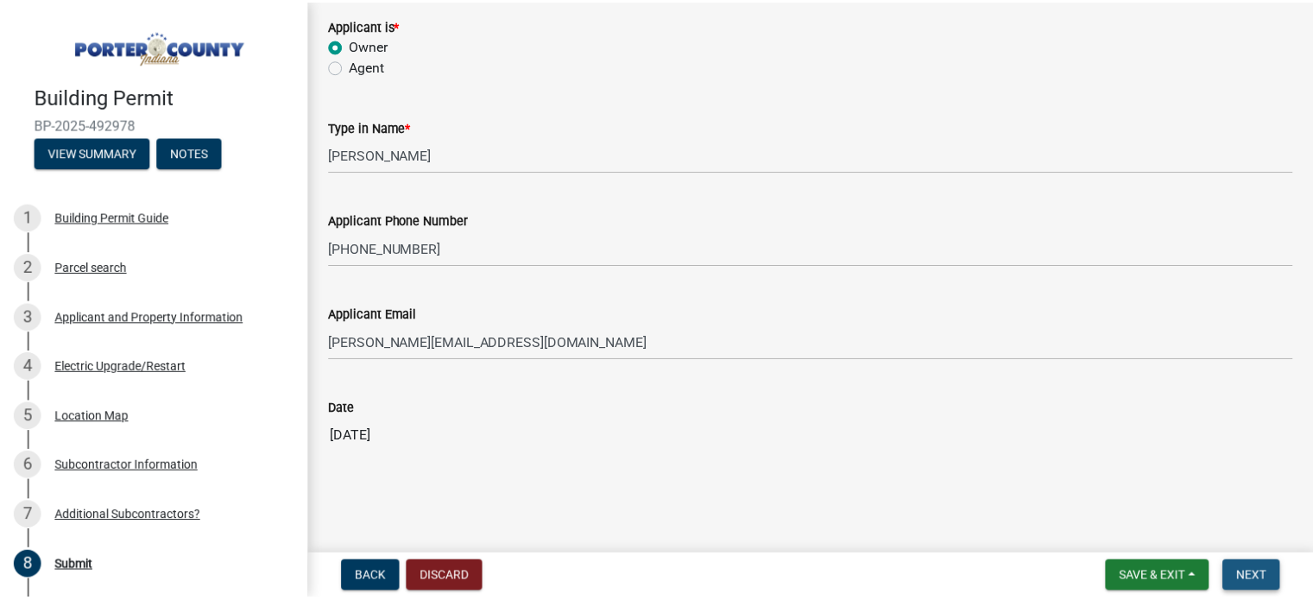
scroll to position [0, 0]
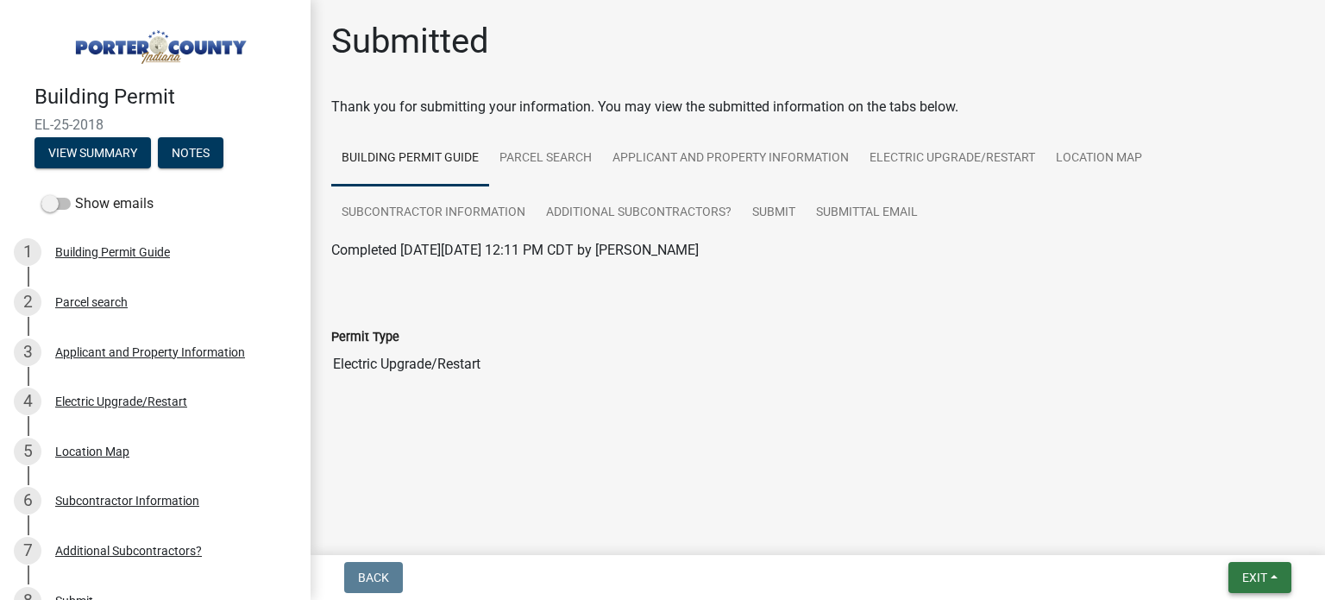
click at [1275, 577] on button "Exit" at bounding box center [1260, 577] width 63 height 31
click at [1222, 541] on button "Save & Exit" at bounding box center [1224, 532] width 138 height 41
